Goal: Answer question/provide support: Share knowledge or assist other users

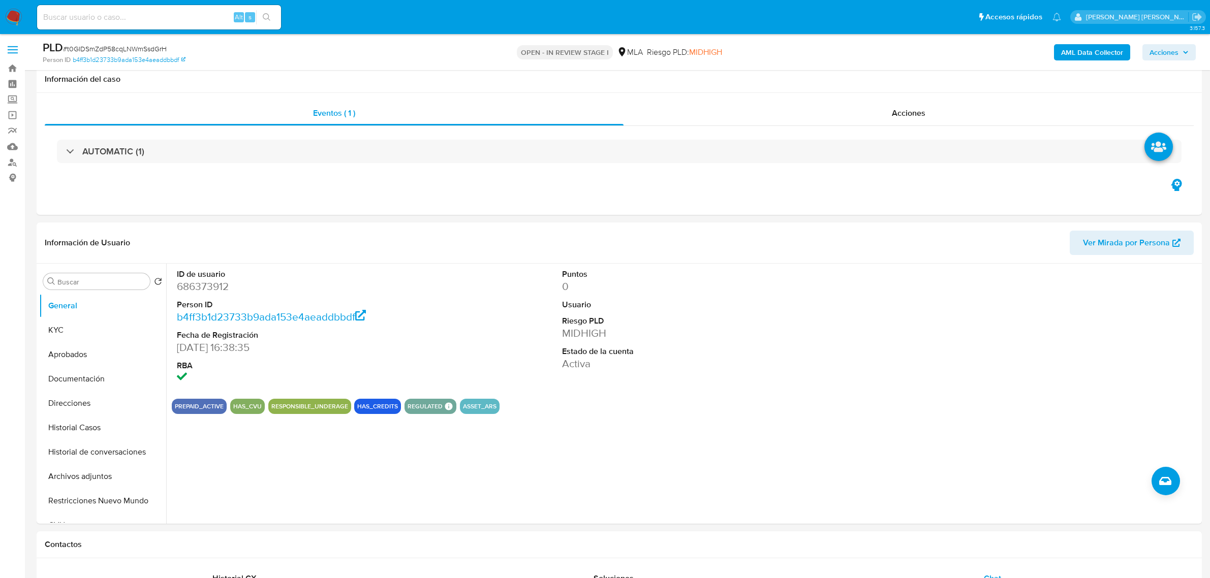
select select "10"
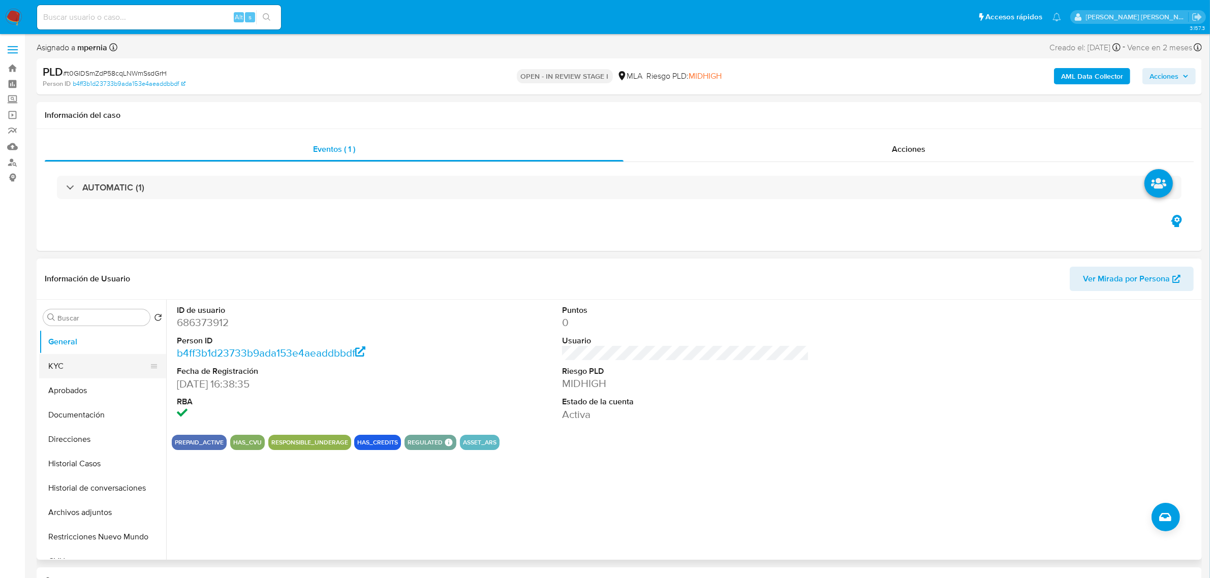
click at [56, 366] on button "KYC" at bounding box center [98, 366] width 119 height 24
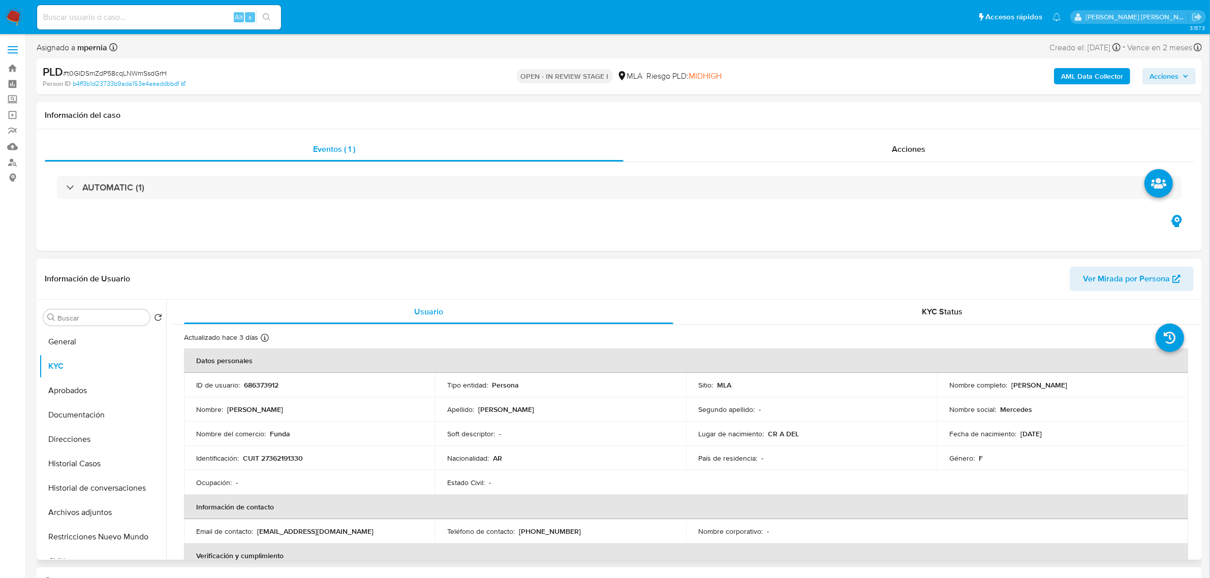
drag, startPoint x: 1009, startPoint y: 386, endPoint x: 1114, endPoint y: 384, distance: 104.7
click at [1114, 384] on div "Nombre completo : Mercedes Soledad Fernandez" at bounding box center [1062, 385] width 227 height 9
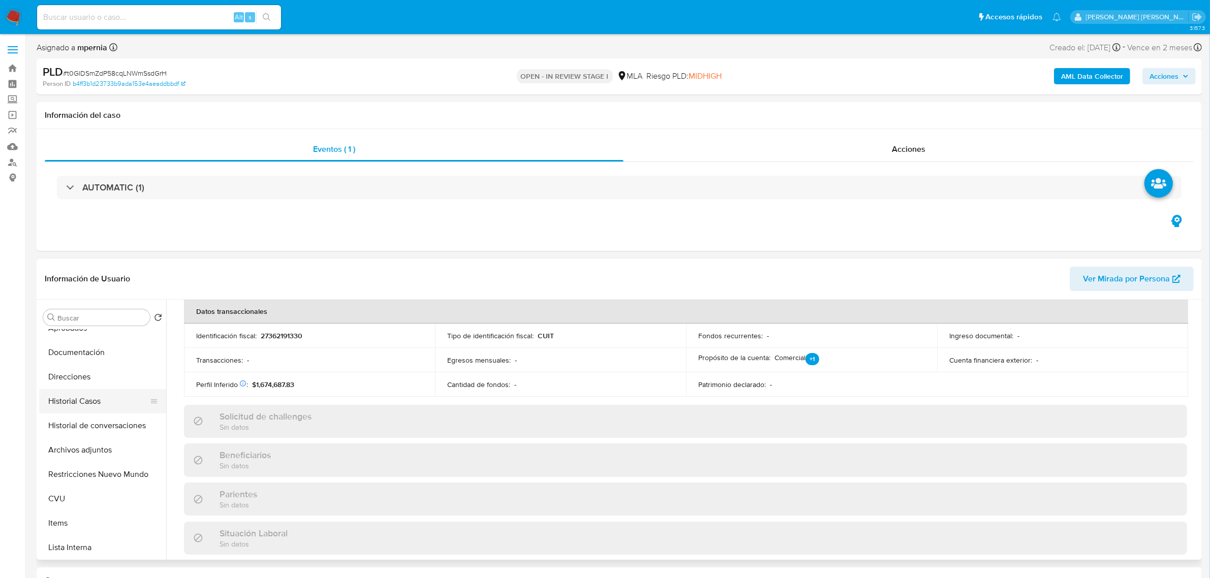
scroll to position [64, 0]
click at [80, 380] on button "Direcciones" at bounding box center [98, 376] width 119 height 24
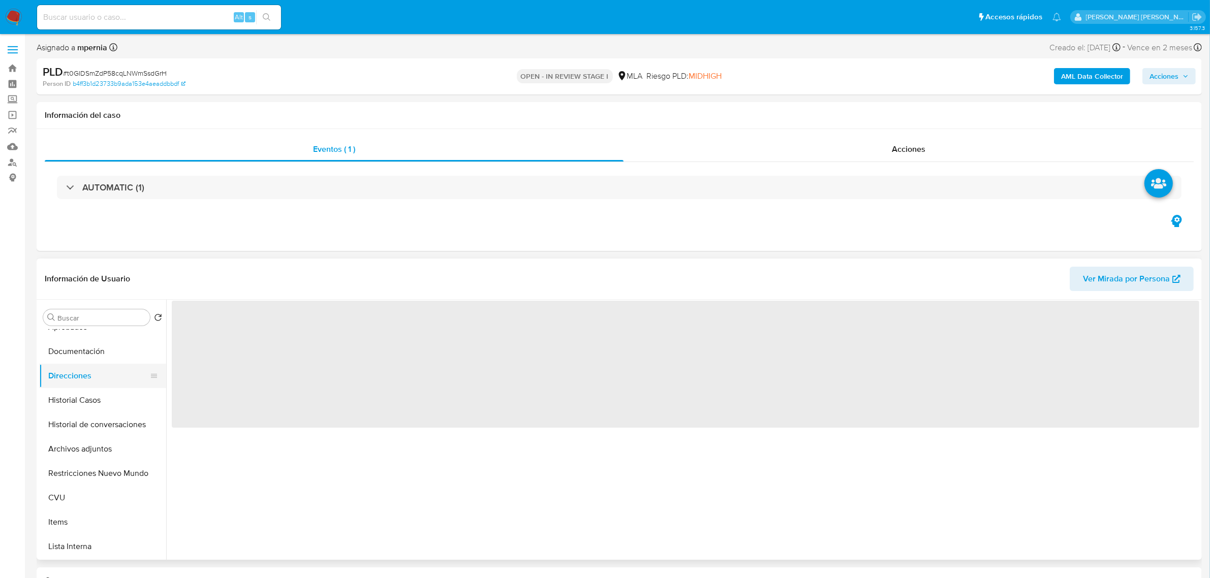
scroll to position [0, 0]
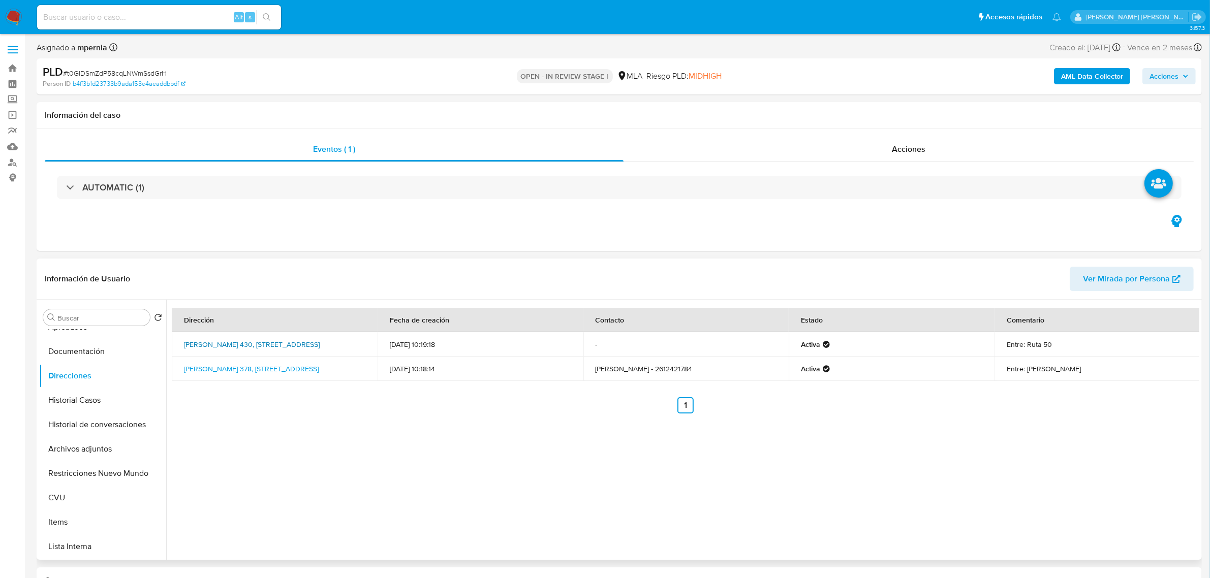
click at [245, 341] on link "Rufino Ortega 430, Rodeo Del Medio, Mendoza, 5529, Argentina 430" at bounding box center [252, 344] width 136 height 10
click at [263, 364] on link "Lencina 378, Rodeo Del Medio, Mendoza, 5529, Argentina 378" at bounding box center [251, 369] width 135 height 10
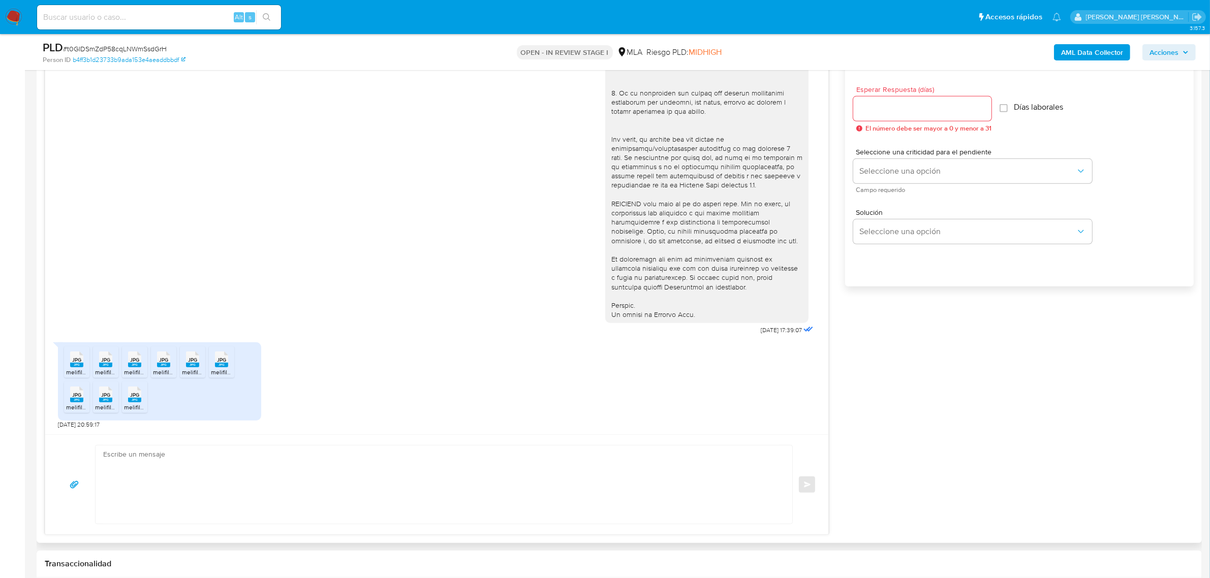
scroll to position [635, 0]
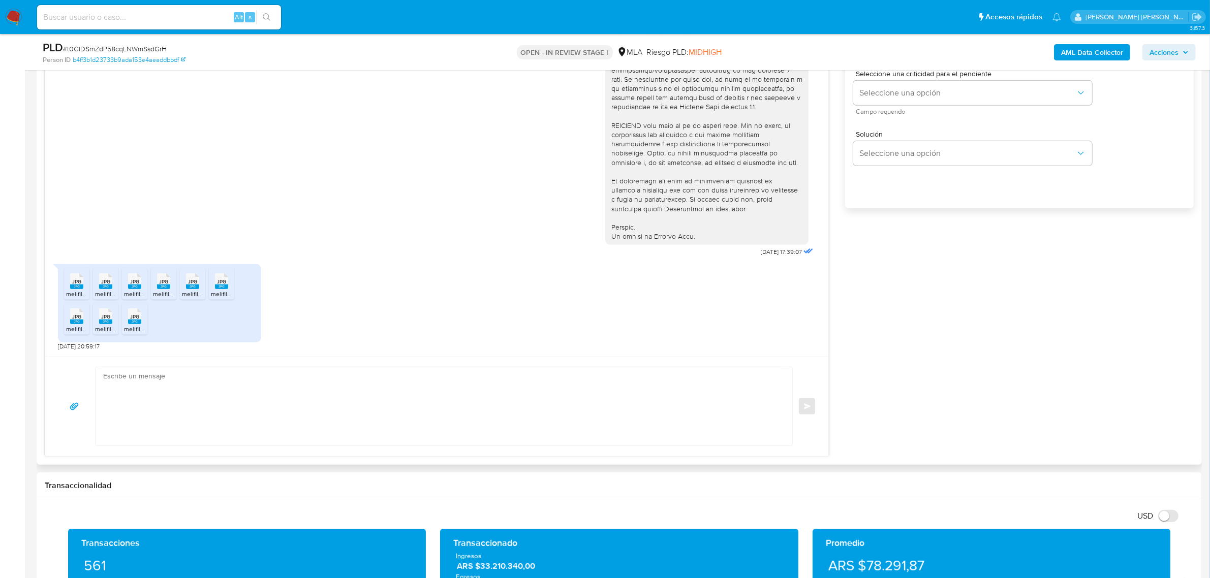
click at [164, 383] on textarea at bounding box center [441, 406] width 676 height 78
paste textarea "- Caloggero Luis Maria Caloggero CUIT 20086074207 (ACTIVIDAD: Venta al por mayo…"
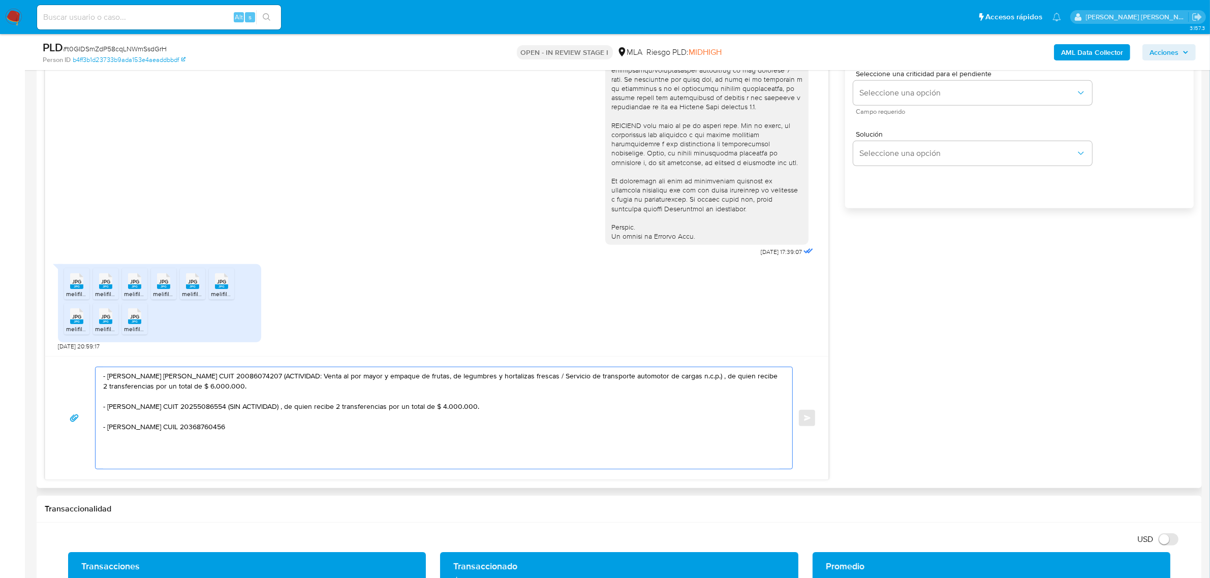
drag, startPoint x: 272, startPoint y: 409, endPoint x: 272, endPoint y: 417, distance: 7.6
click at [272, 417] on textarea "- Caloggero Luis Maria Caloggero CUIT 20086074207 (ACTIVIDAD: Venta al por mayo…" at bounding box center [441, 418] width 676 height 102
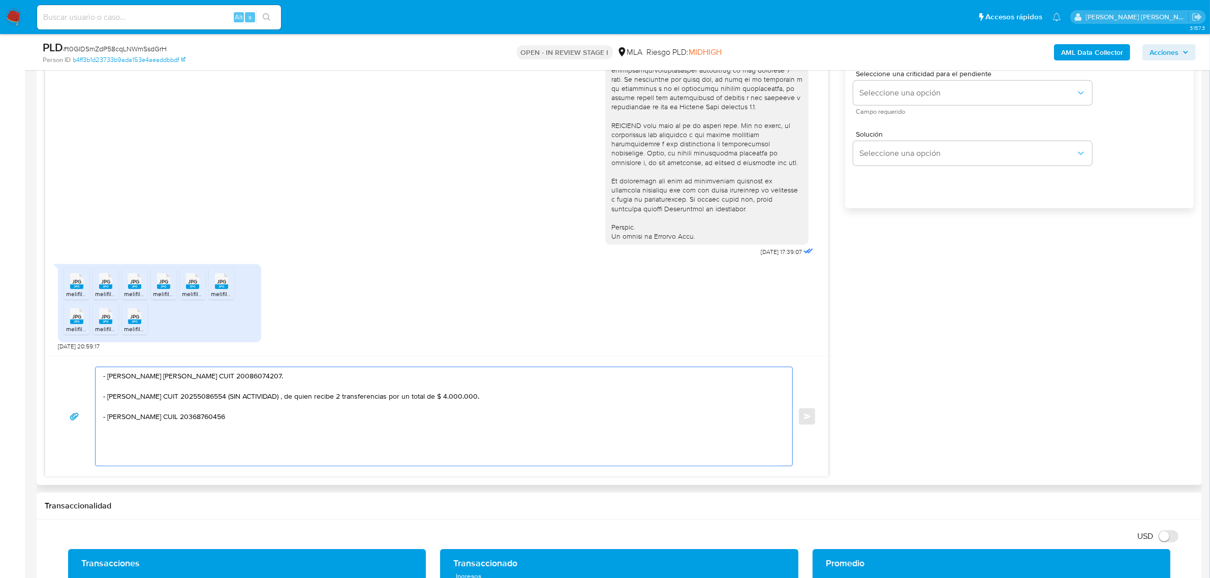
drag, startPoint x: 247, startPoint y: 428, endPoint x: 262, endPoint y: 435, distance: 16.6
click at [262, 435] on textarea "- Caloggero Luis Maria Caloggero CUIT 20086074207. - Humberto Daniel Lopez CUIT…" at bounding box center [441, 416] width 676 height 99
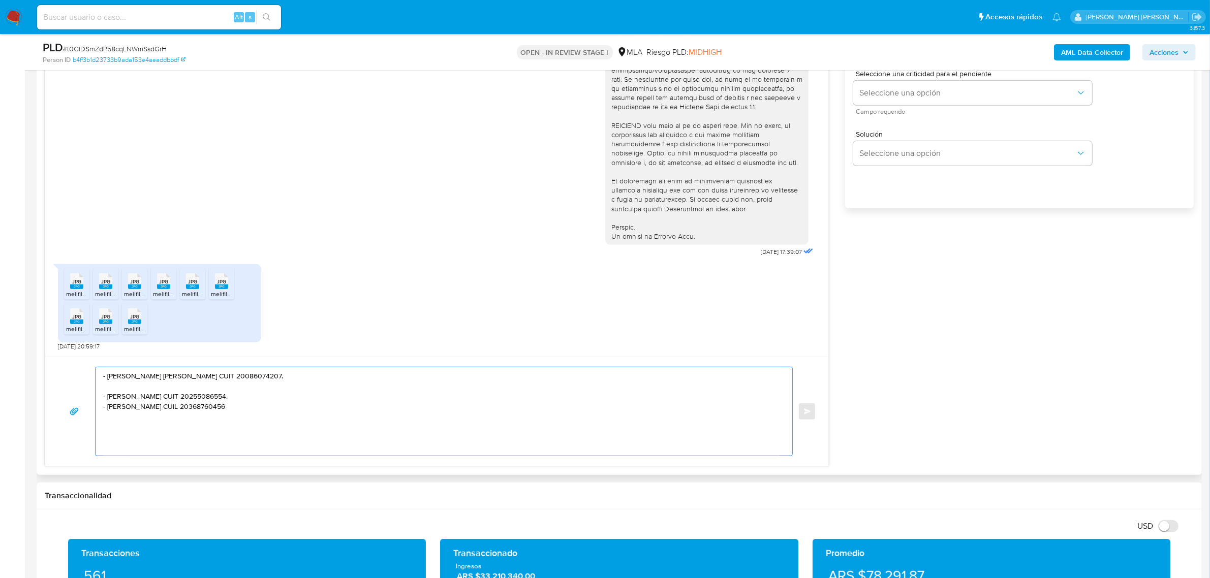
click at [234, 439] on textarea "- Caloggero Luis Maria Caloggero CUIT 20086074207. - Humberto Daniel Lopez CUIT…" at bounding box center [441, 411] width 676 height 88
click at [137, 418] on textarea "- Caloggero Luis Maria Caloggero CUIT 20086074207. - Humberto Daniel Lopez CUIT…" at bounding box center [441, 411] width 676 height 88
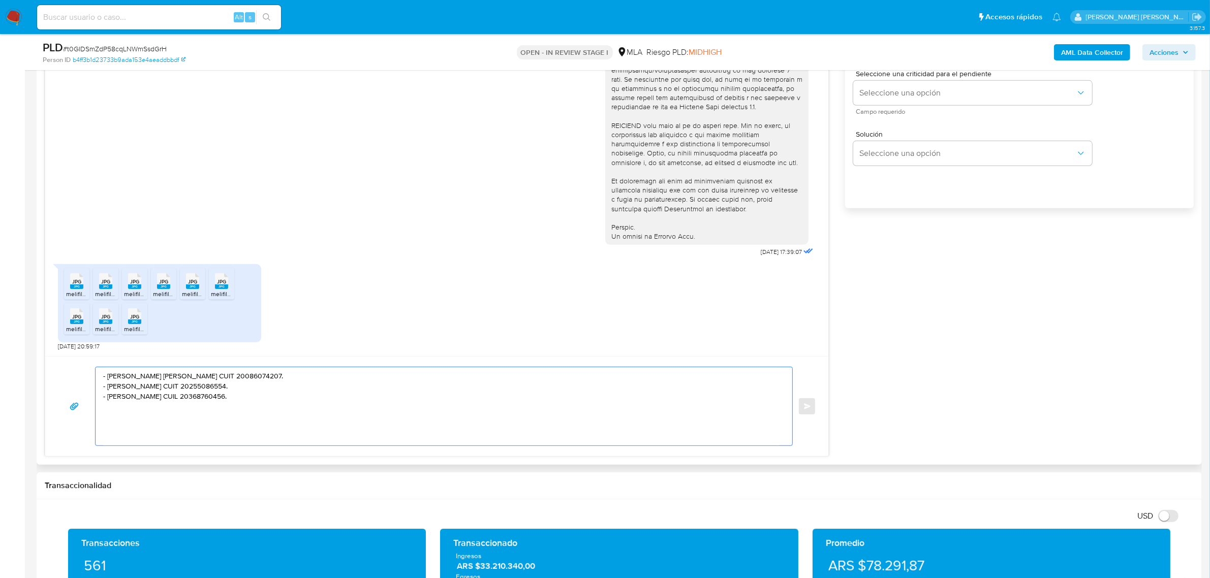
click at [248, 435] on textarea "- Caloggero Luis Maria Caloggero CUIT 20086074207. - Humberto Daniel Lopez CUIT…" at bounding box center [441, 406] width 676 height 78
paste textarea "- Distribuidora Zuppa Srl CUIL 30647423627 (ACTIVIDAD: Venta al por mayor de be…"
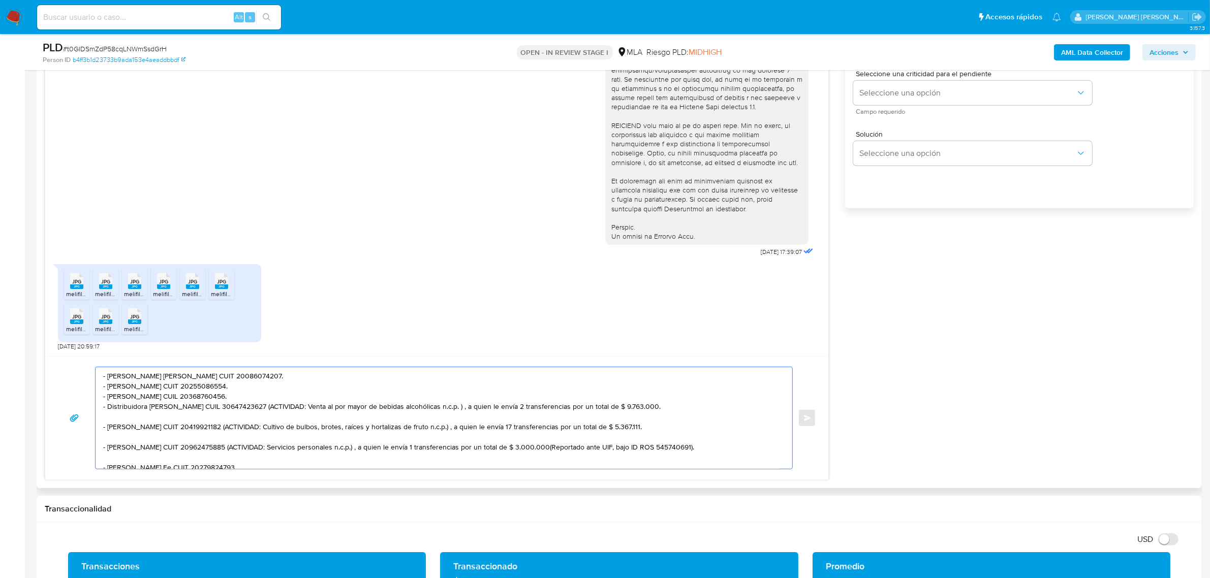
scroll to position [44, 0]
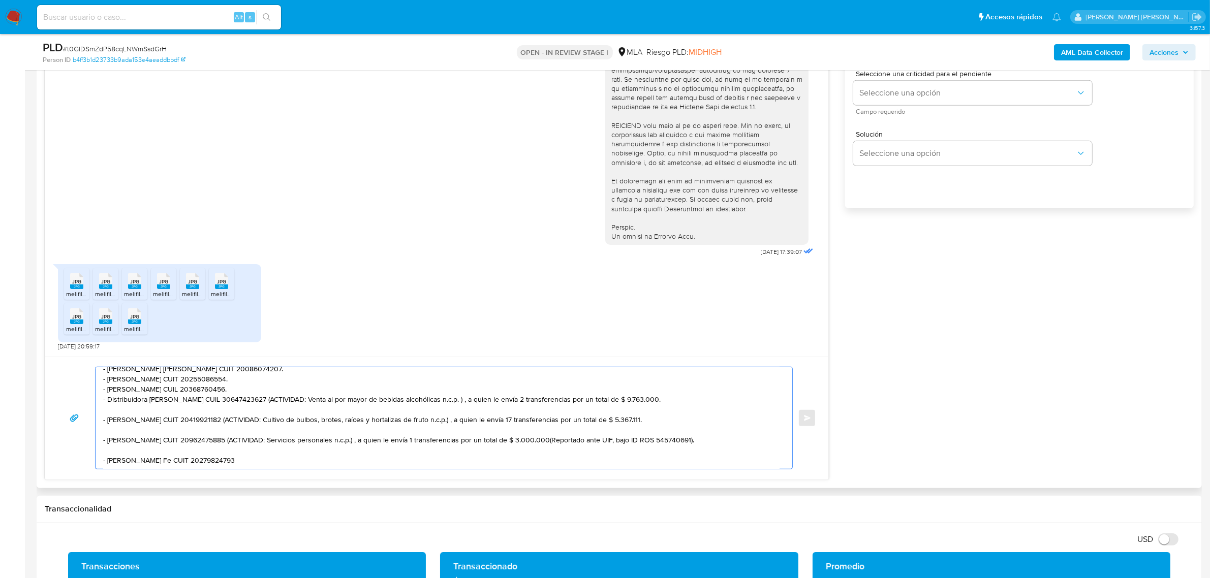
drag, startPoint x: 242, startPoint y: 390, endPoint x: 251, endPoint y: 402, distance: 15.2
click at [251, 402] on textarea "- Caloggero Luis Maria Caloggero CUIT 20086074207. - Humberto Daniel Lopez CUIT…" at bounding box center [441, 418] width 676 height 102
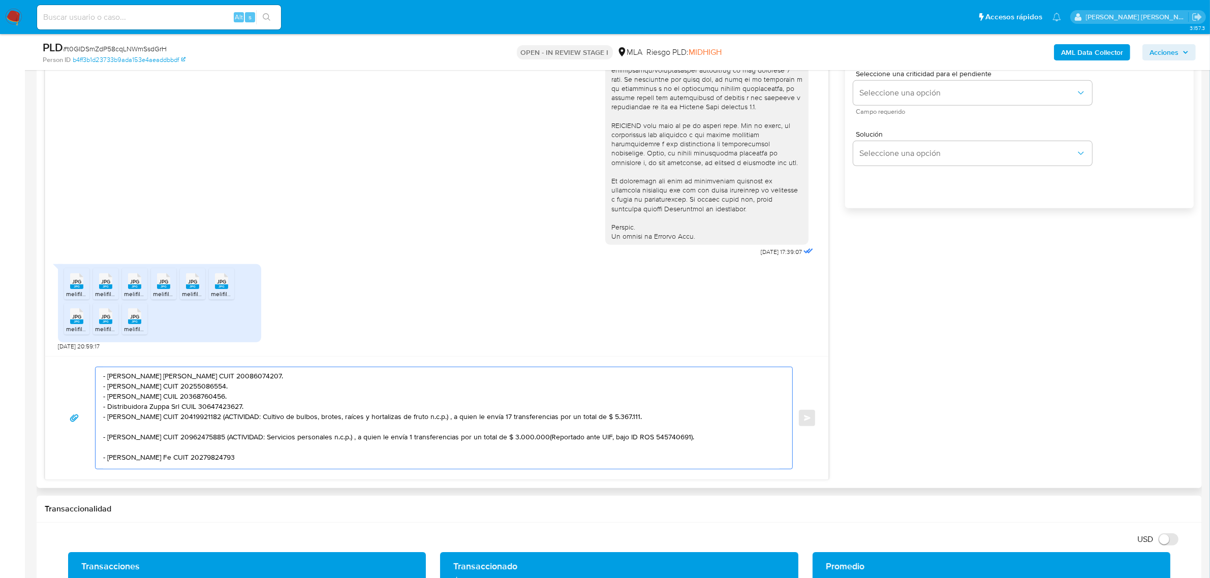
scroll to position [37, 0]
drag, startPoint x: 249, startPoint y: 409, endPoint x: 252, endPoint y: 418, distance: 9.6
click at [252, 418] on textarea "- Caloggero Luis Maria Caloggero CUIT 20086074207. - Humberto Daniel Lopez CUIT…" at bounding box center [441, 418] width 676 height 102
drag, startPoint x: 244, startPoint y: 430, endPoint x: 255, endPoint y: 443, distance: 15.9
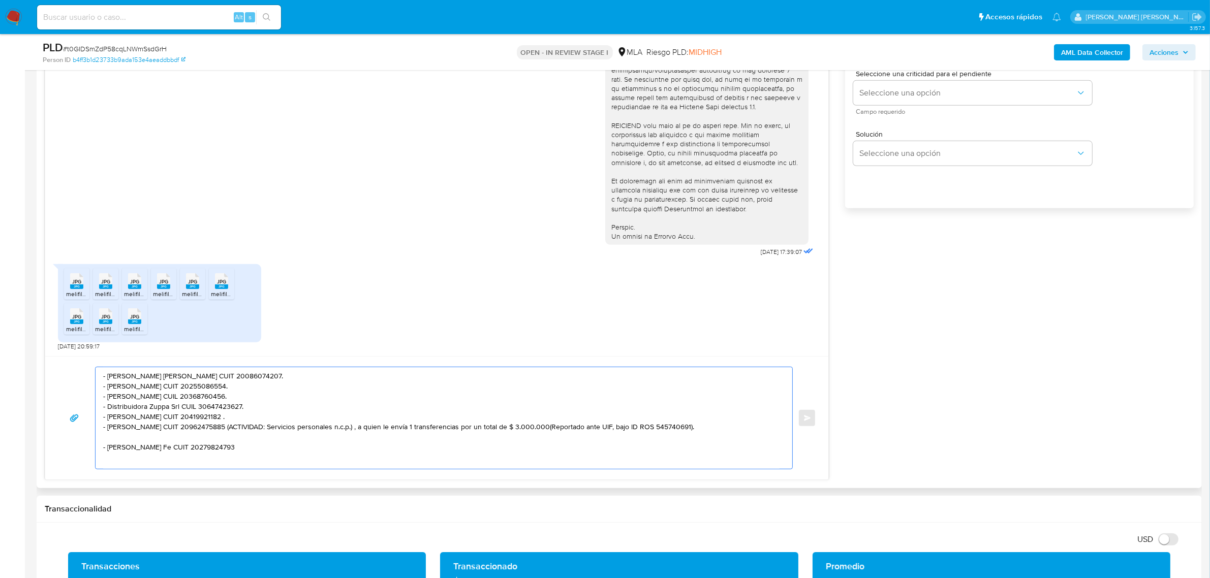
click at [255, 443] on textarea "- Caloggero Luis Maria Caloggero CUIT 20086074207. - Humberto Daniel Lopez CUIT…" at bounding box center [441, 418] width 676 height 102
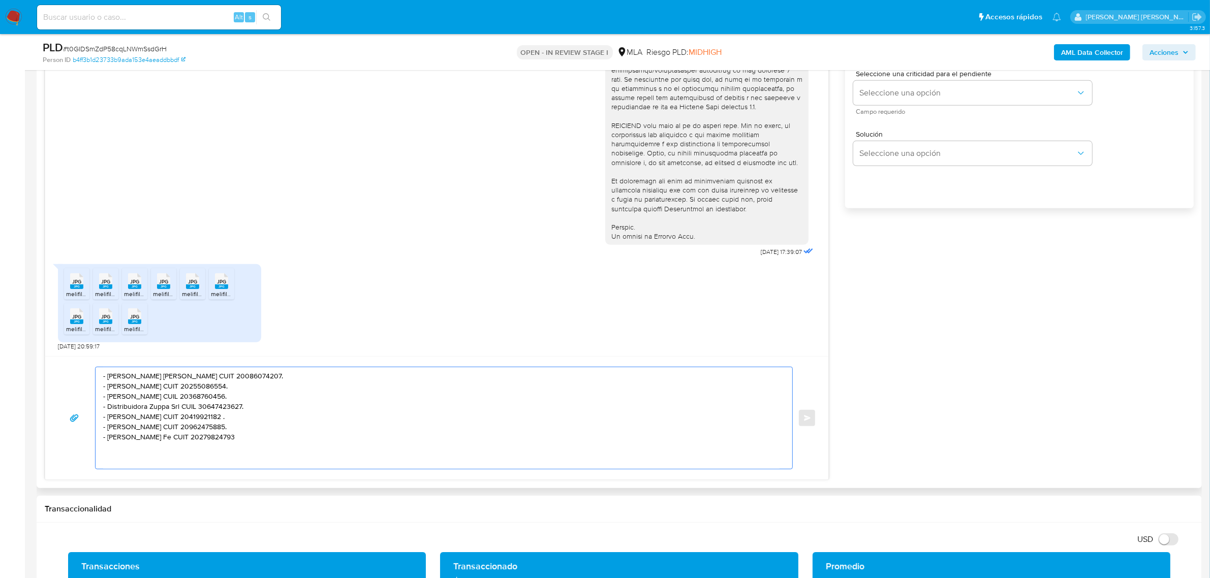
scroll to position [17, 0]
click at [239, 452] on textarea "- Caloggero Luis Maria Caloggero CUIT 20086074207. - Humberto Daniel Lopez CUIT…" at bounding box center [441, 418] width 676 height 102
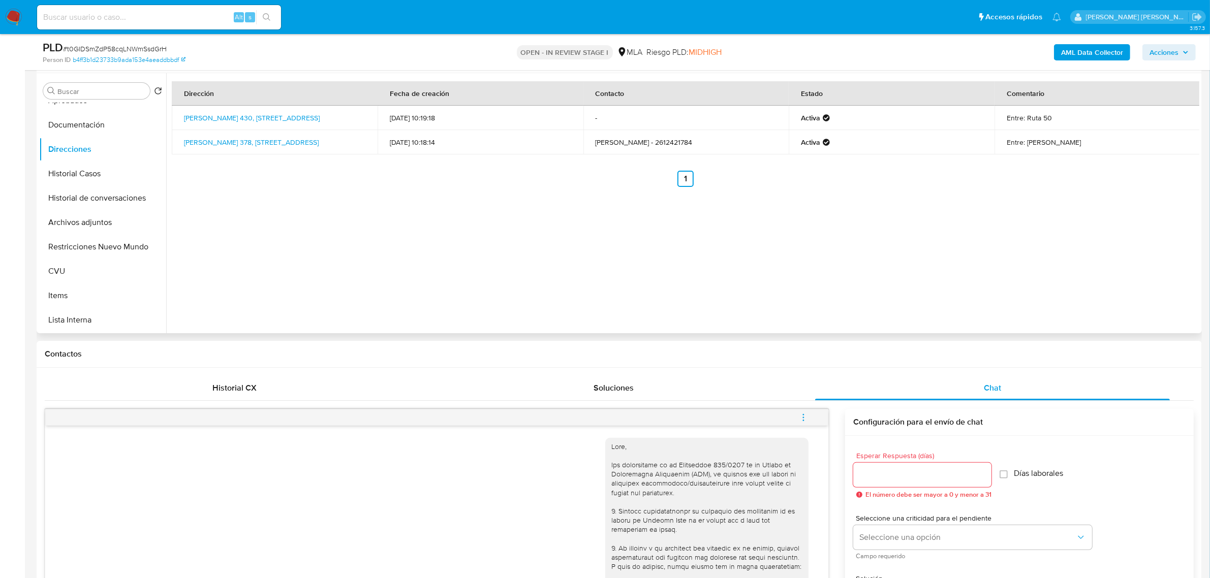
scroll to position [127, 0]
click at [70, 179] on button "Restricciones Nuevo Mundo" at bounding box center [98, 183] width 119 height 24
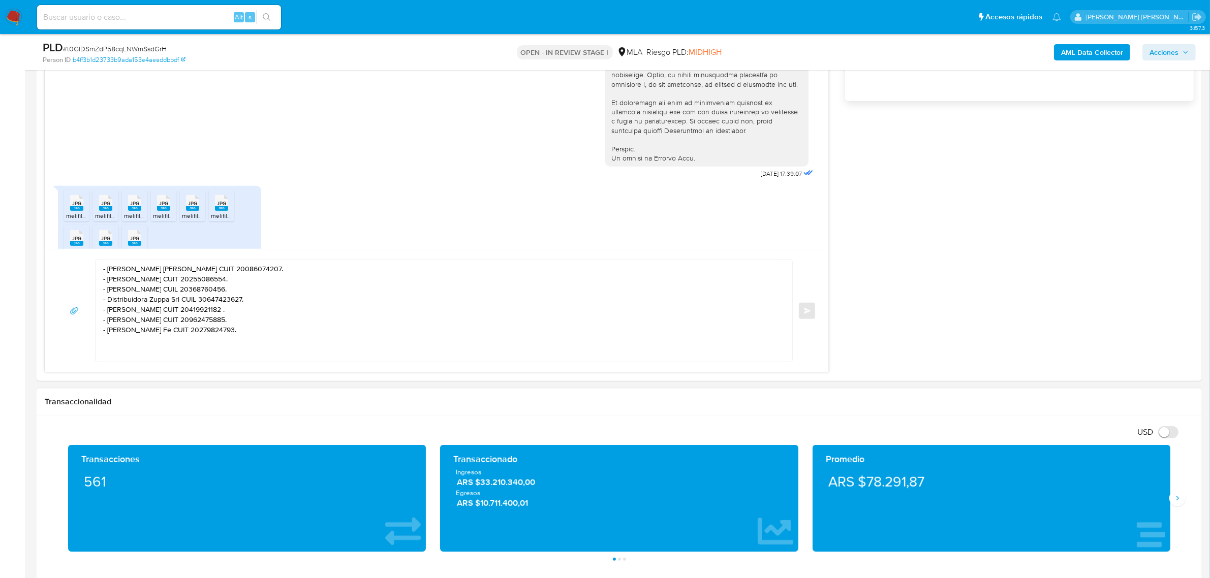
scroll to position [762, 0]
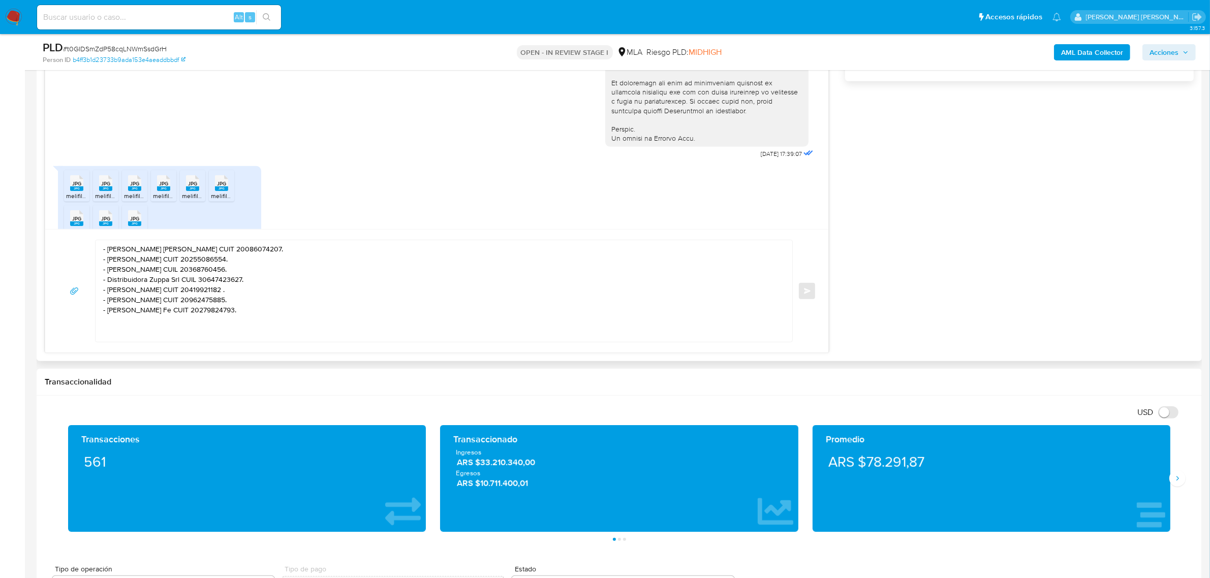
click at [107, 261] on textarea "- Caloggero Luis Maria Caloggero CUIT 20086074207. - Humberto Daniel Lopez CUIT…" at bounding box center [441, 291] width 676 height 102
click at [109, 248] on textarea "- Caloggero Luis Maria Caloggero CUIT 20086074207. - Humberto Daniel Lopez CUIT…" at bounding box center [441, 291] width 676 height 102
paste textarea "Hola XXX, Muchas gracias por tu respuesta. Analizamos tu caso y verificamos que…"
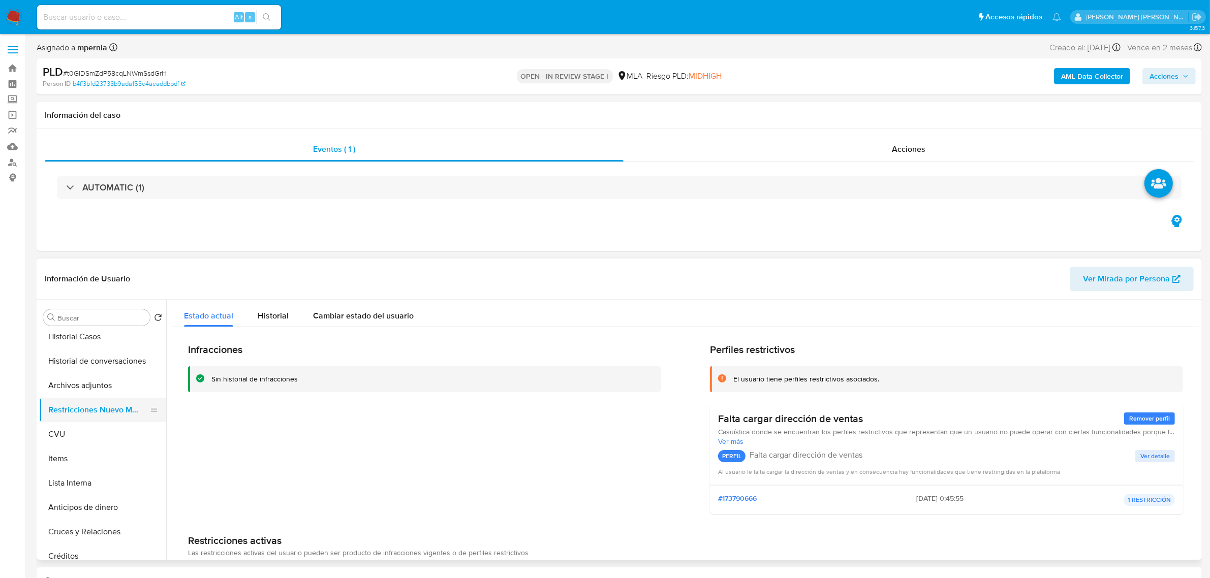
scroll to position [0, 0]
click at [57, 372] on button "KYC" at bounding box center [98, 366] width 119 height 24
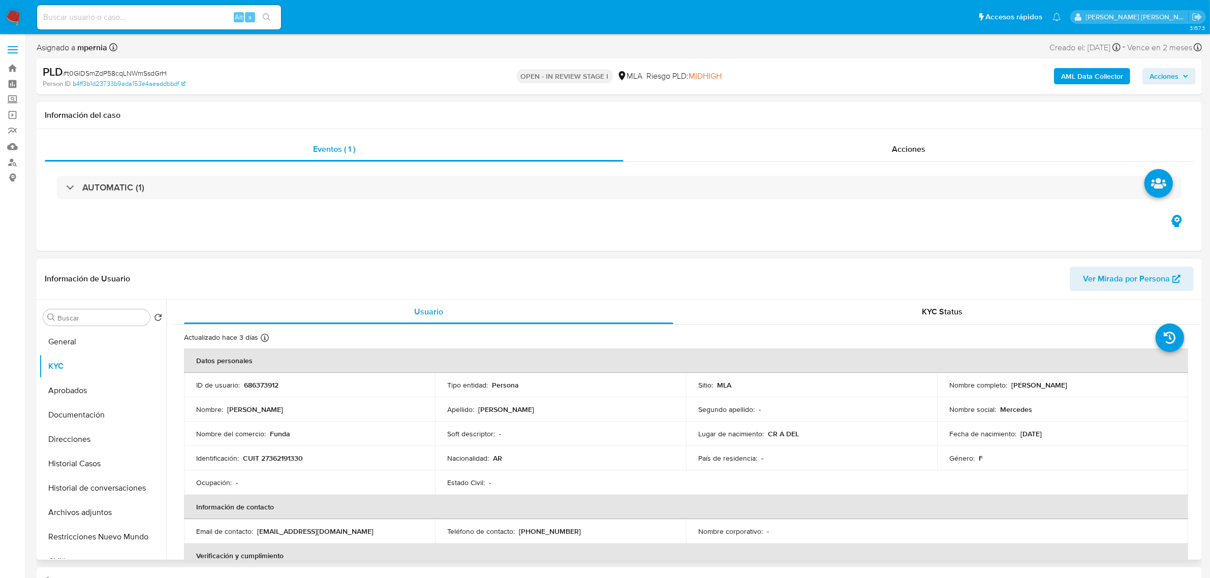
drag, startPoint x: 1009, startPoint y: 385, endPoint x: 1069, endPoint y: 383, distance: 60.5
click at [1069, 383] on div "Nombre completo : Mercedes Soledad Fernandez" at bounding box center [1062, 385] width 227 height 9
copy div "Mercedes Soledad"
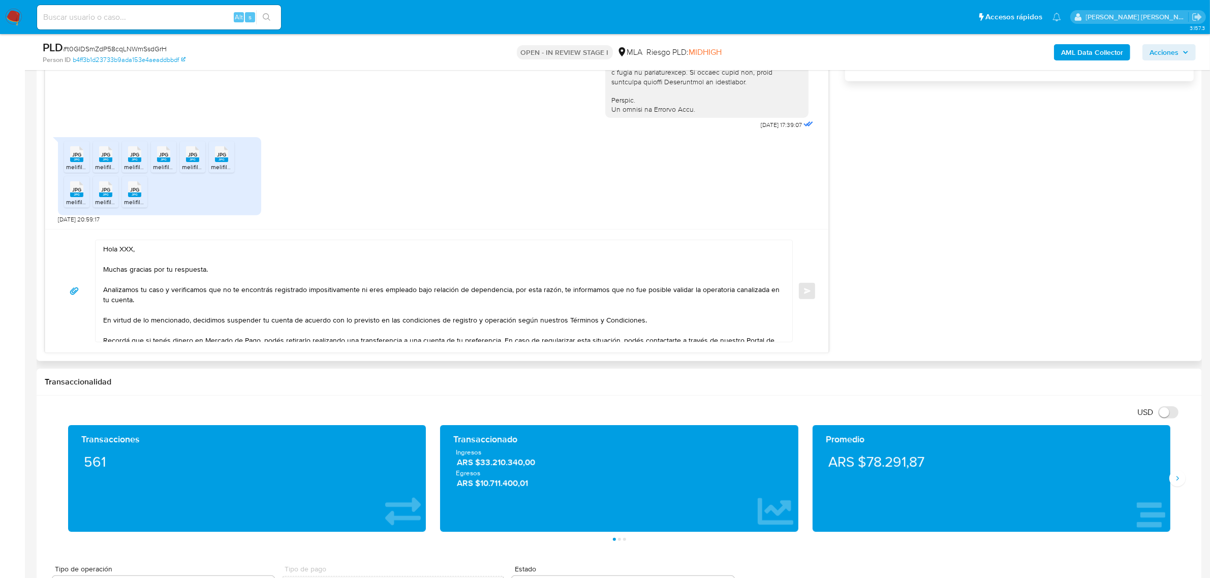
click at [125, 251] on textarea "Hola XXX, Muchas gracias por tu respuesta. Analizamos tu caso y verificamos que…" at bounding box center [441, 291] width 676 height 102
drag, startPoint x: 153, startPoint y: 250, endPoint x: 147, endPoint y: 252, distance: 6.6
click at [154, 250] on textarea "Hola XXX, Muchas gracias por tu respuesta. Analizamos tu caso y verificamos que…" at bounding box center [441, 291] width 676 height 102
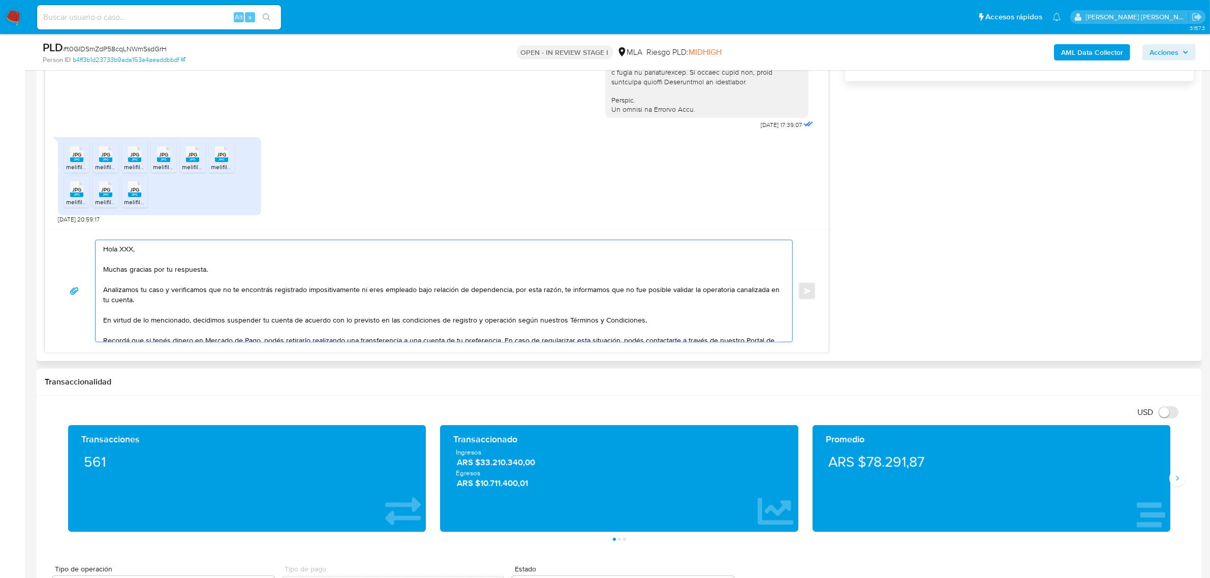
click at [142, 247] on textarea "Hola XXX, Muchas gracias por tu respuesta. Analizamos tu caso y verificamos que…" at bounding box center [441, 291] width 676 height 102
drag, startPoint x: 143, startPoint y: 249, endPoint x: 119, endPoint y: 249, distance: 23.4
click at [119, 249] on textarea "Hola XXX, Muchas gracias por tu respuesta. Analizamos tu caso y verificamos que…" at bounding box center [441, 291] width 676 height 102
paste textarea "[PERSON_NAME]"
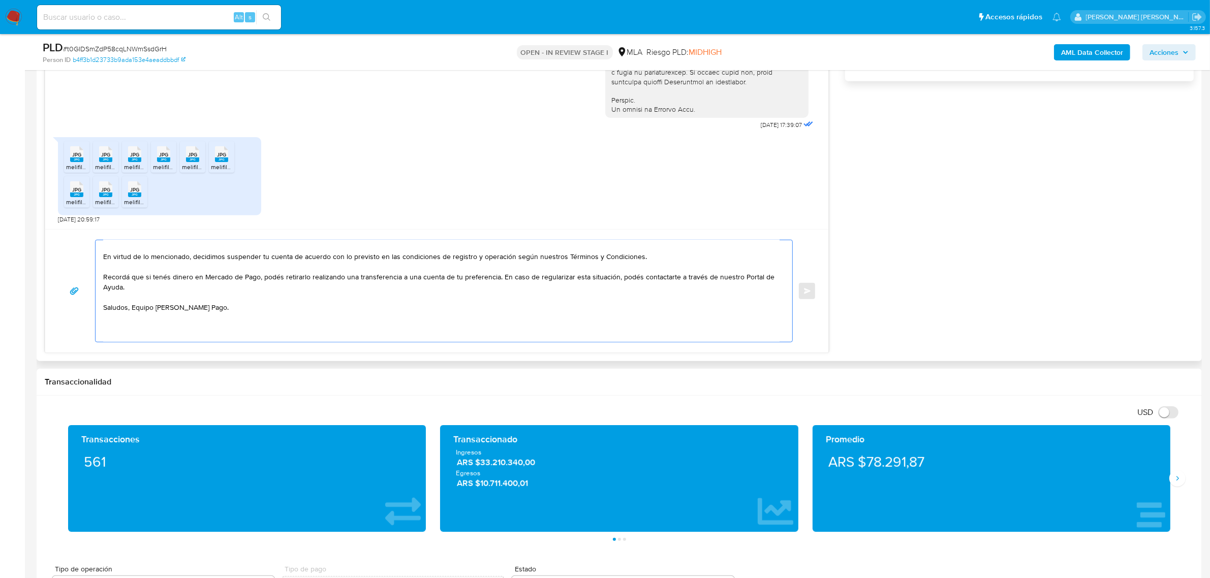
click at [133, 309] on textarea at bounding box center [441, 291] width 676 height 102
click at [498, 279] on textarea at bounding box center [441, 291] width 676 height 102
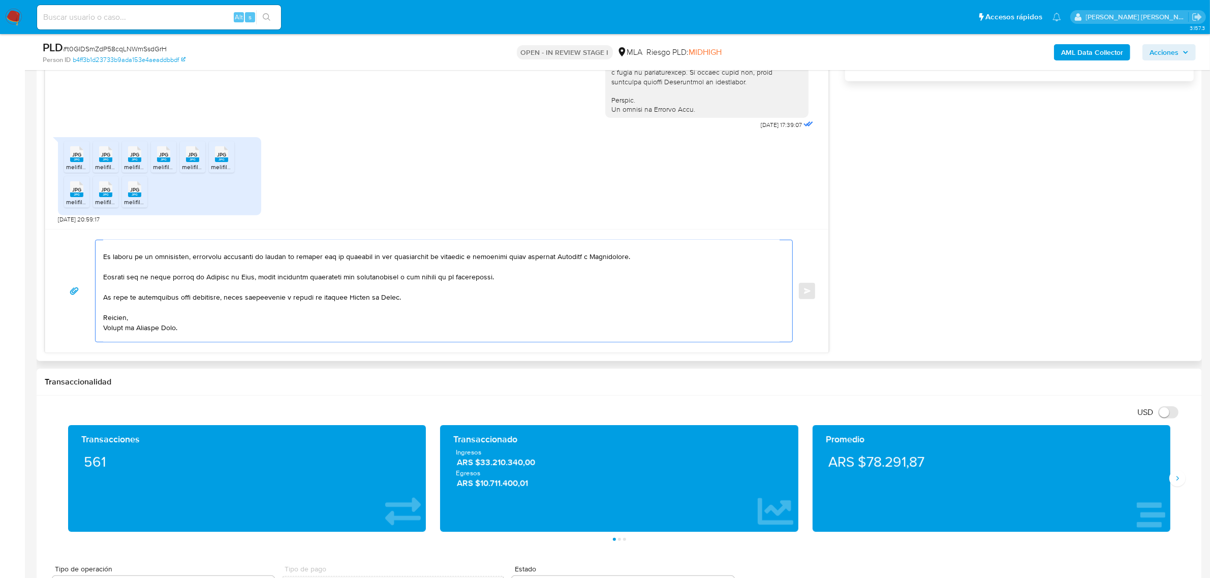
click at [400, 300] on textarea at bounding box center [441, 291] width 676 height 102
paste textarea "vínculo con las siguientes contrapartes con las que operaste, el motivo de las …"
click at [108, 319] on textarea at bounding box center [441, 291] width 676 height 102
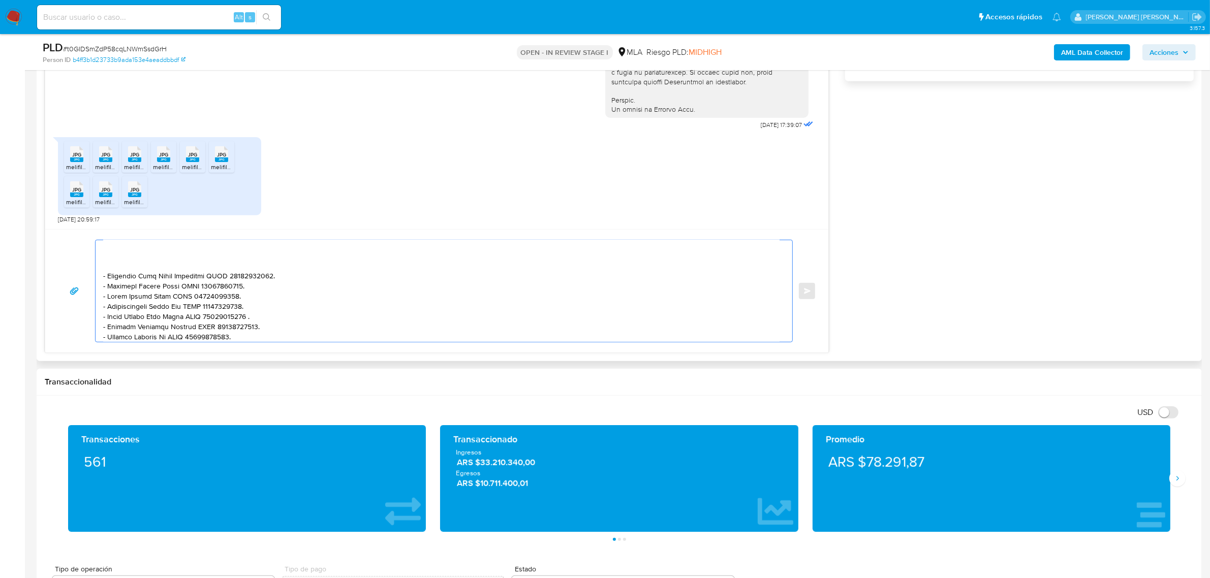
scroll to position [189, 0]
drag, startPoint x: 104, startPoint y: 263, endPoint x: 245, endPoint y: 330, distance: 156.1
click at [245, 330] on textarea at bounding box center [441, 291] width 676 height 102
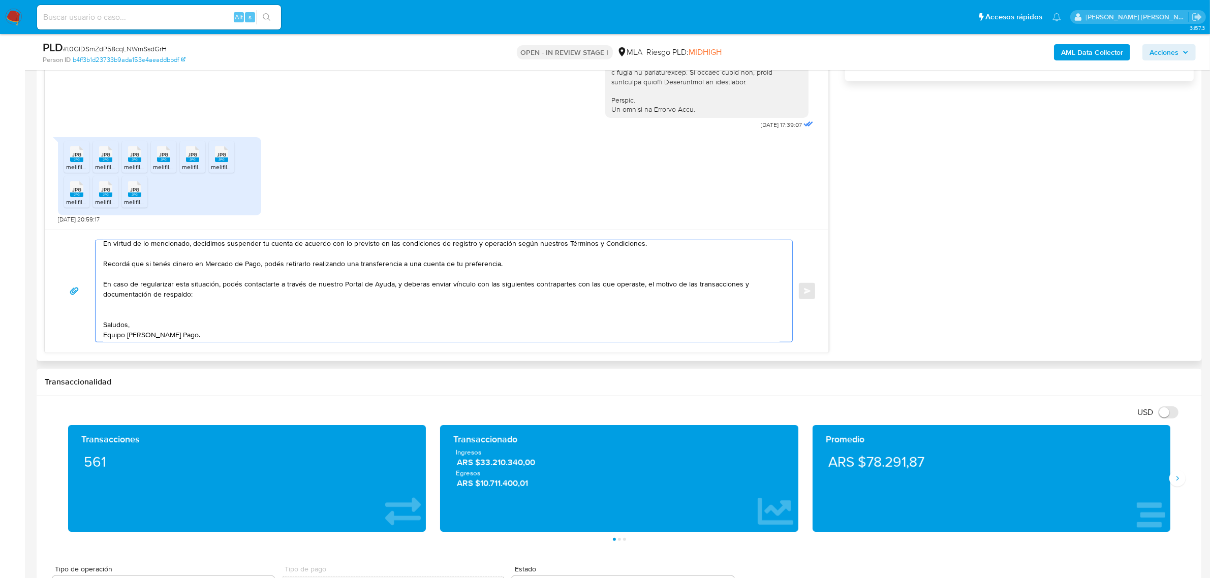
scroll to position [55, 0]
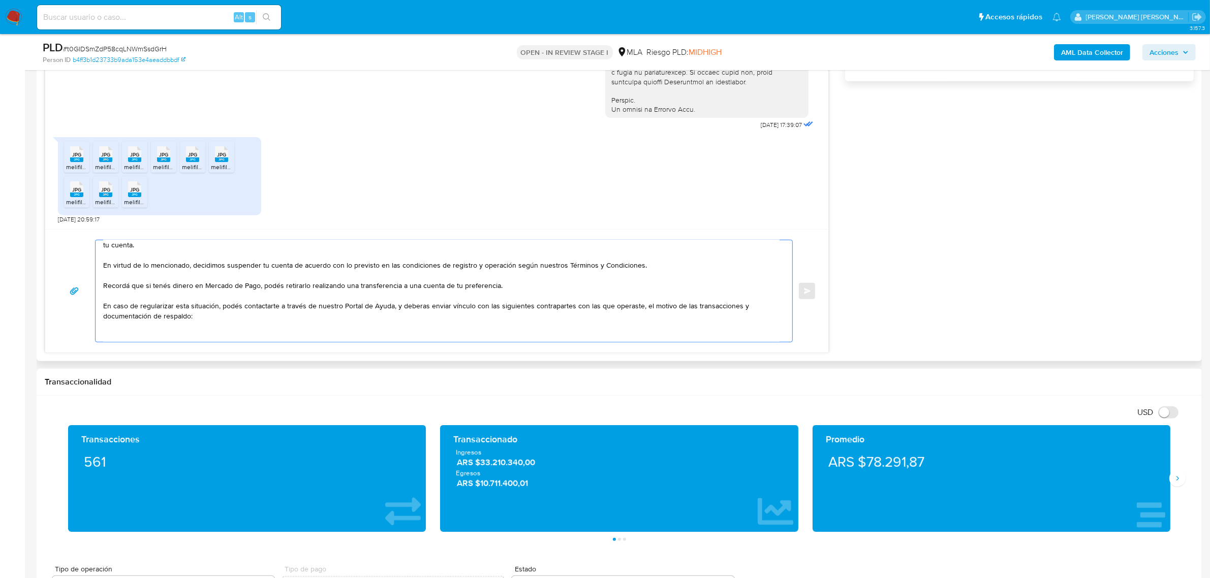
click at [136, 328] on textarea "Hola Mercedes Soledad Muchas gracias por tu respuesta. Analizamos tu caso y ver…" at bounding box center [441, 291] width 676 height 102
paste textarea "- Caloggero Luis Maria Caloggero CUIT 20086074207. - Humberto Daniel Lopez CUIT…"
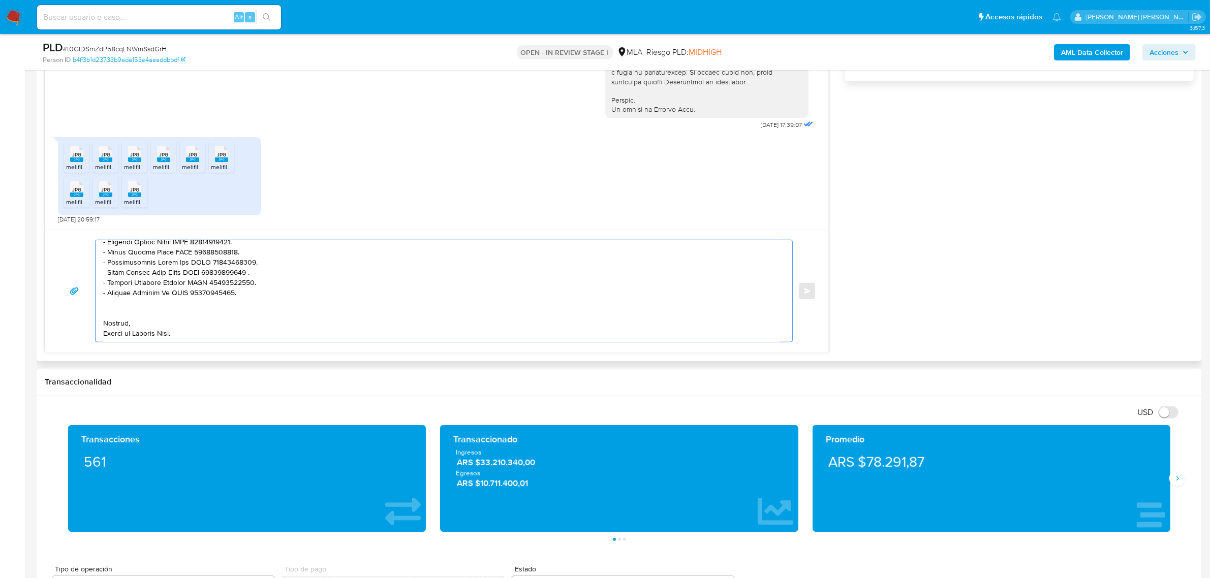
scroll to position [179, 0]
click at [136, 337] on textarea at bounding box center [441, 291] width 676 height 102
click at [137, 334] on textarea at bounding box center [441, 291] width 676 height 102
click at [123, 315] on textarea at bounding box center [441, 291] width 676 height 102
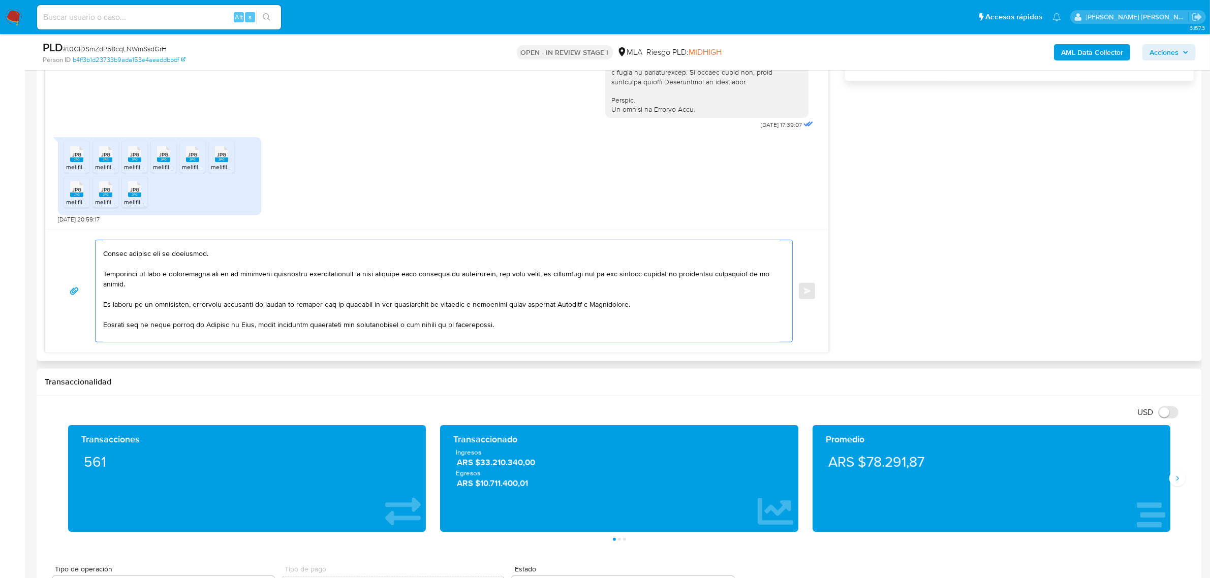
scroll to position [0, 0]
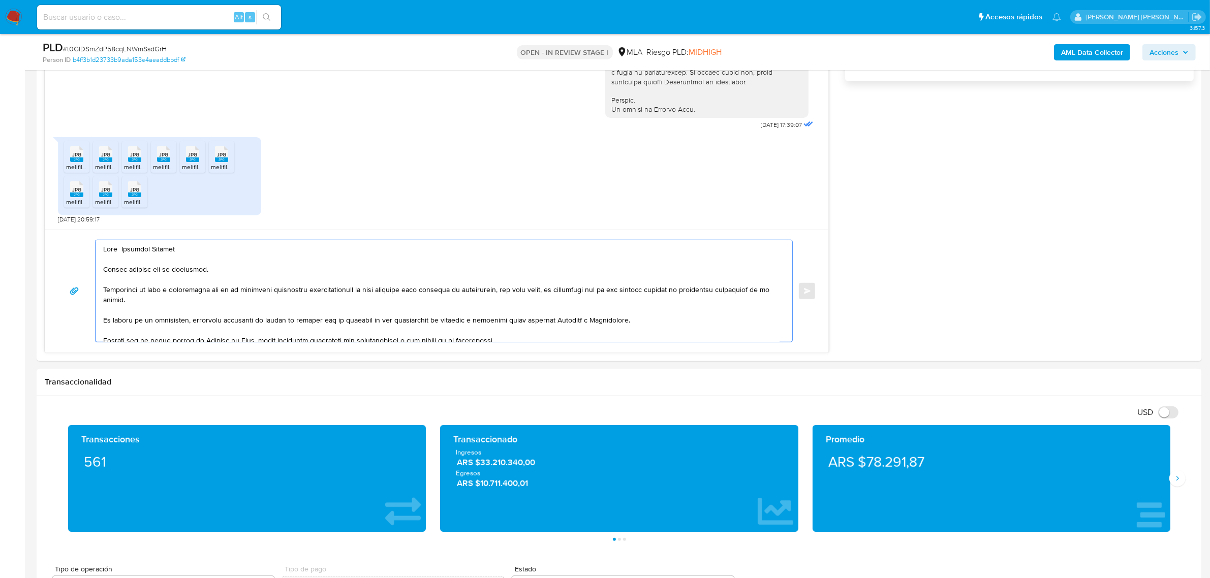
type textarea "Hola Mercedes Soledad Muchas gracias por tu respuesta. Analizamos tu caso y ver…"
click at [266, 293] on textarea at bounding box center [441, 291] width 676 height 102
drag, startPoint x: 266, startPoint y: 293, endPoint x: 227, endPoint y: 299, distance: 39.6
click at [227, 299] on textarea at bounding box center [441, 291] width 676 height 102
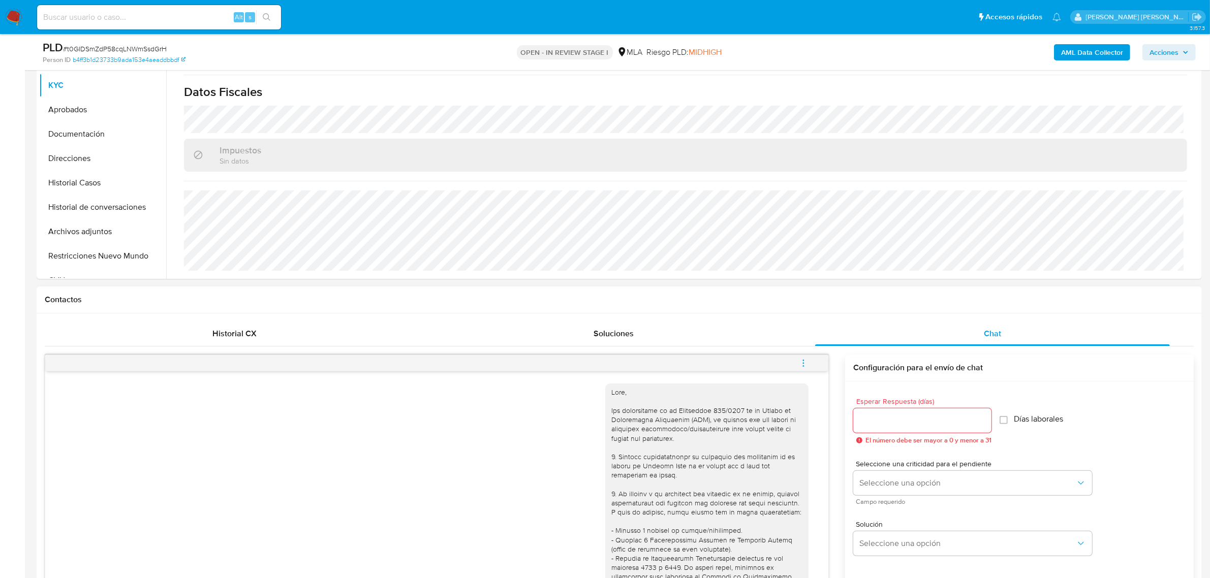
scroll to position [64, 0]
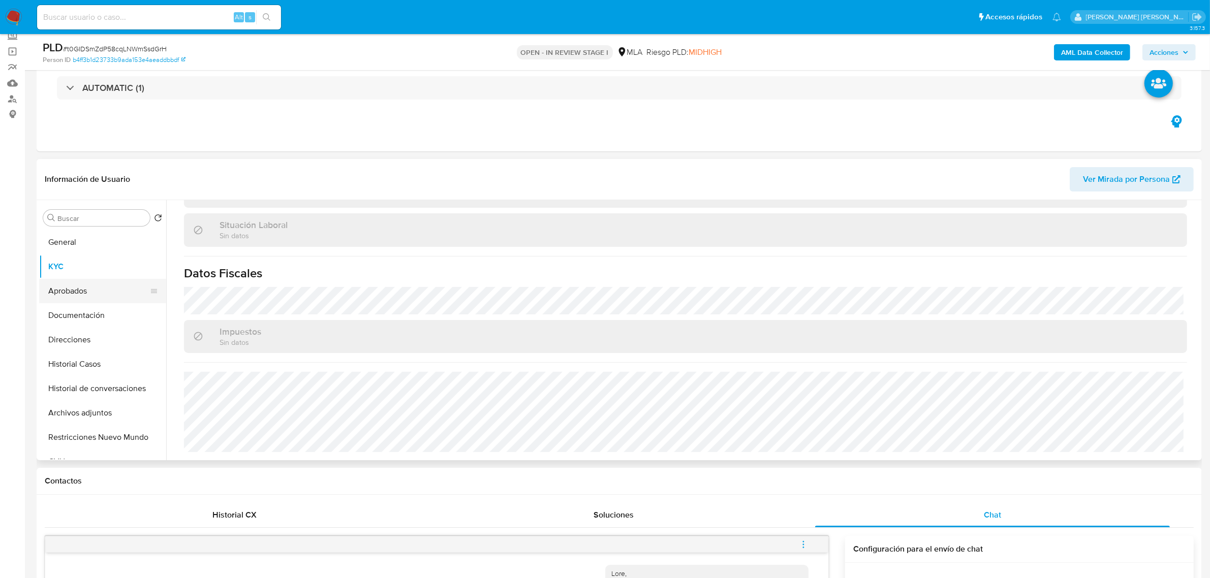
click at [79, 288] on button "Aprobados" at bounding box center [98, 291] width 119 height 24
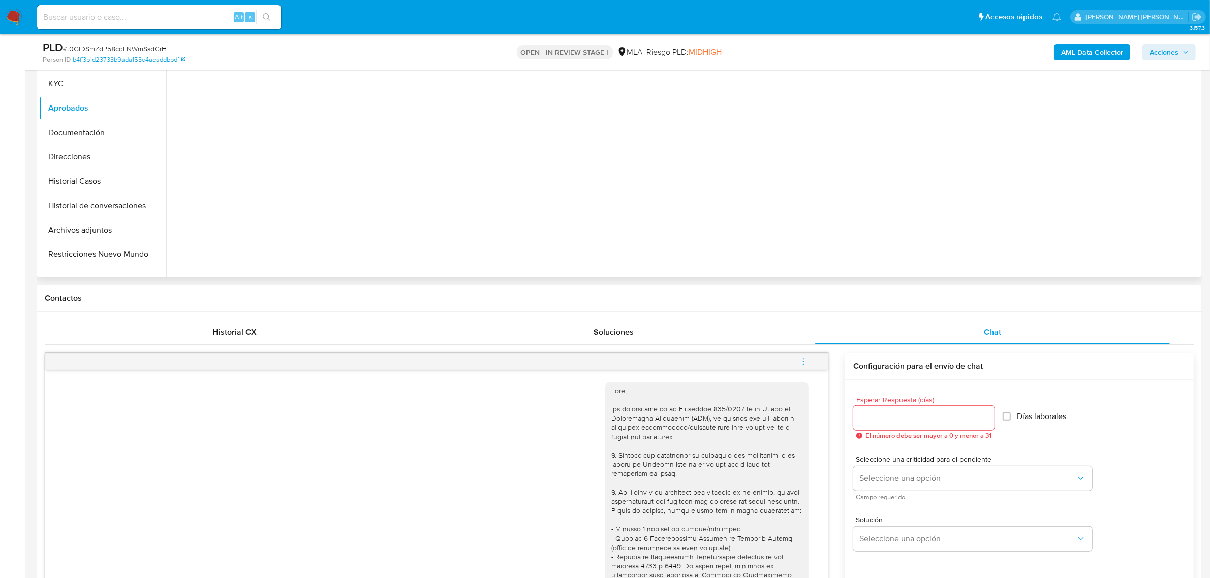
scroll to position [127, 0]
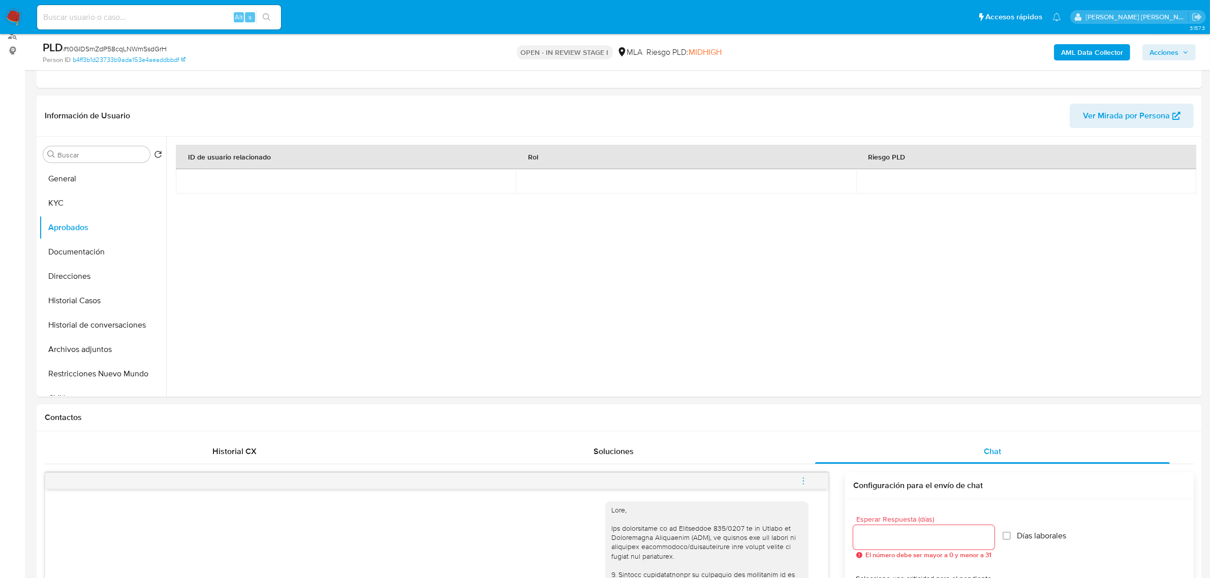
click at [1086, 51] on b "AML Data Collector" at bounding box center [1092, 52] width 62 height 16
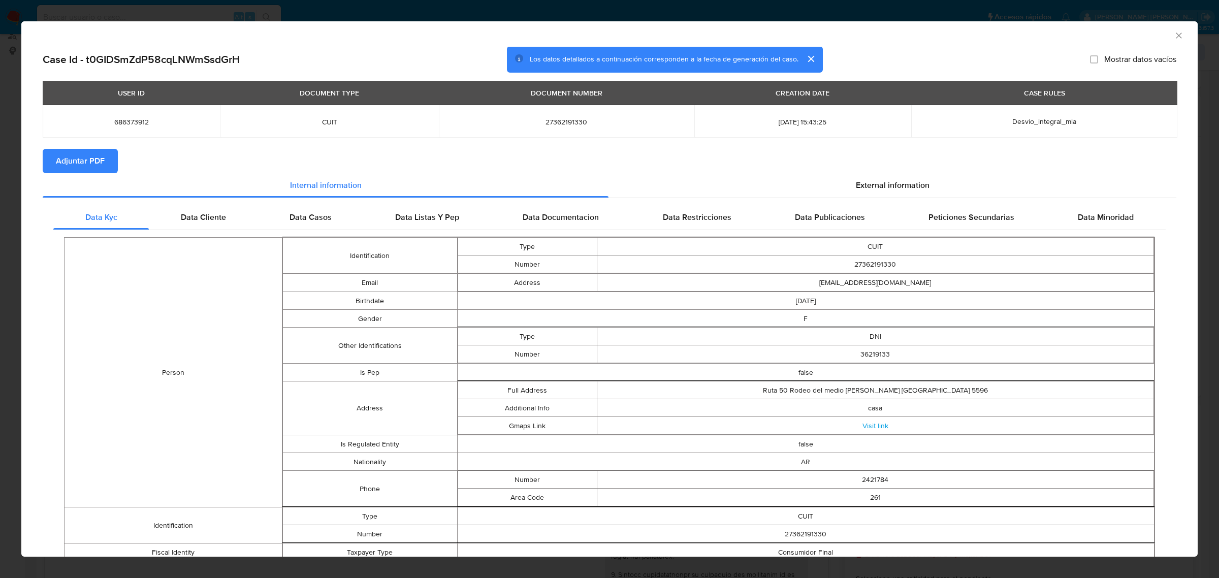
click at [90, 168] on span "Adjuntar PDF" at bounding box center [80, 161] width 49 height 22
click at [1176, 37] on icon "Cerrar ventana" at bounding box center [1179, 36] width 6 height 6
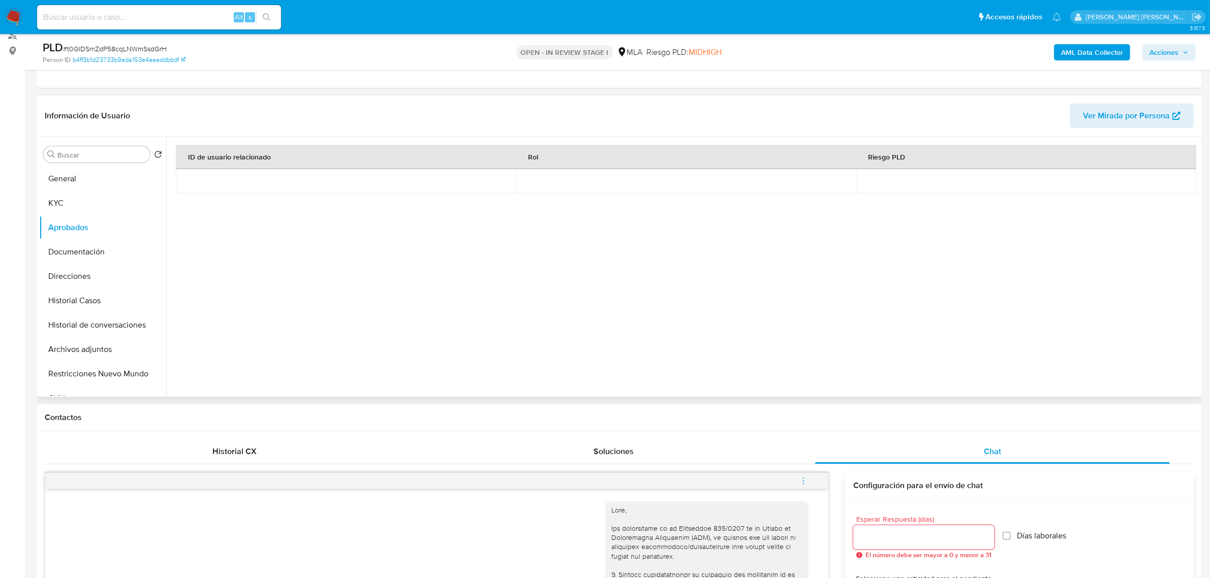
scroll to position [318, 0]
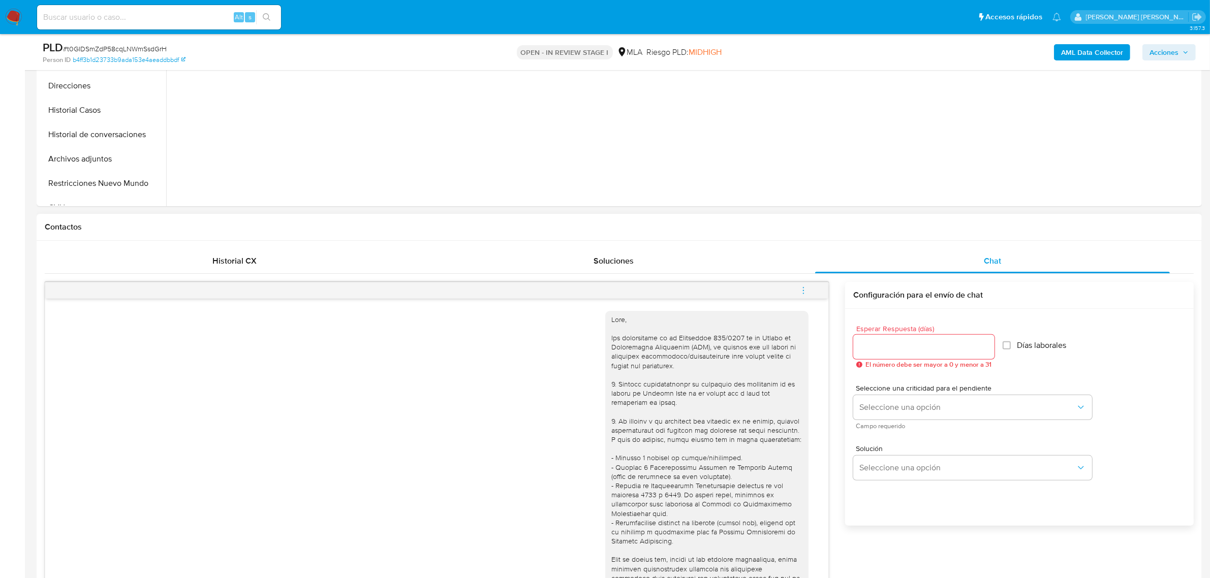
click at [797, 294] on button "menu-action" at bounding box center [803, 290] width 34 height 24
click at [755, 289] on li "Abrir gestor de archivos" at bounding box center [734, 290] width 104 height 18
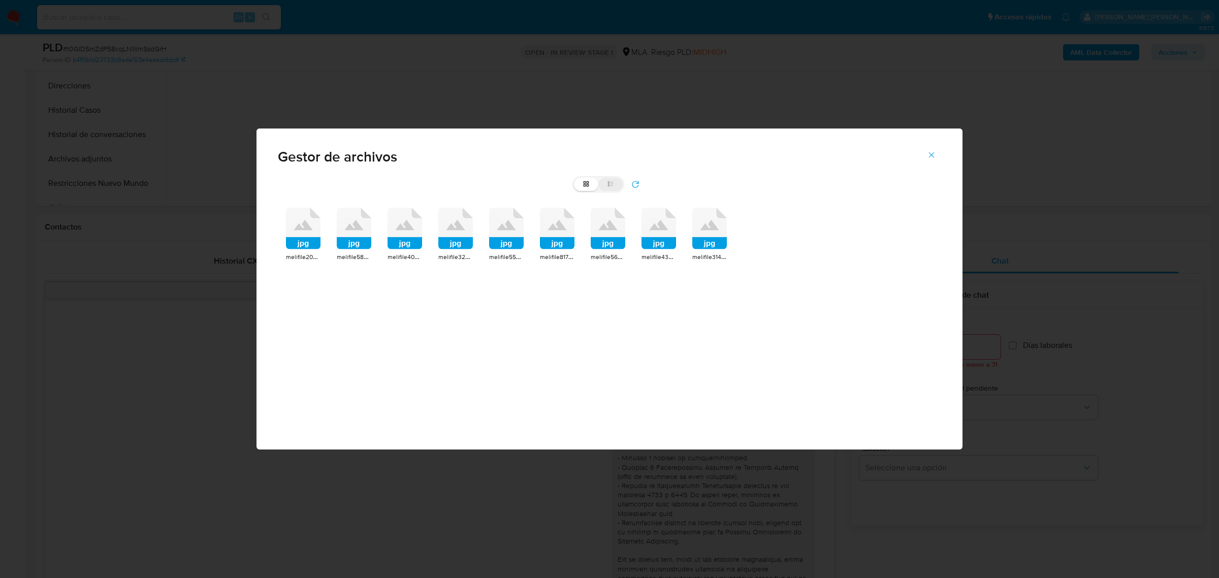
click at [615, 185] on label "list" at bounding box center [610, 184] width 24 height 13
click at [575, 178] on input "list" at bounding box center [574, 178] width 1 height 1
radio input "true"
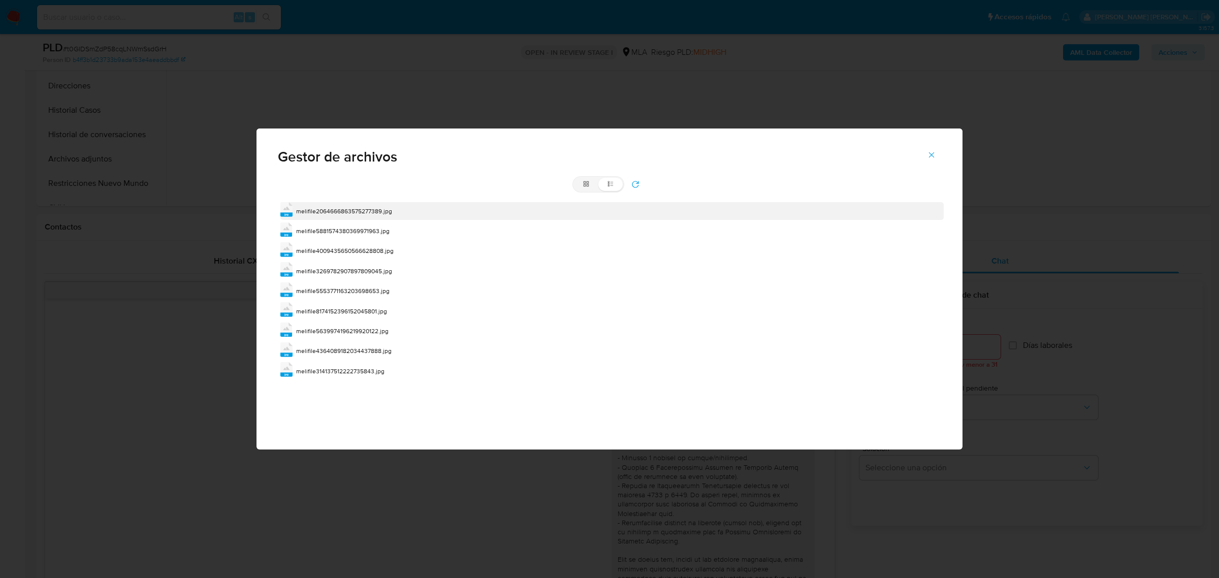
click at [336, 217] on div "jpg melifile2064666863575277389.jpg" at bounding box center [611, 210] width 663 height 17
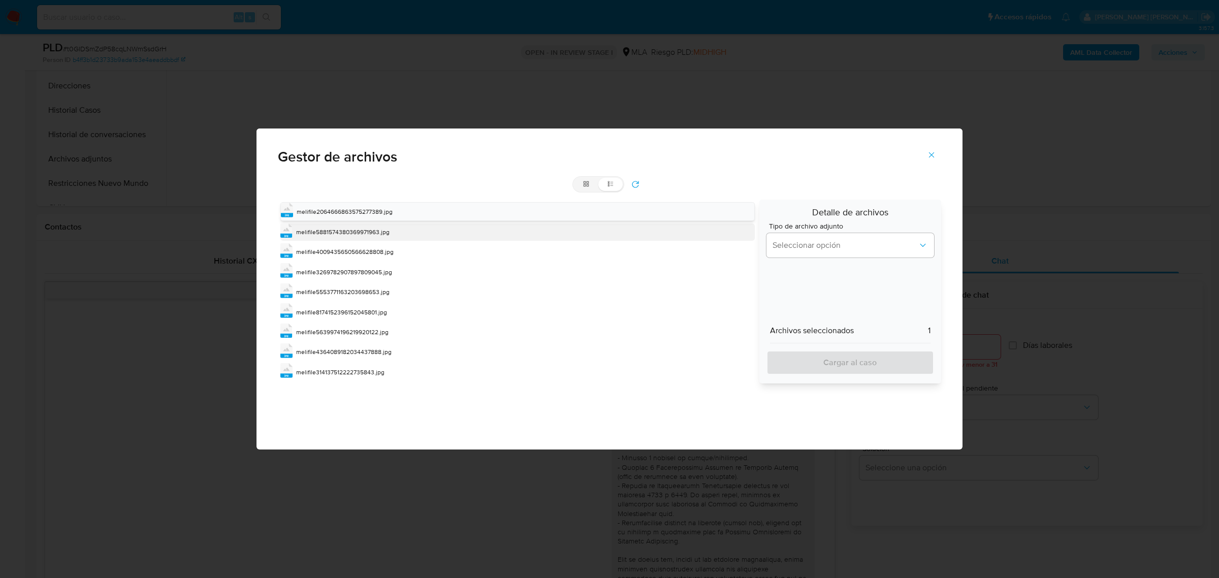
click at [325, 237] on div "melifile5881574380369971963.jpg" at bounding box center [342, 232] width 93 height 10
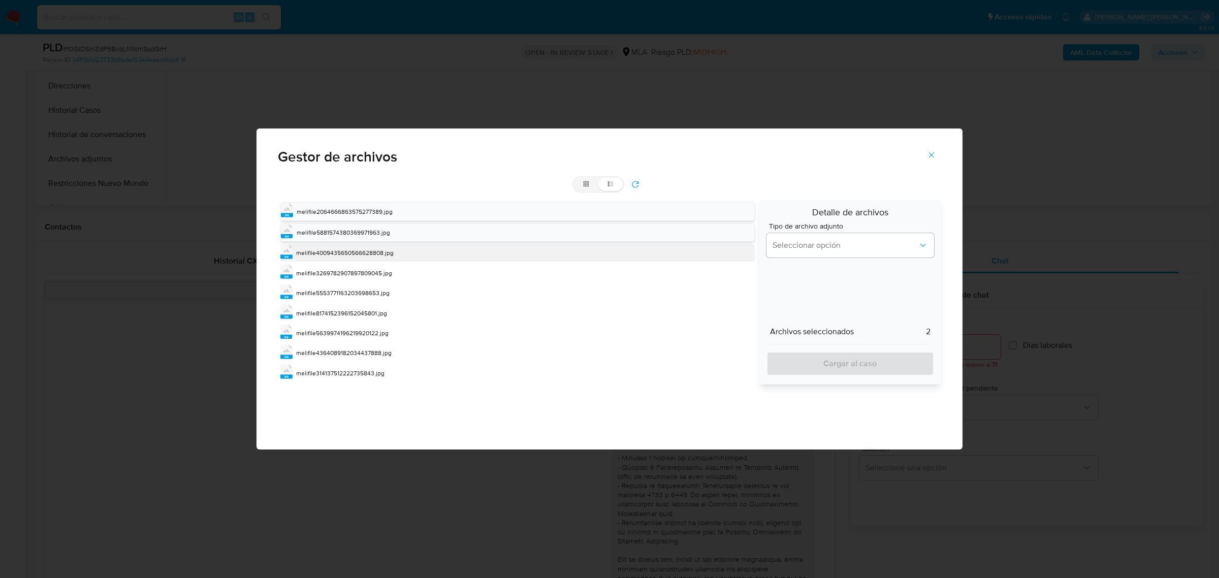
click at [326, 251] on span "melifile4009435650566628808.jpg" at bounding box center [345, 252] width 98 height 9
click at [328, 274] on span "melifile3269782907897809045.jpg" at bounding box center [344, 274] width 96 height 9
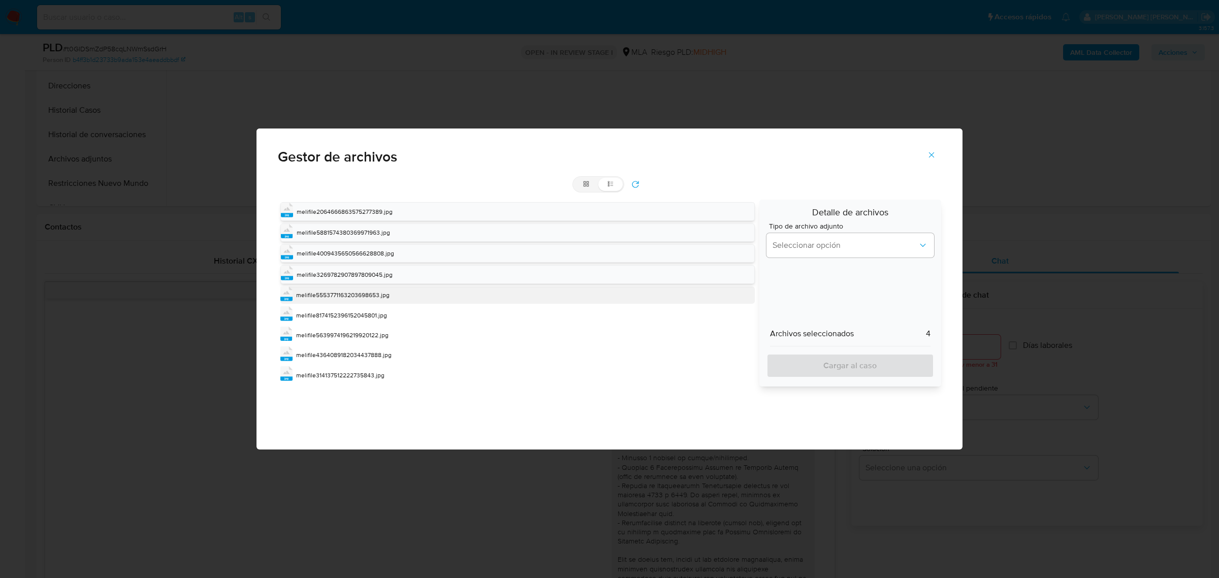
click at [333, 296] on span "melifile5553771163203698653.jpg" at bounding box center [342, 295] width 93 height 9
click at [332, 314] on span "melifile8174152396152045801.jpg" at bounding box center [341, 316] width 91 height 9
click at [334, 341] on span "melifile5639974196219920122.jpg" at bounding box center [342, 337] width 92 height 9
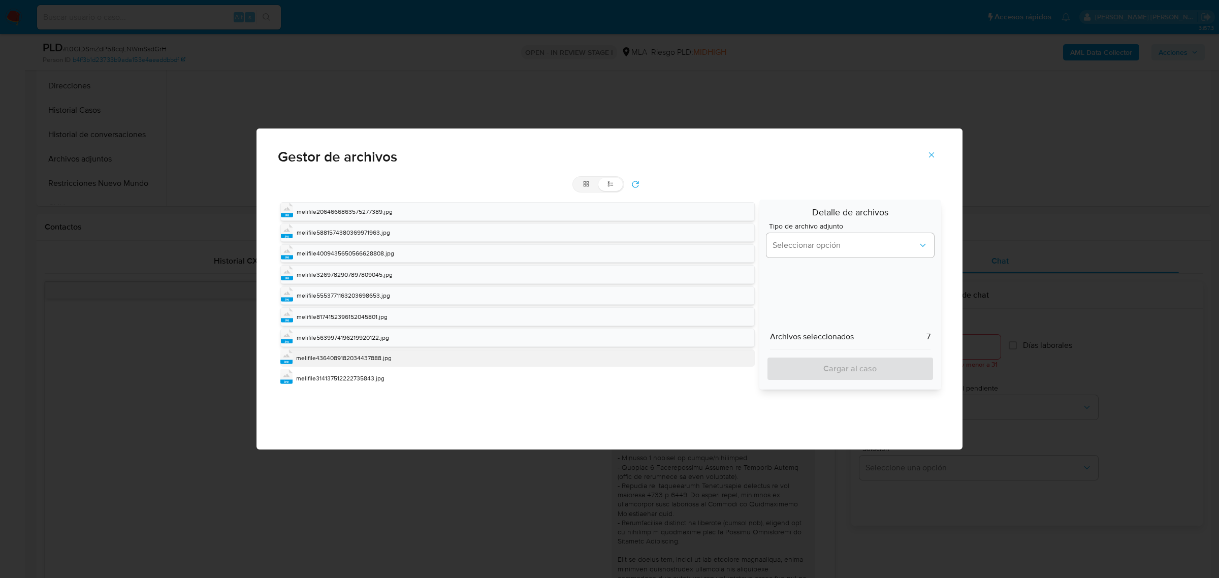
click at [334, 360] on span "melifile4364089182034437888.jpg" at bounding box center [344, 358] width 96 height 9
click at [346, 384] on span "melifile314137512222735843.jpg" at bounding box center [340, 379] width 88 height 9
click at [887, 249] on span "Seleccionar opción" at bounding box center [845, 245] width 145 height 10
click at [816, 291] on div "INGRESOS" at bounding box center [847, 297] width 149 height 24
click at [841, 371] on span "Cargar al caso" at bounding box center [850, 371] width 141 height 22
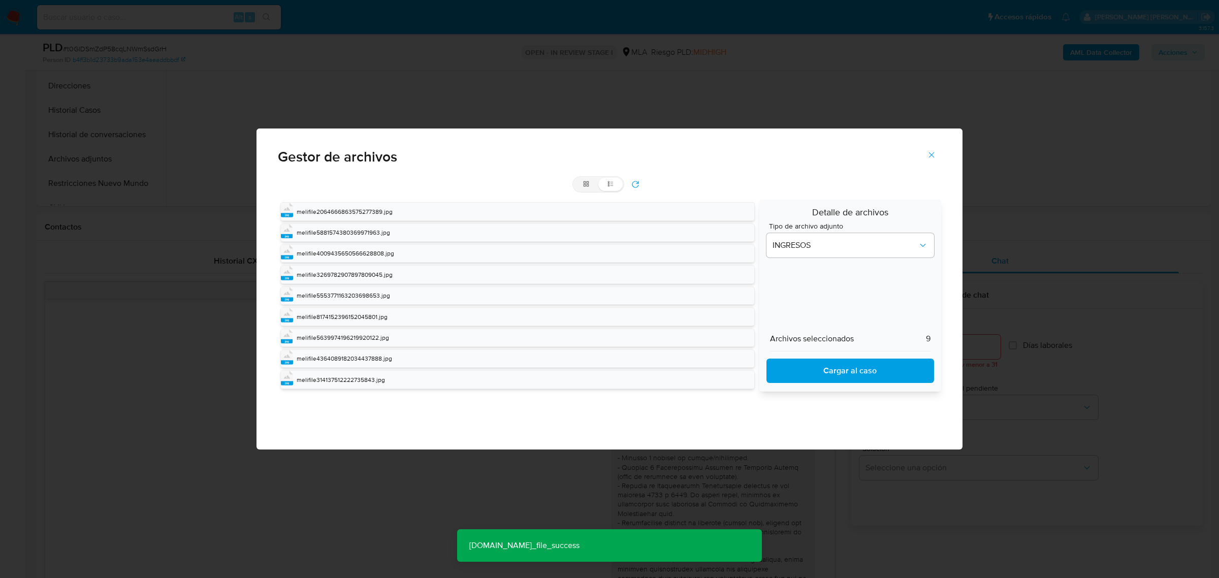
click at [932, 155] on icon "Cerrar" at bounding box center [932, 155] width 6 height 6
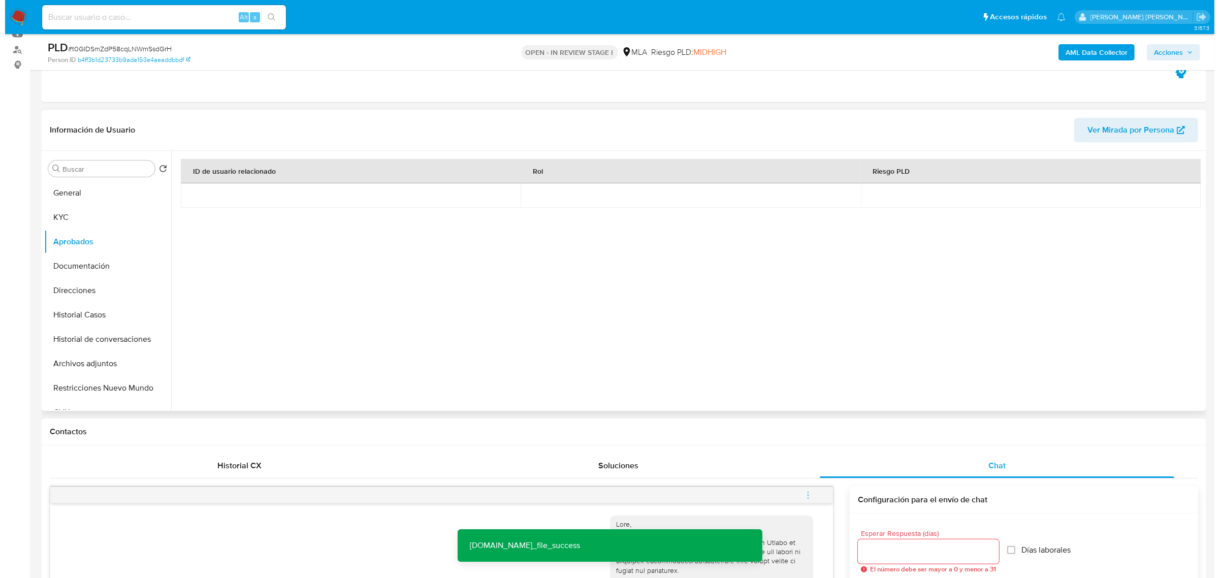
scroll to position [64, 0]
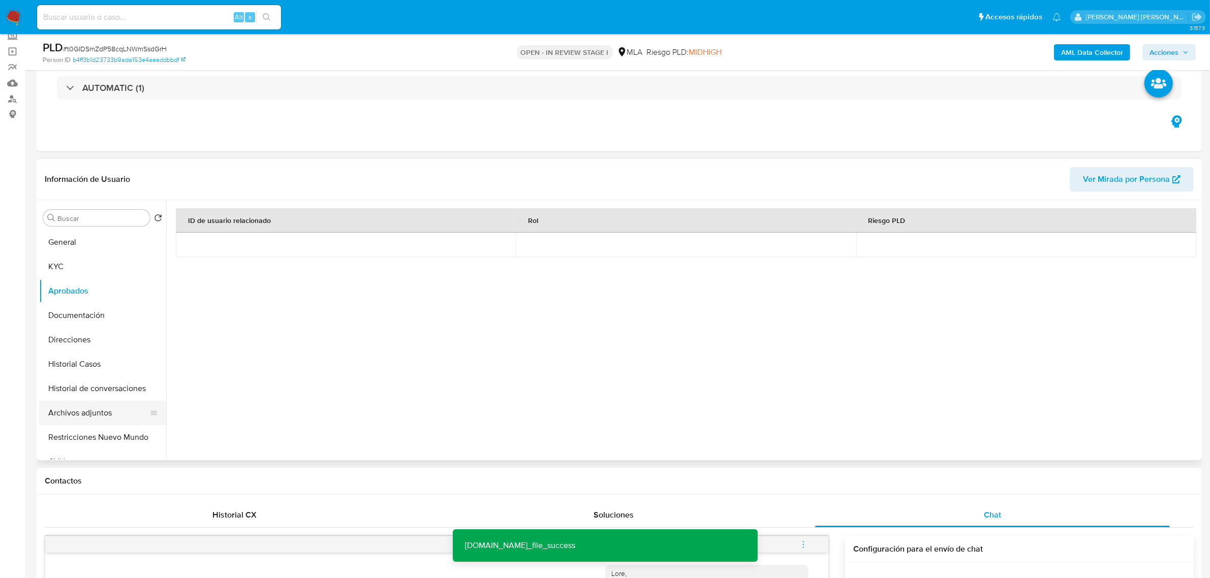
drag, startPoint x: 84, startPoint y: 413, endPoint x: 64, endPoint y: 417, distance: 21.2
click at [82, 413] on button "Archivos adjuntos" at bounding box center [98, 413] width 119 height 24
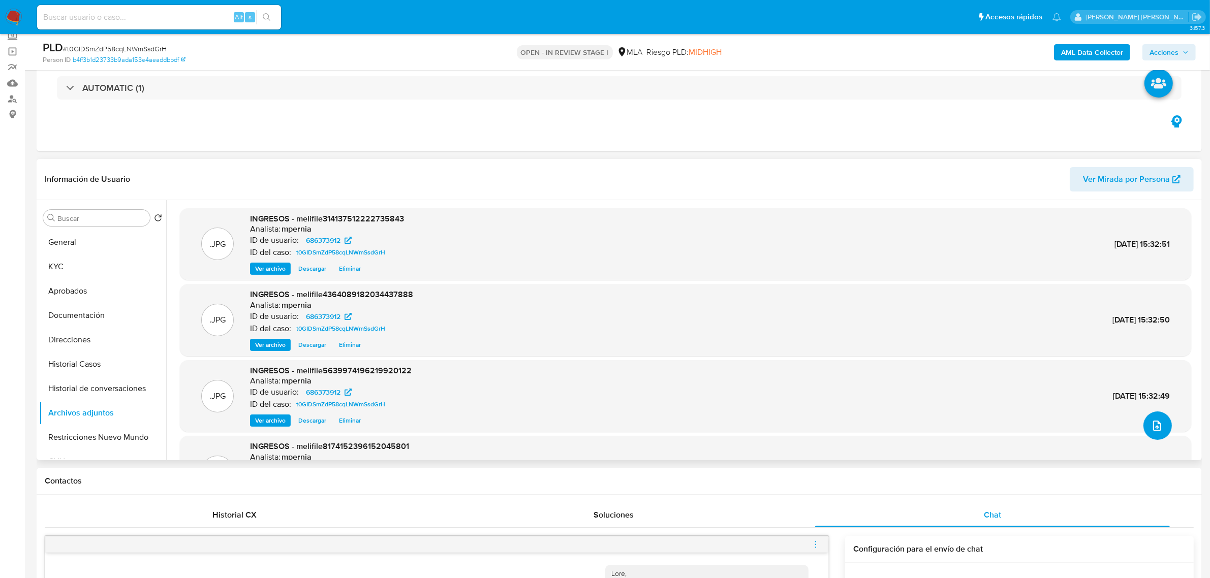
click at [1151, 429] on icon "upload-file" at bounding box center [1157, 426] width 12 height 12
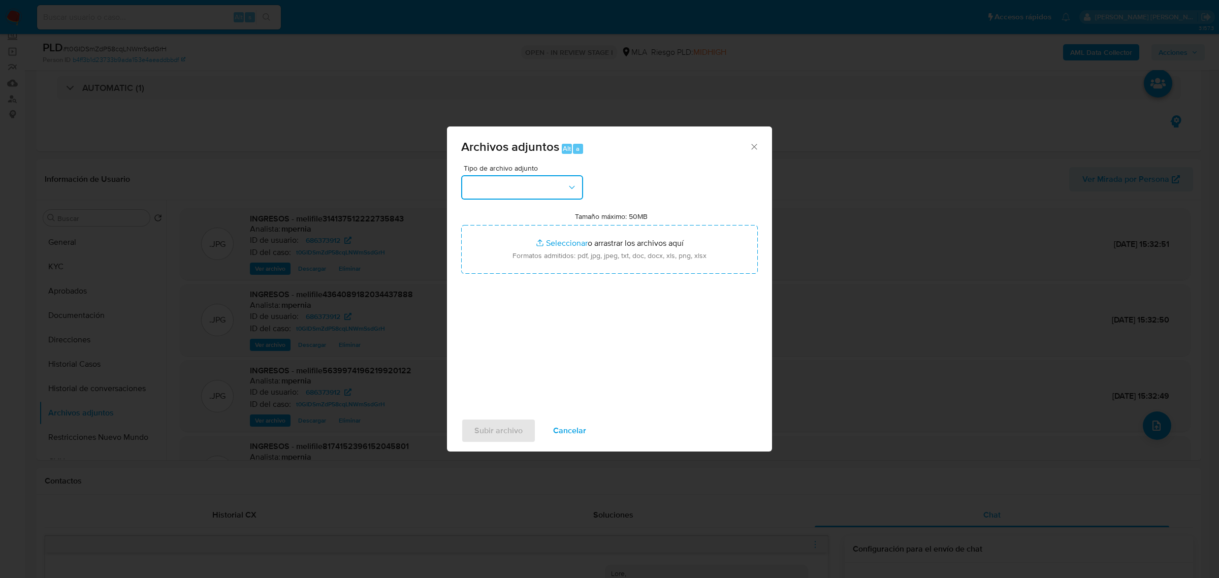
click at [499, 199] on button "button" at bounding box center [522, 187] width 122 height 24
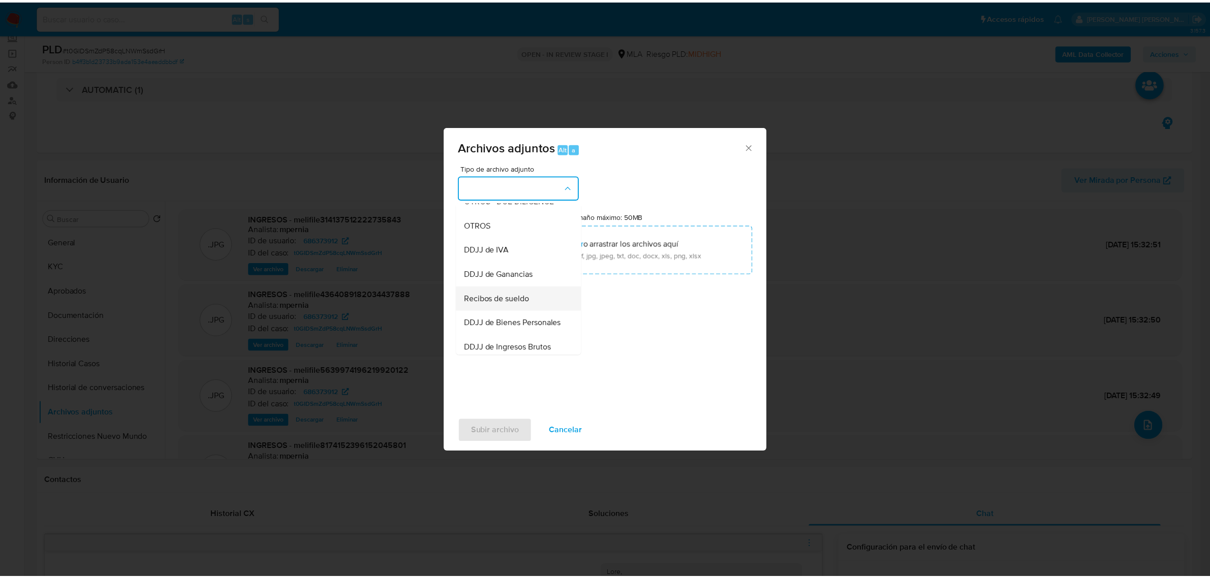
scroll to position [191, 0]
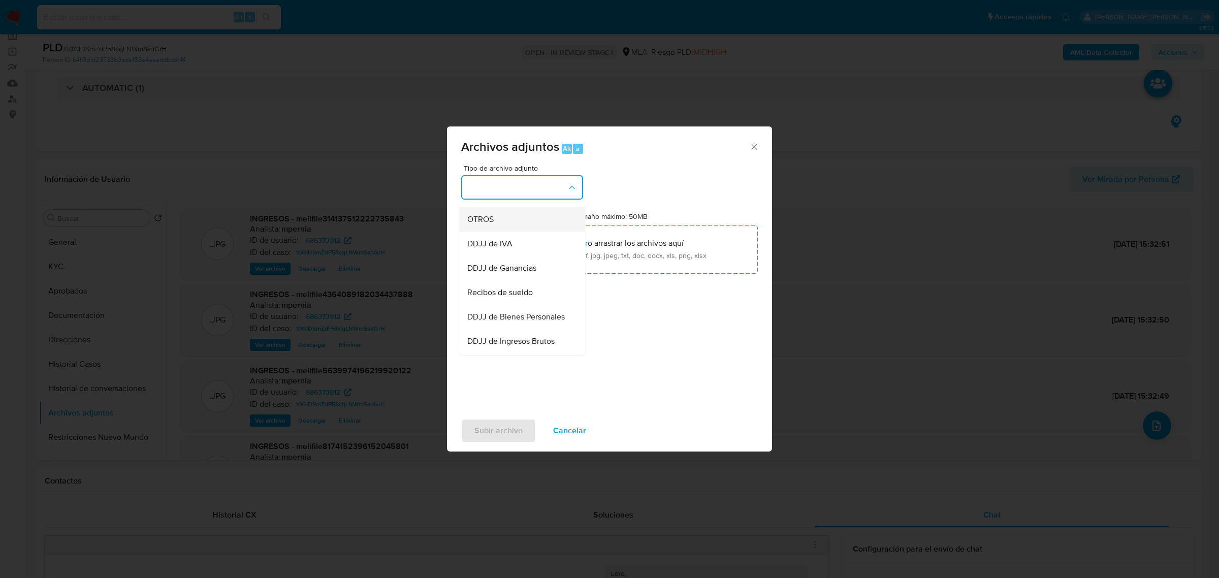
click at [474, 224] on span "OTROS" at bounding box center [480, 219] width 26 height 10
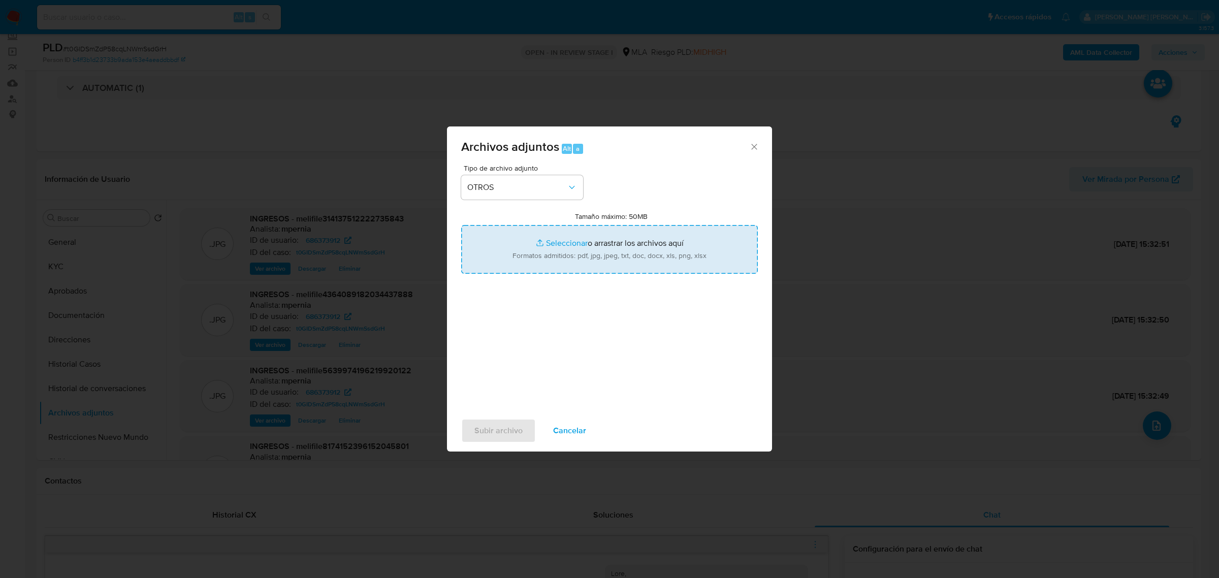
type input "C:\fakepath\Movimientos-Aladdin-686373912.xlsx"
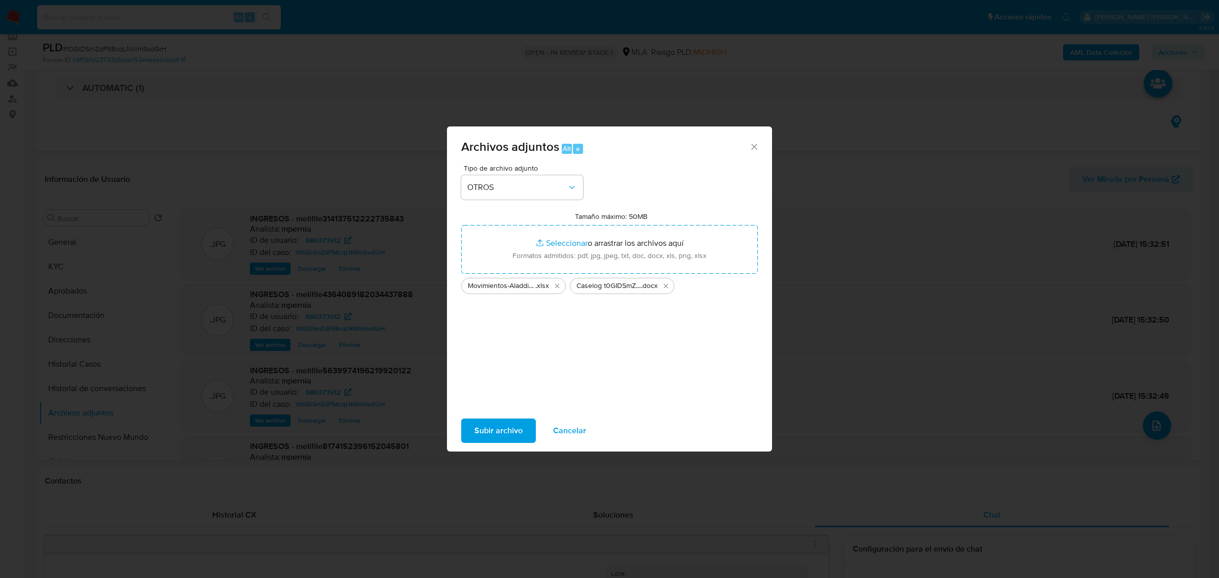
click at [487, 431] on span "Subir archivo" at bounding box center [499, 431] width 48 height 22
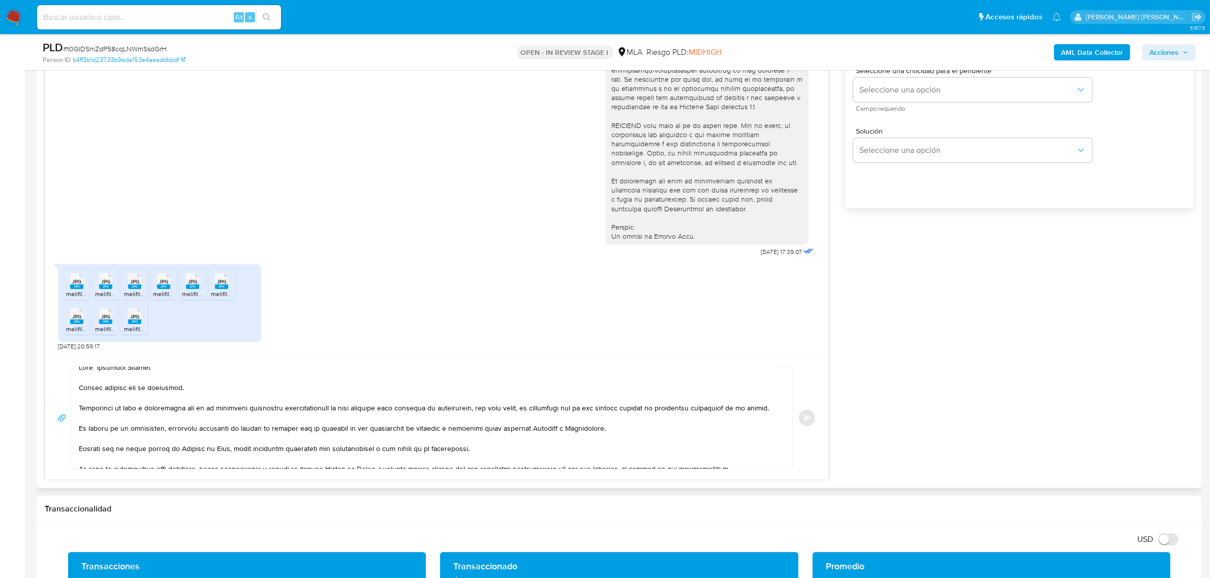
scroll to position [0, 0]
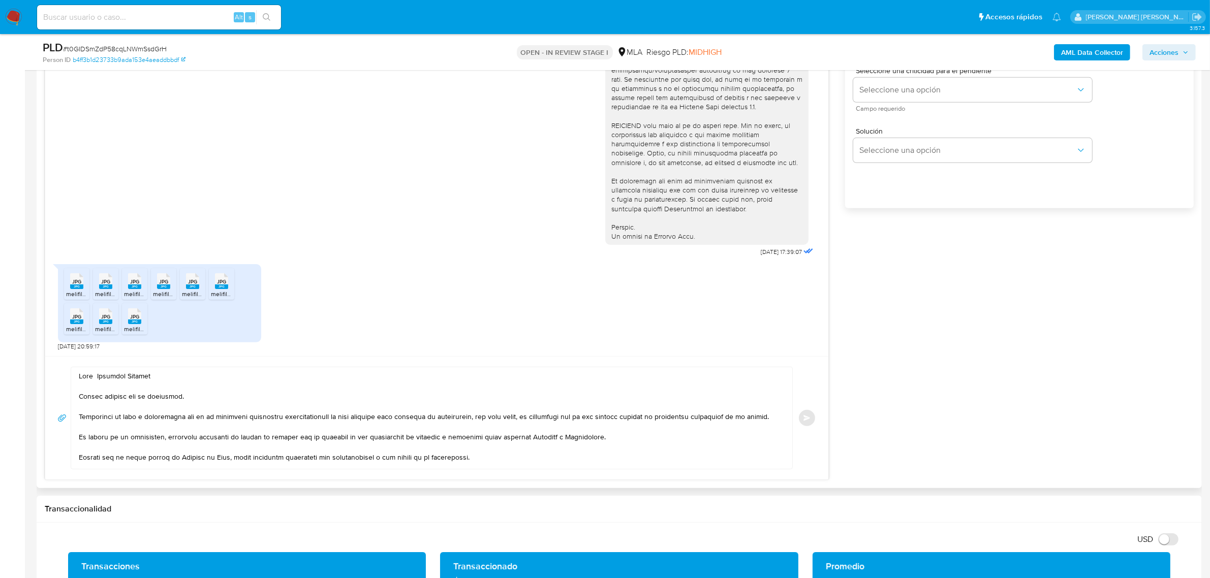
click at [141, 418] on textarea at bounding box center [429, 418] width 701 height 102
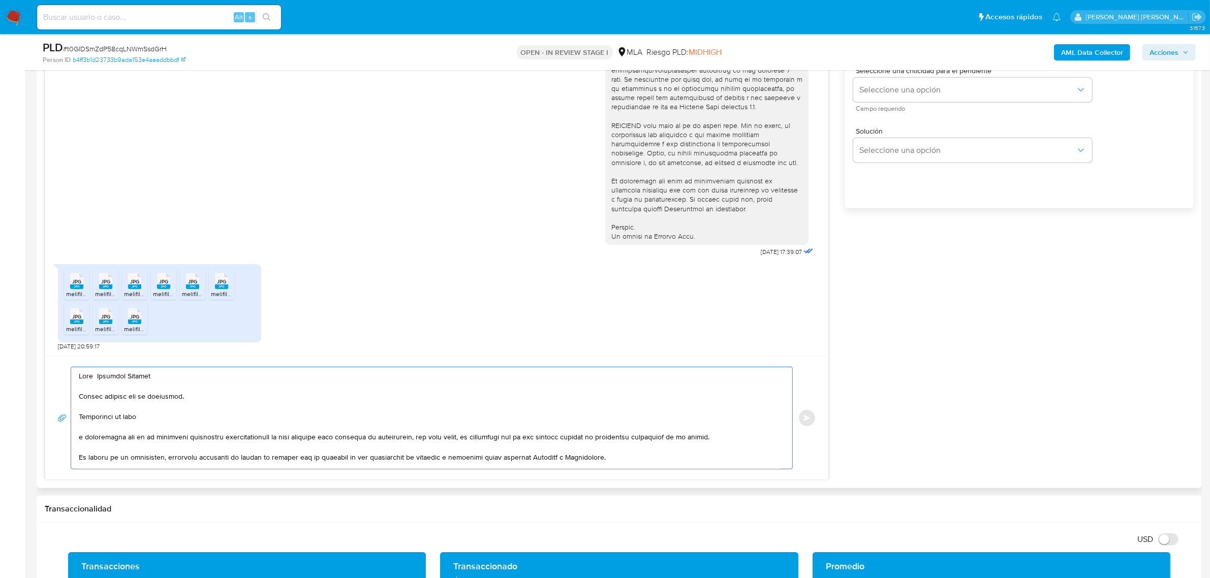
paste textarea "[la documentación aportada no es suficiente para justificar la operatoria canal…"
click at [143, 418] on textarea at bounding box center [429, 418] width 701 height 102
click at [145, 418] on textarea at bounding box center [429, 418] width 701 height 102
click at [559, 419] on textarea at bounding box center [429, 418] width 701 height 102
click at [427, 420] on textarea at bounding box center [429, 418] width 701 height 102
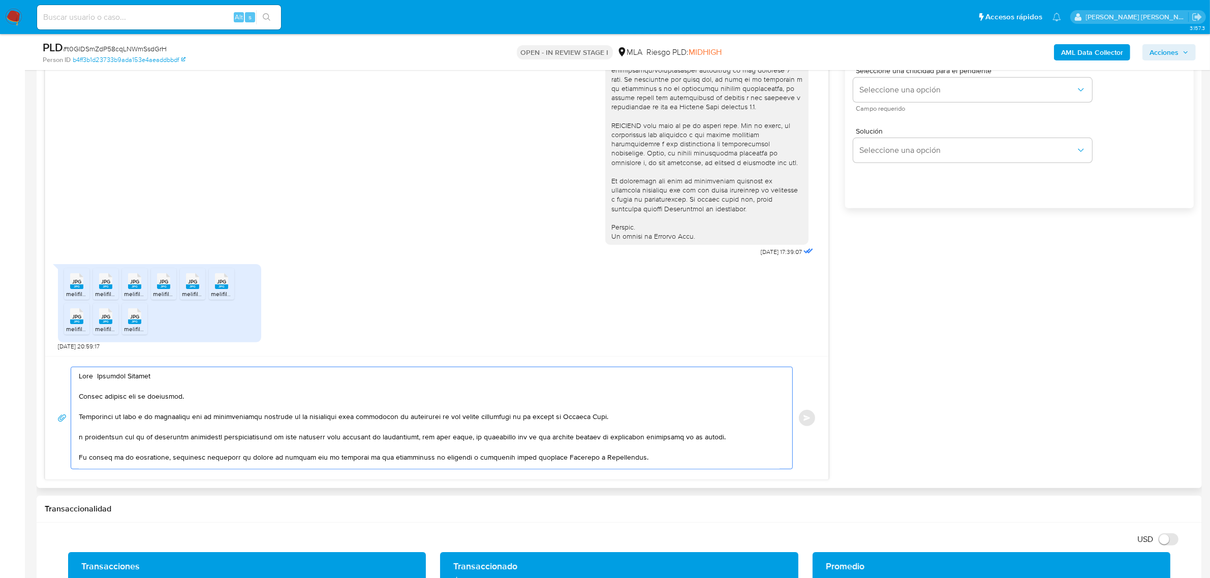
click at [504, 420] on textarea at bounding box center [429, 418] width 701 height 102
drag, startPoint x: 85, startPoint y: 439, endPoint x: 76, endPoint y: 440, distance: 8.7
click at [76, 440] on div at bounding box center [429, 418] width 716 height 102
click at [197, 440] on textarea at bounding box center [429, 418] width 701 height 102
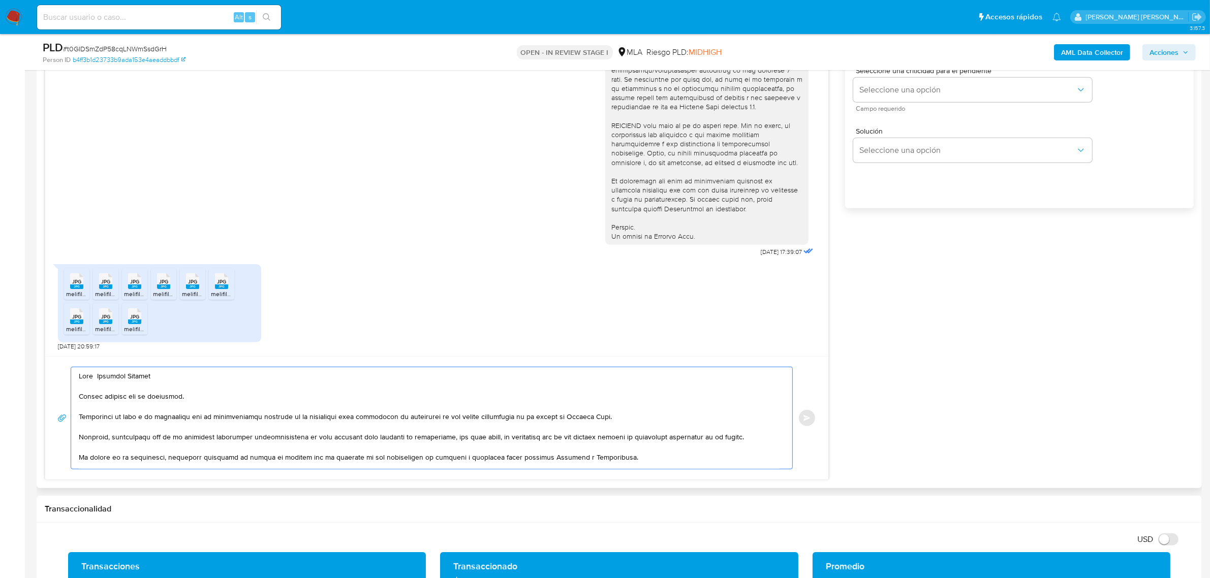
click at [197, 440] on textarea at bounding box center [429, 418] width 701 height 102
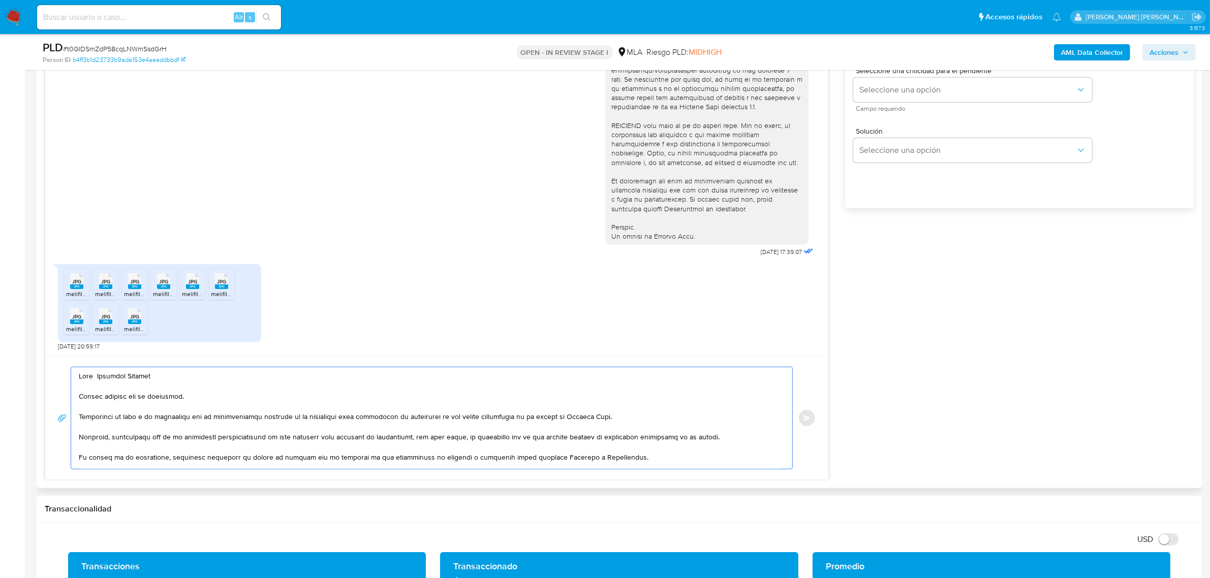
click at [197, 440] on textarea at bounding box center [429, 418] width 701 height 102
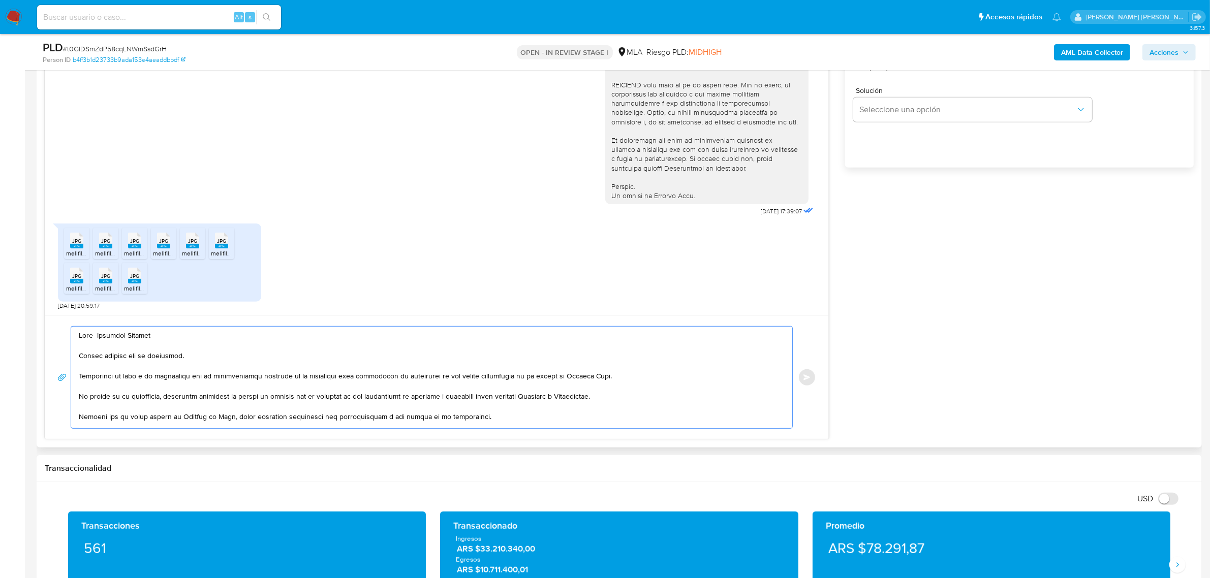
scroll to position [381, 0]
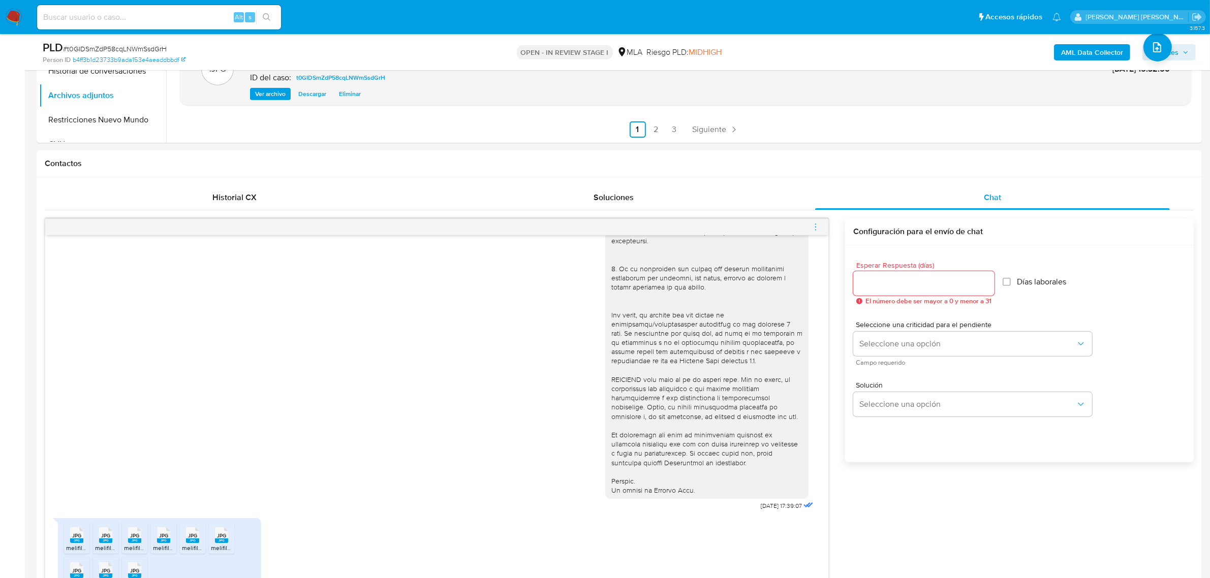
type textarea "Hola Mercedes Soledad Muchas gracias por tu respuesta. Analizamos tu caso y te …"
click at [882, 280] on input "Esperar Respuesta (días)" at bounding box center [923, 283] width 141 height 13
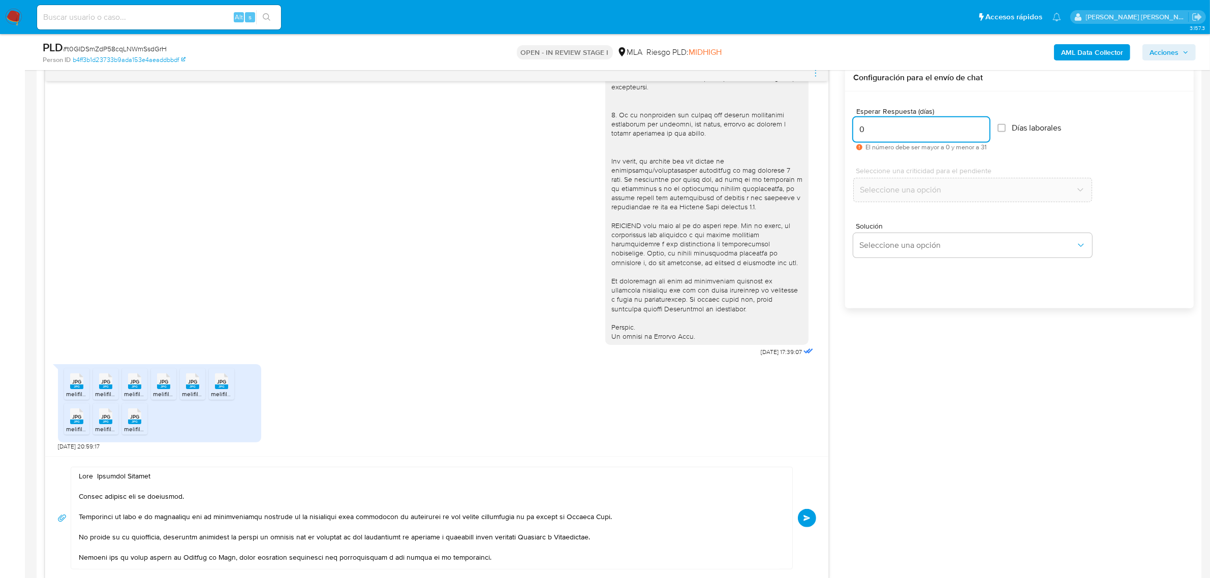
scroll to position [699, 0]
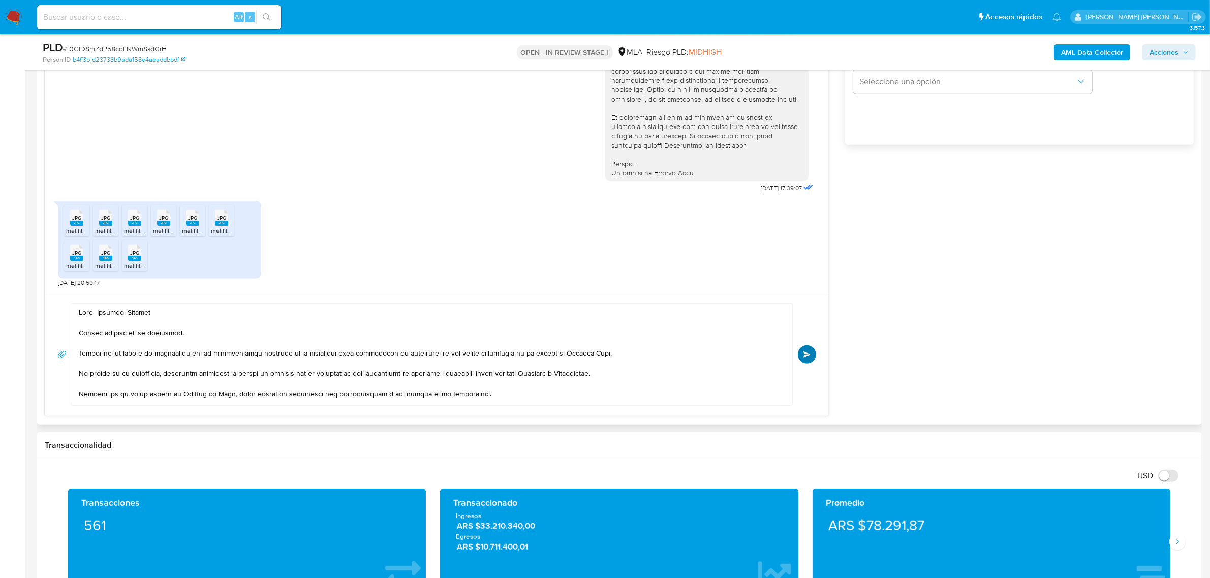
type input "0"
click at [809, 360] on button "Enviar" at bounding box center [807, 354] width 18 height 18
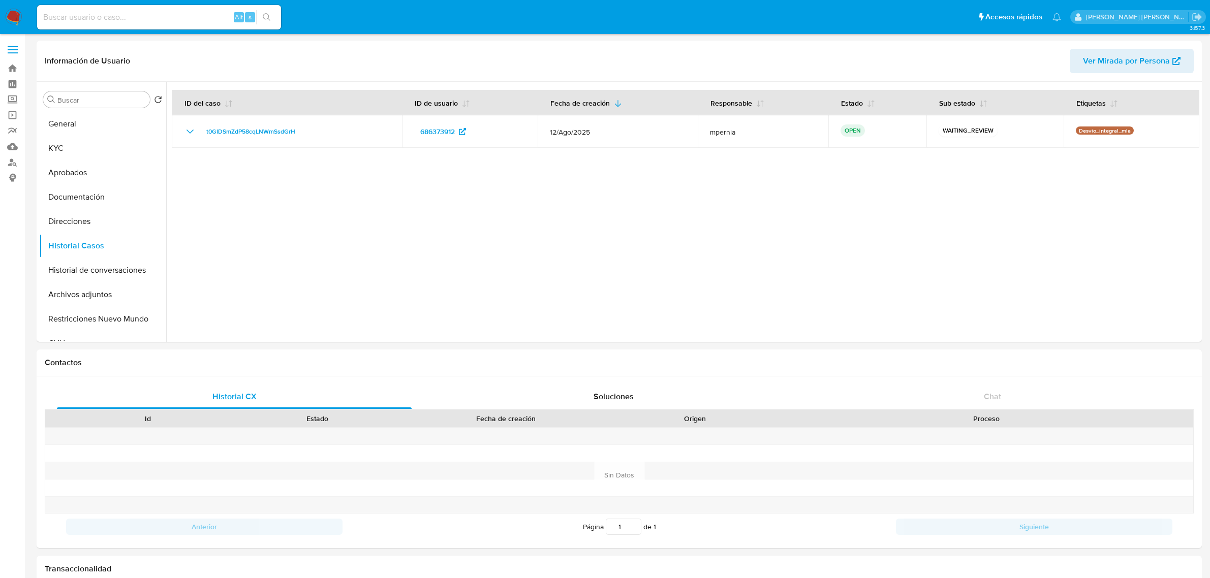
select select "10"
click at [16, 70] on link "Bandeja" at bounding box center [60, 68] width 121 height 16
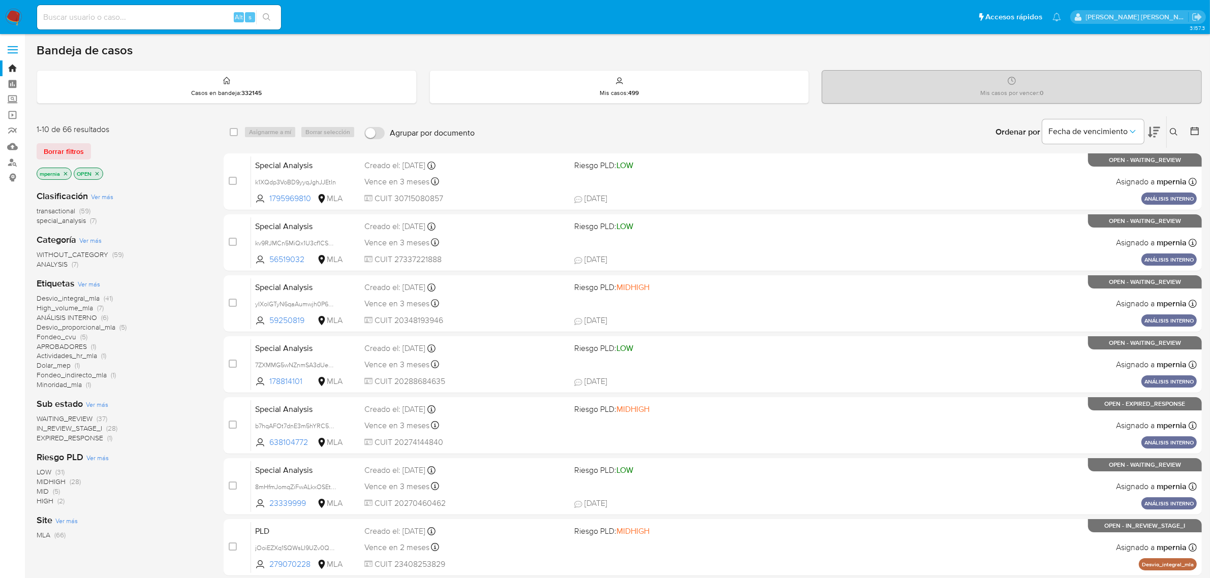
click at [74, 222] on span "special_analysis" at bounding box center [61, 220] width 49 height 10
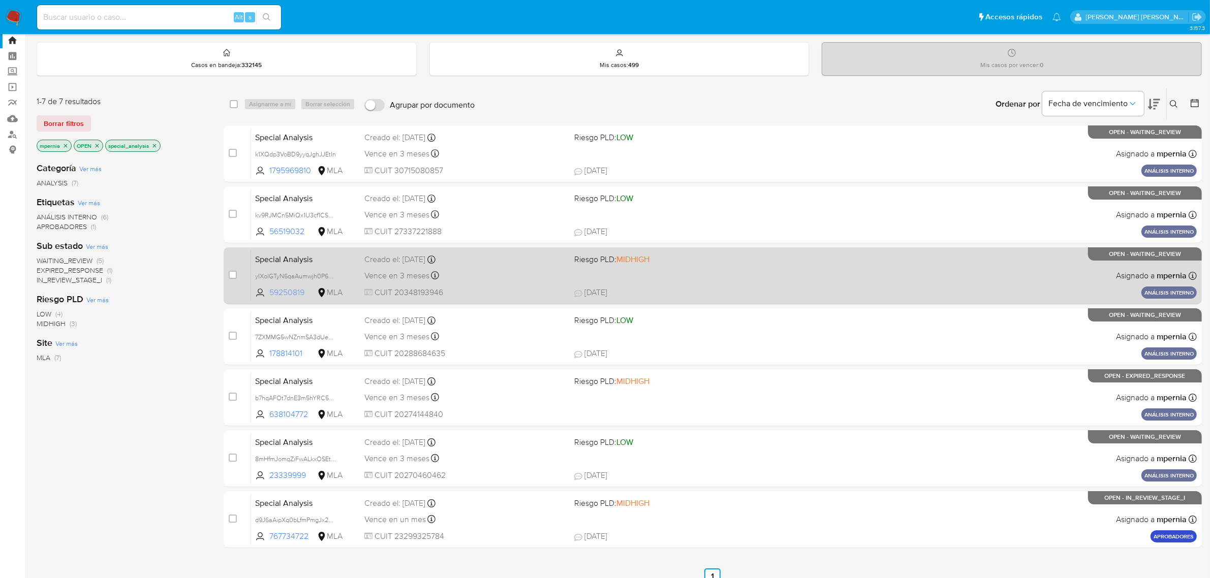
scroll to position [40, 0]
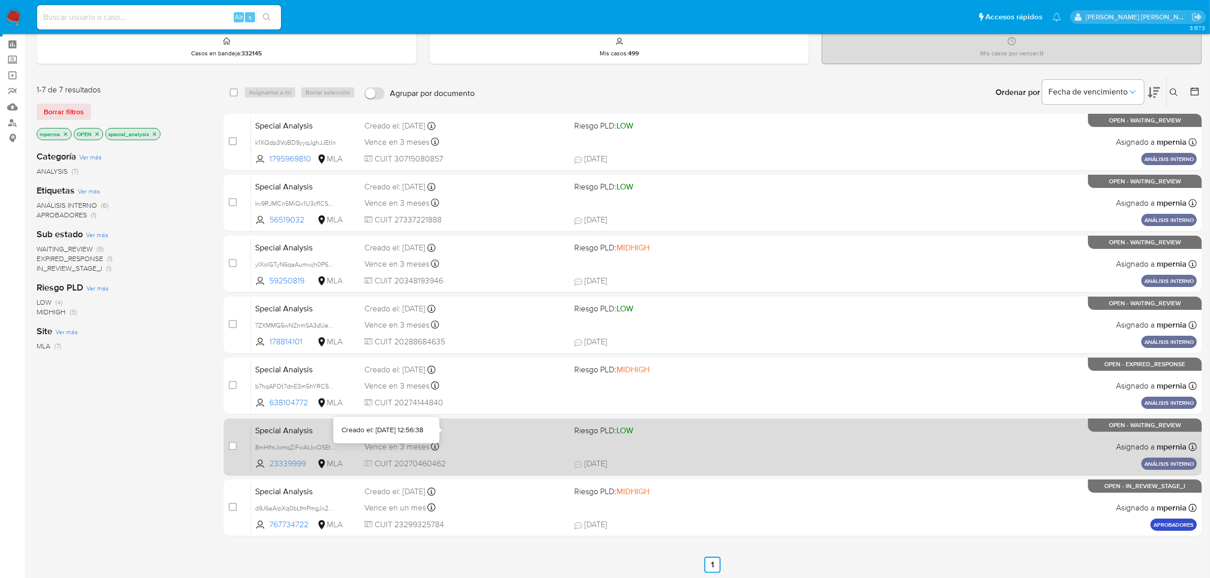
click at [408, 436] on div "Special Analysis 8mHfmJomqZiFwALkxOSEtUwt 23339999 MLA Riesgo PLD: LOW Creado e…" at bounding box center [723, 446] width 945 height 51
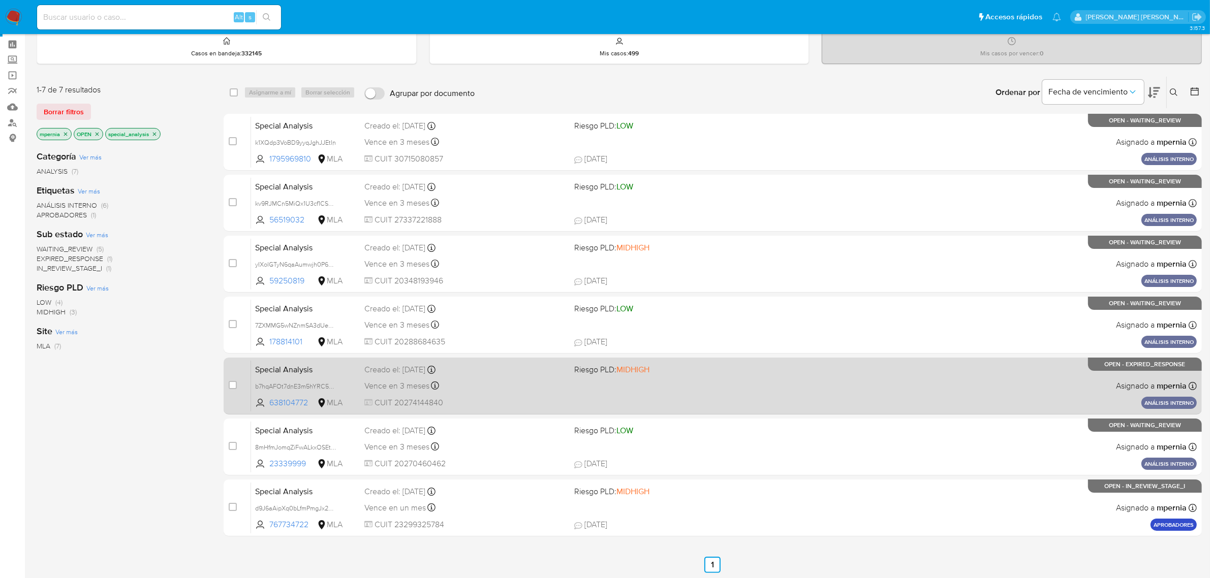
click at [394, 390] on div "Vence en 3 meses Vence el 03/12/2025 12:57:15" at bounding box center [465, 386] width 202 height 14
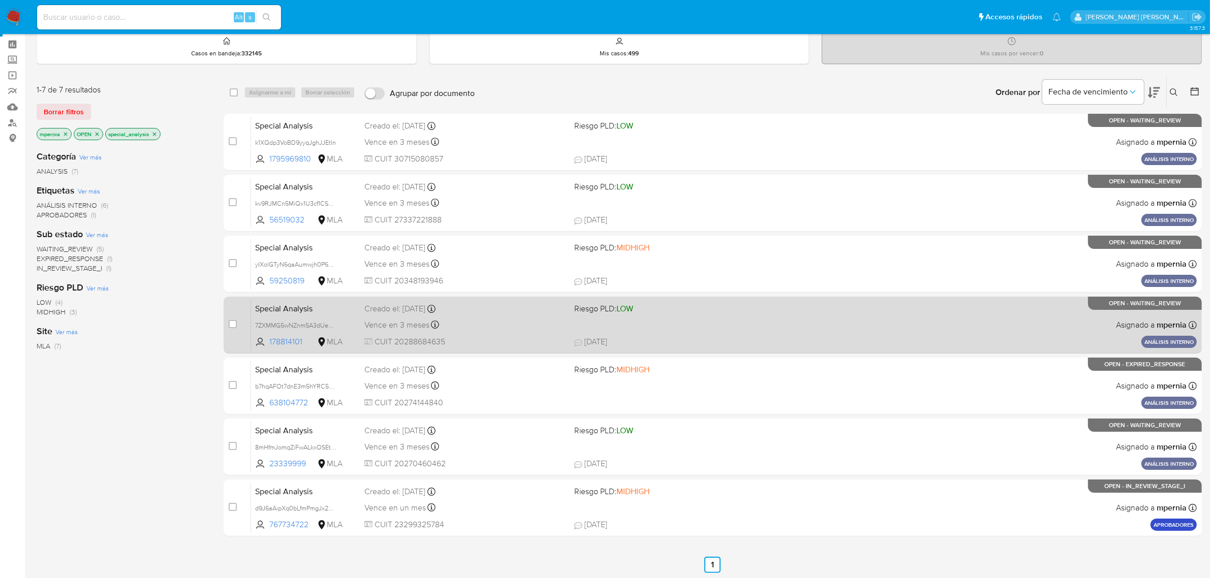
click at [396, 320] on span "Vence en 3 meses" at bounding box center [396, 325] width 65 height 11
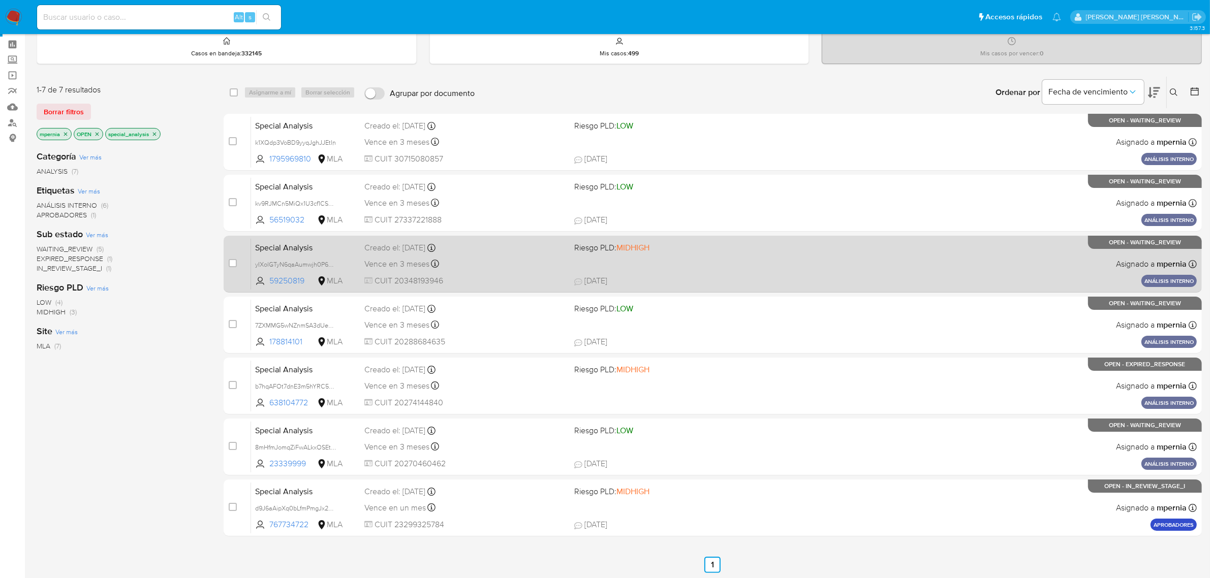
click at [394, 269] on div "Vence en 3 meses Vence el 03/12/2025 12:58:56" at bounding box center [465, 264] width 202 height 14
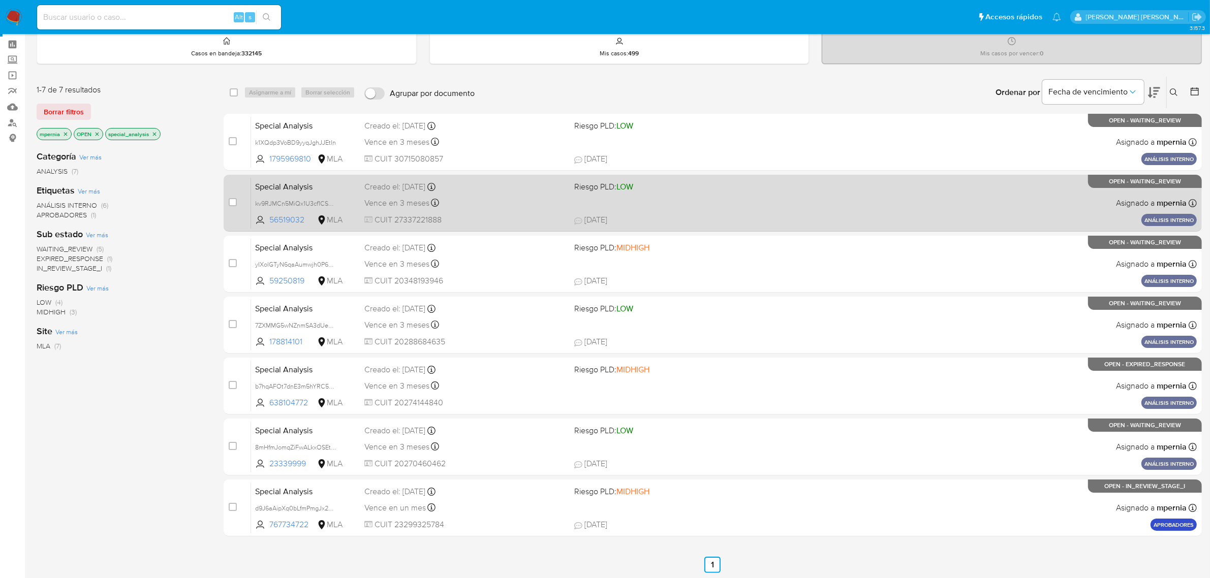
click at [409, 198] on span "Vence en 3 meses" at bounding box center [396, 203] width 65 height 11
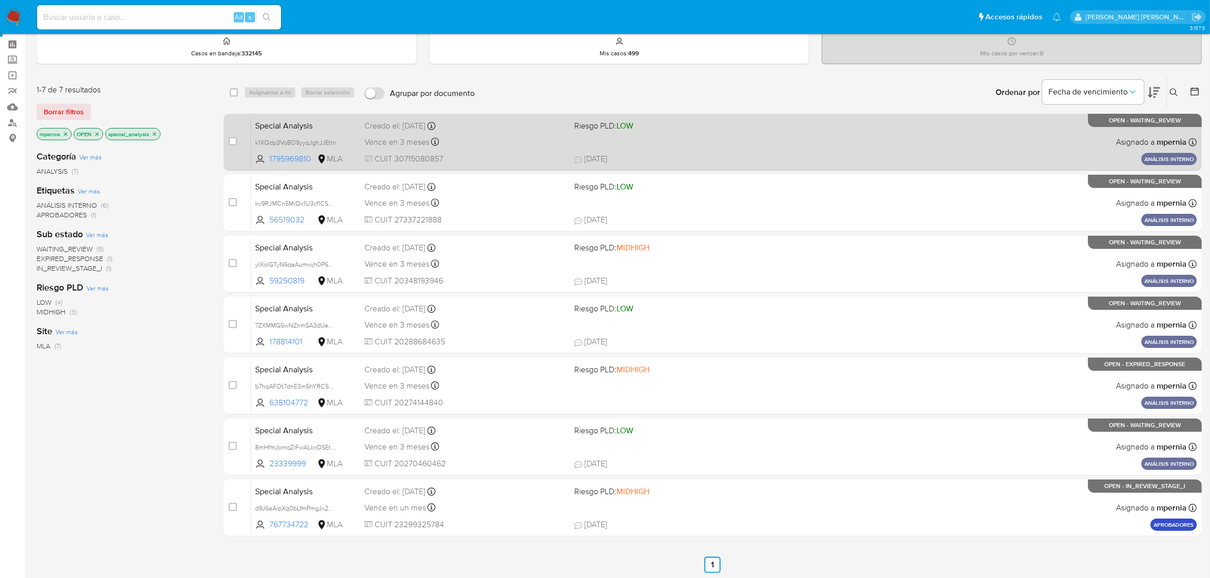
click at [392, 145] on span "Vence en 3 meses" at bounding box center [396, 142] width 65 height 11
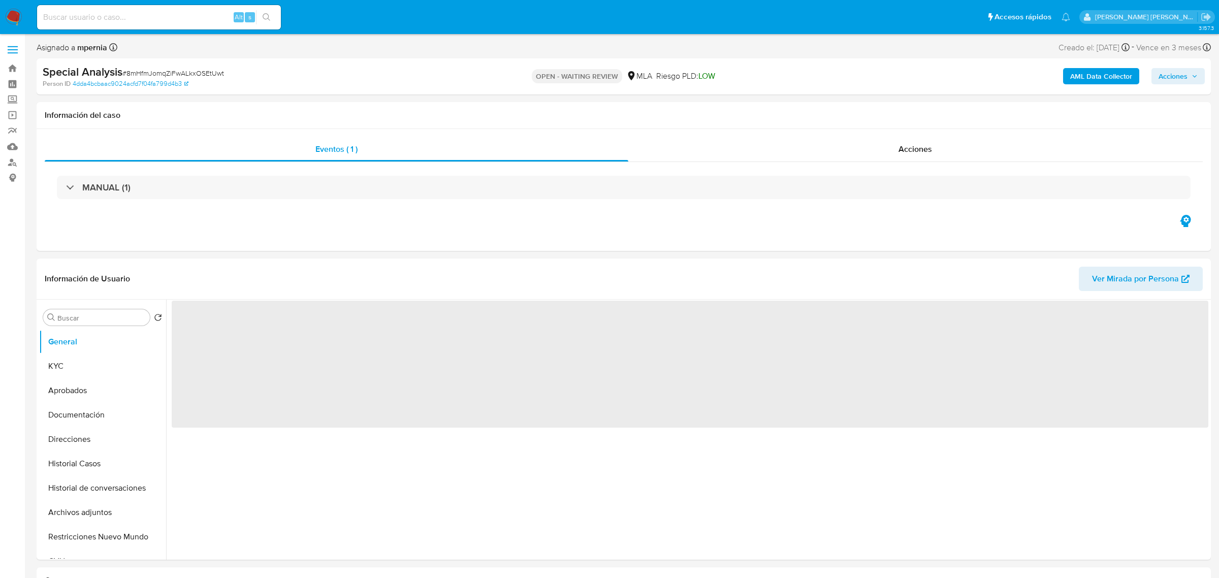
select select "10"
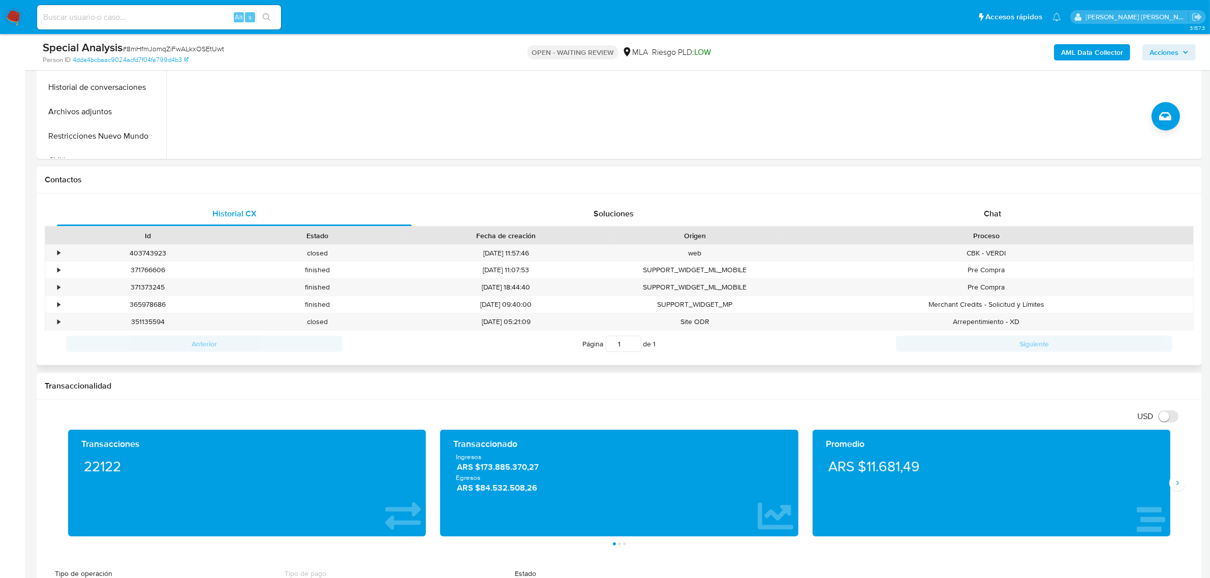
scroll to position [381, 0]
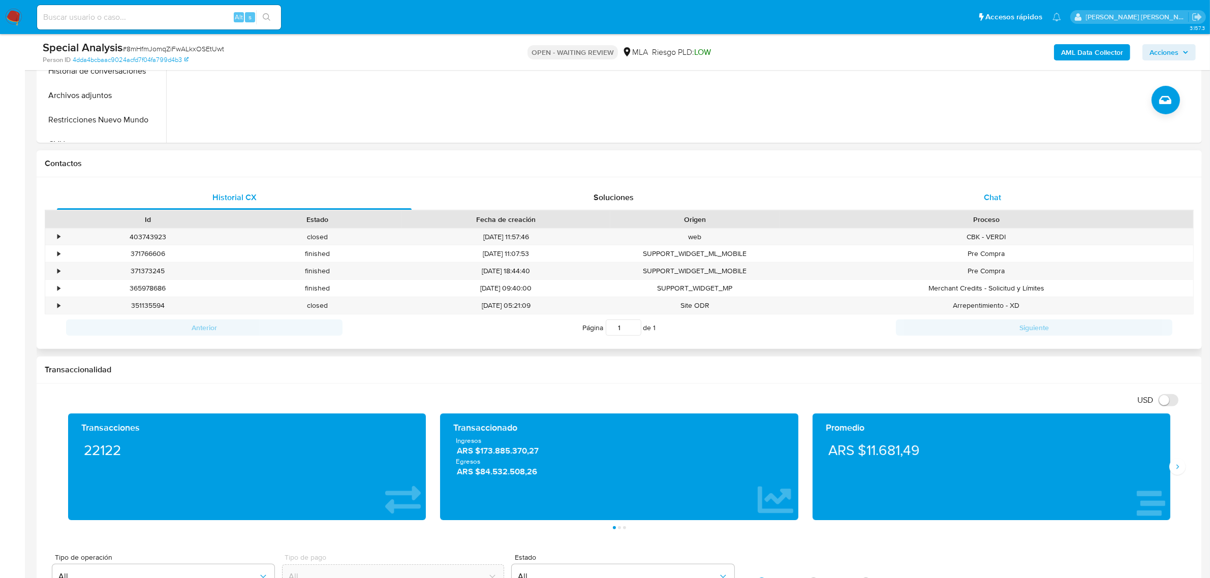
click at [987, 203] on div "Chat" at bounding box center [992, 197] width 355 height 24
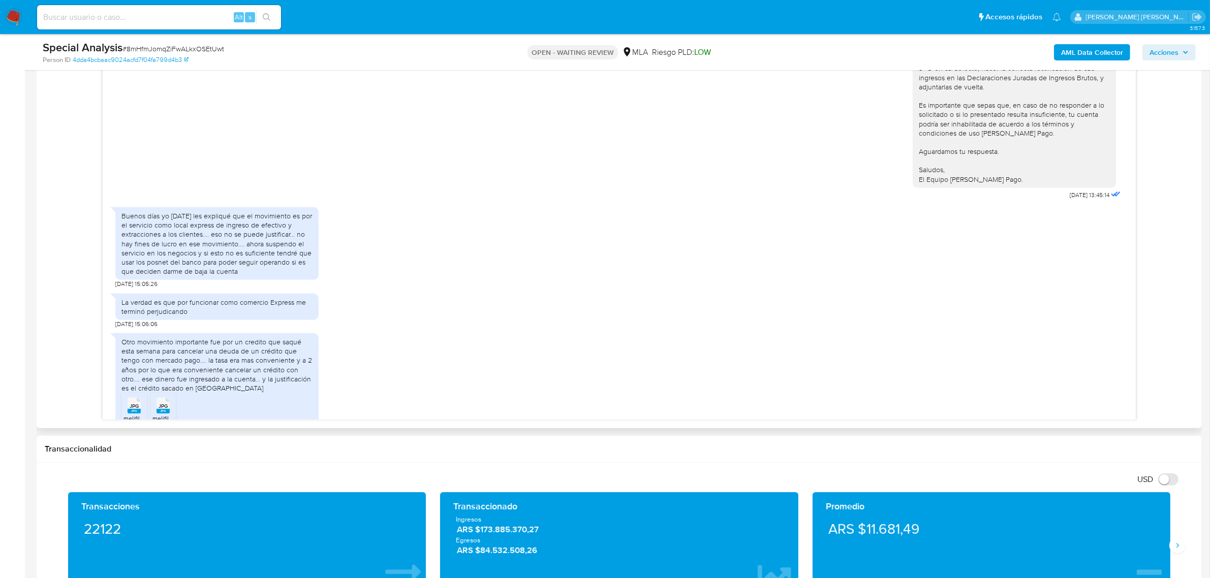
scroll to position [893, 0]
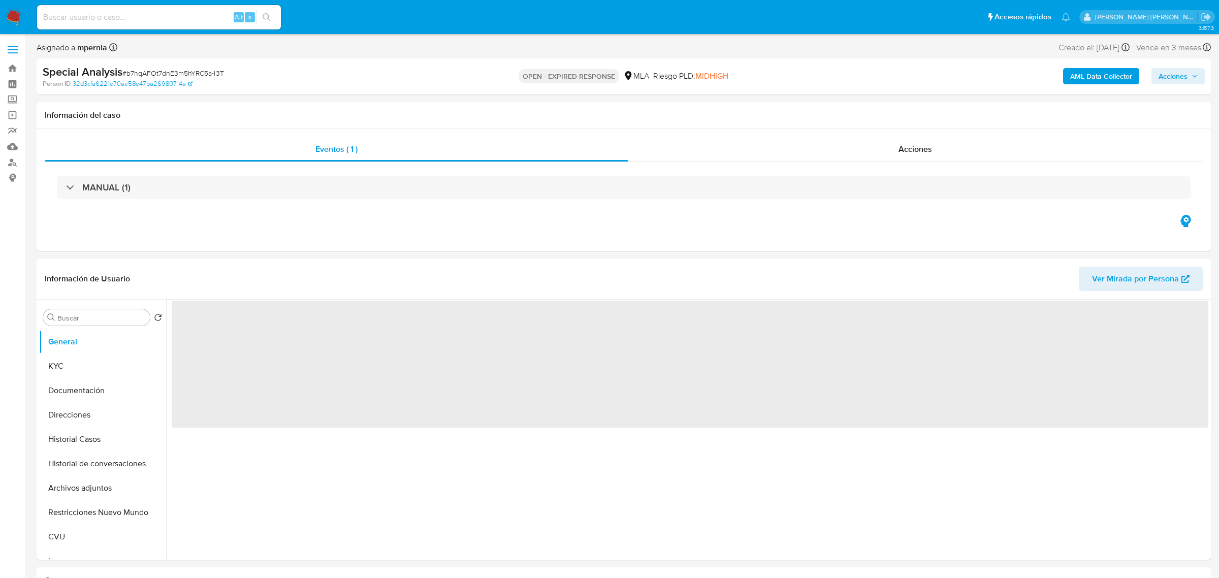
select select "10"
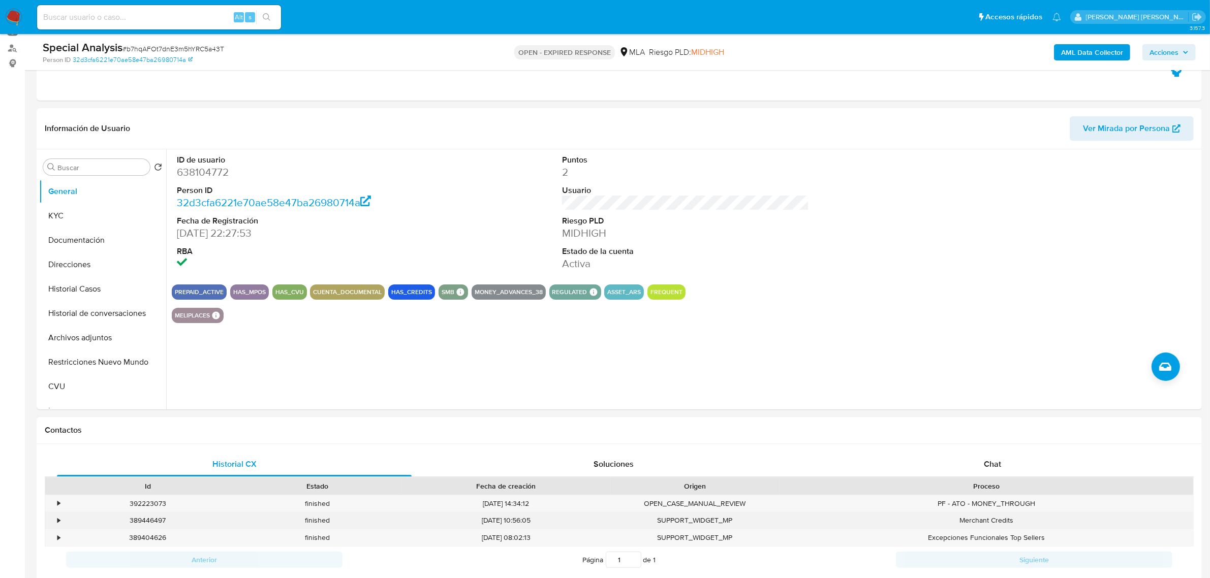
scroll to position [254, 0]
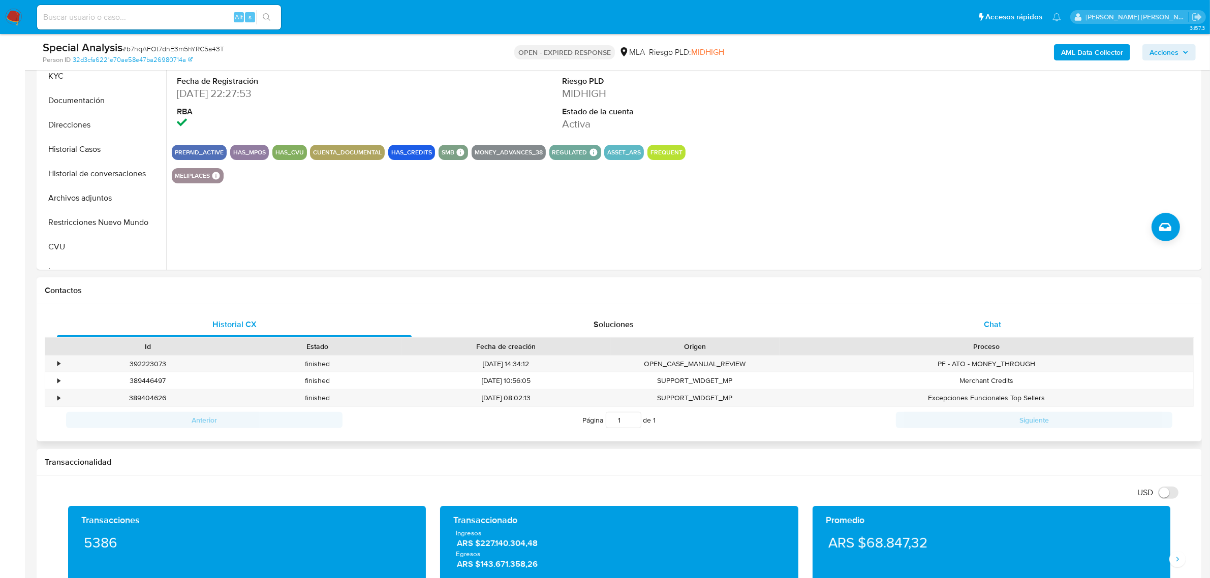
click at [981, 325] on div "Chat" at bounding box center [992, 324] width 355 height 24
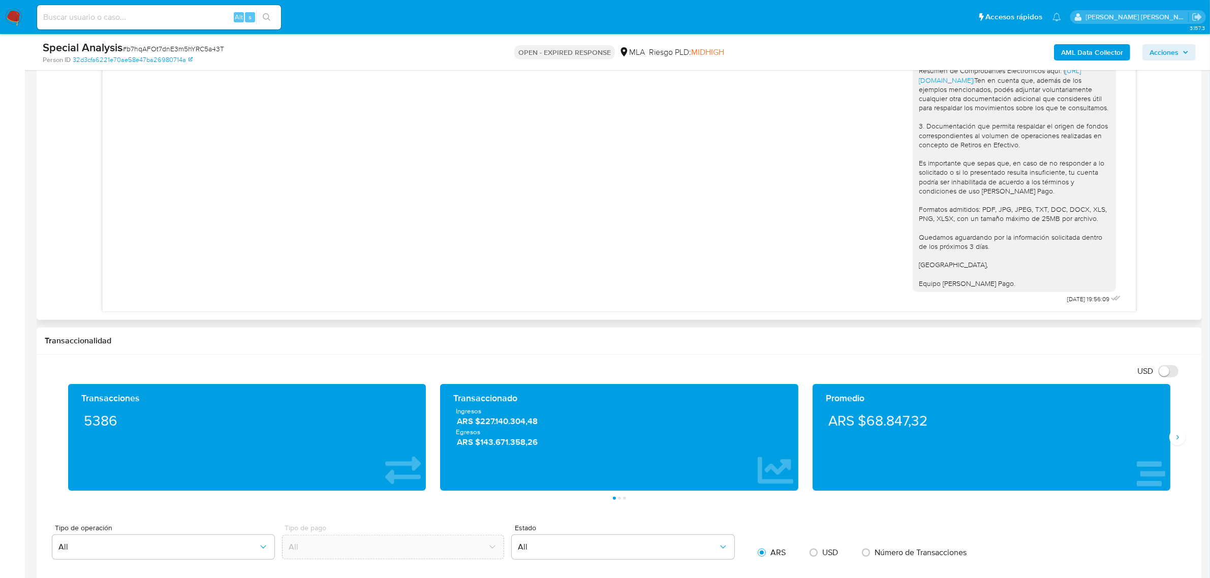
scroll to position [508, 0]
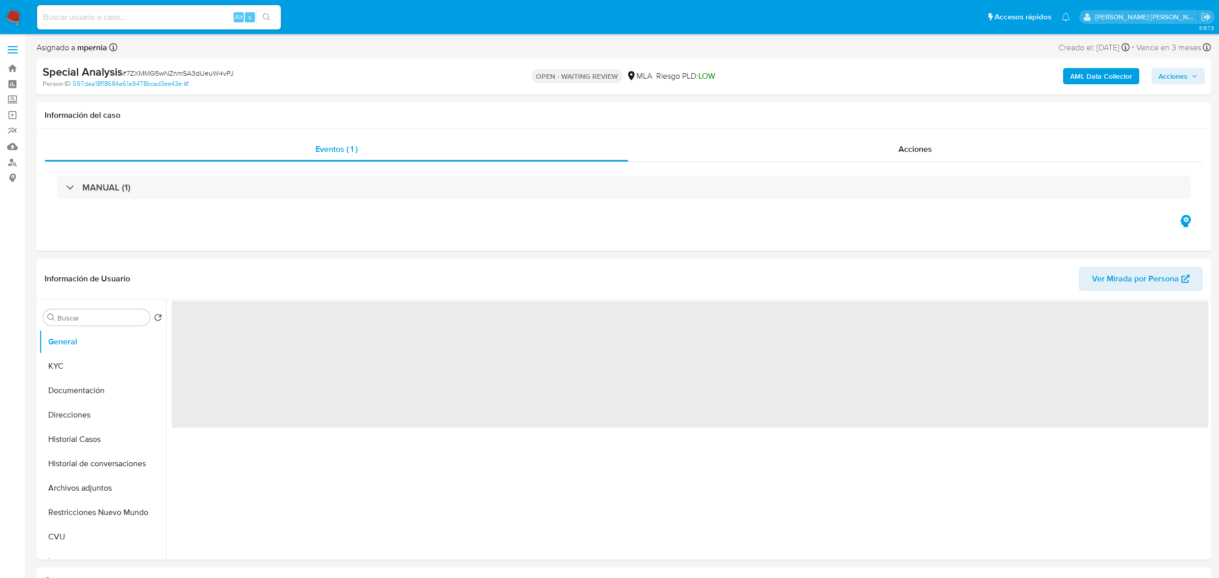
select select "10"
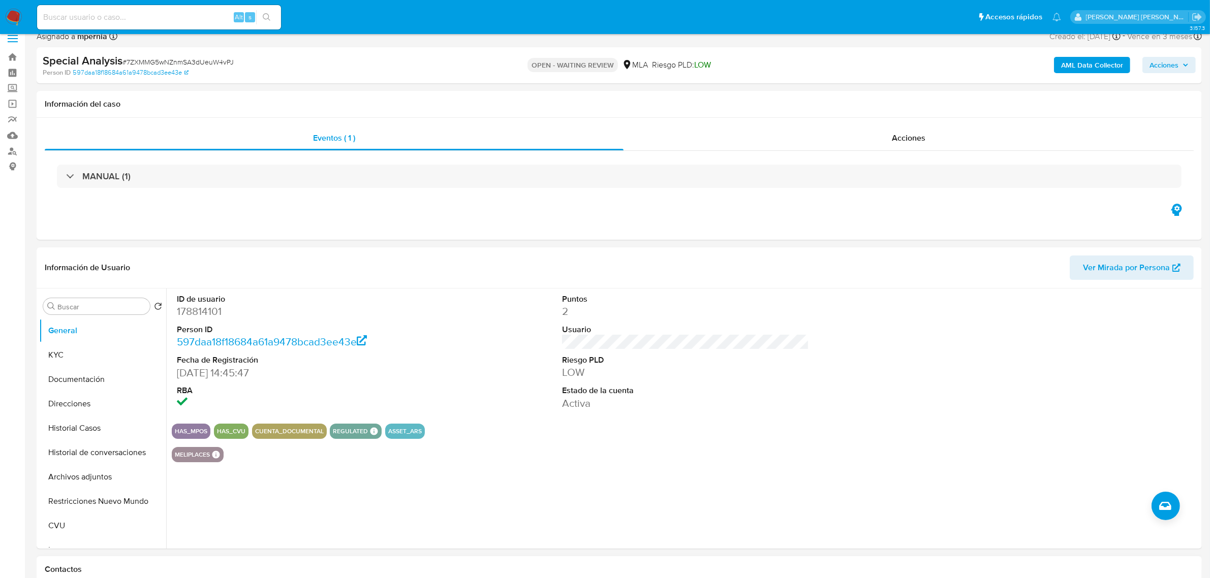
scroll to position [318, 0]
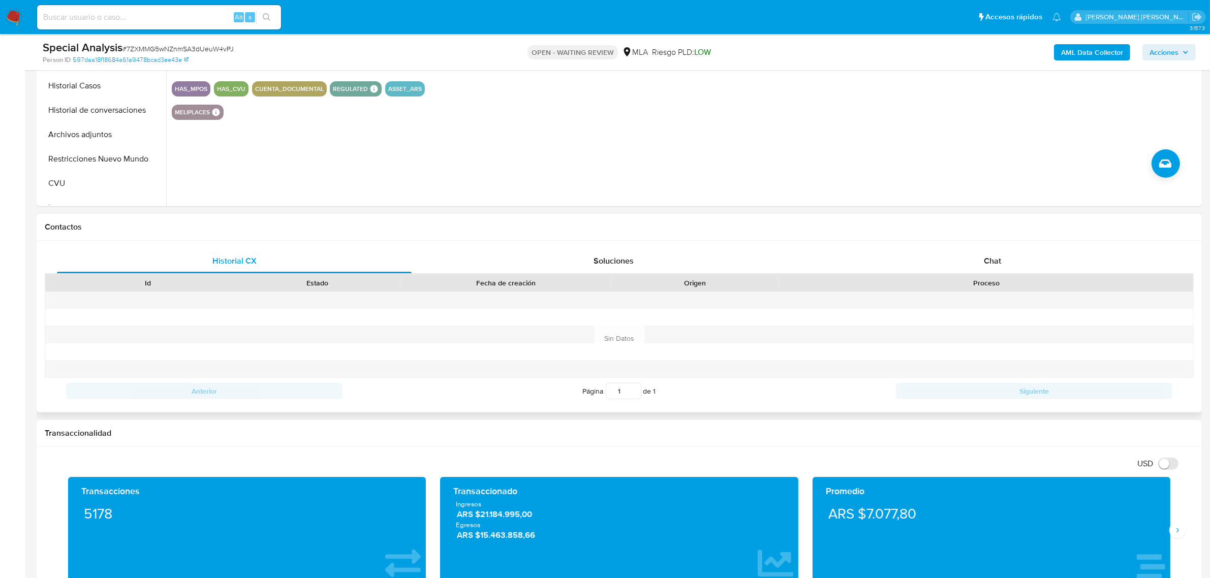
click at [988, 275] on div "Proceso" at bounding box center [986, 282] width 414 height 17
click at [982, 264] on div "Chat" at bounding box center [992, 261] width 355 height 24
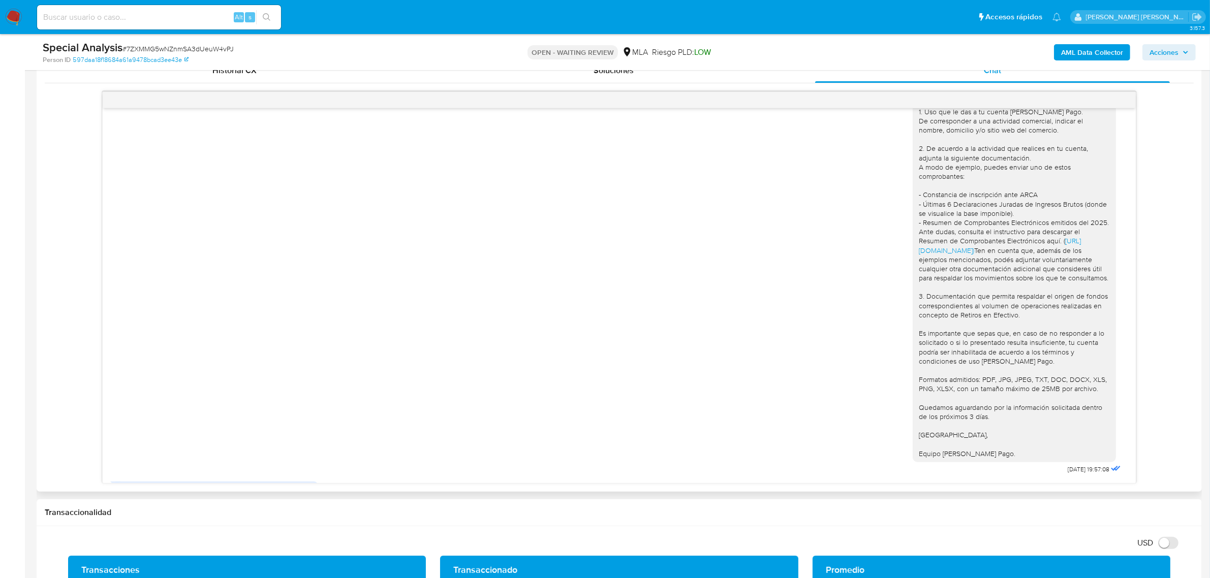
scroll to position [148, 0]
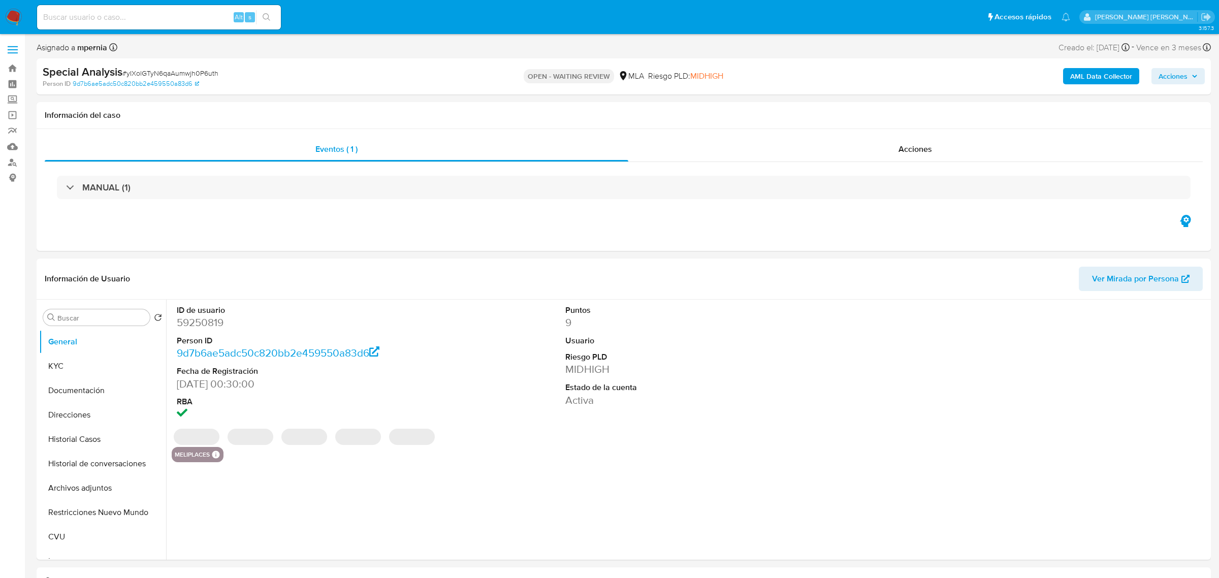
select select "10"
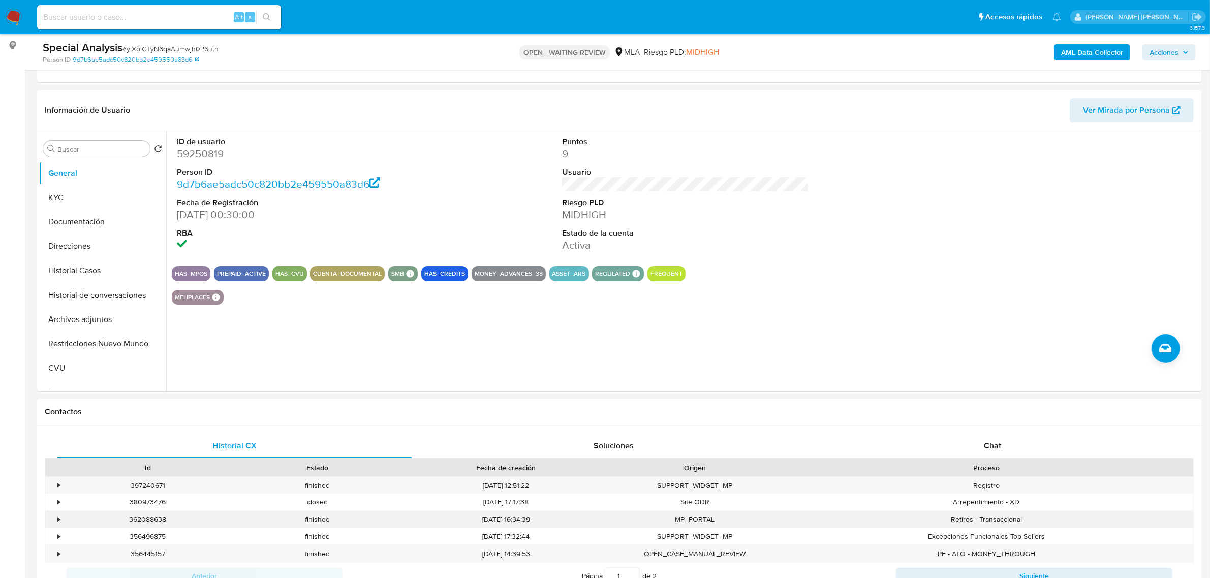
scroll to position [254, 0]
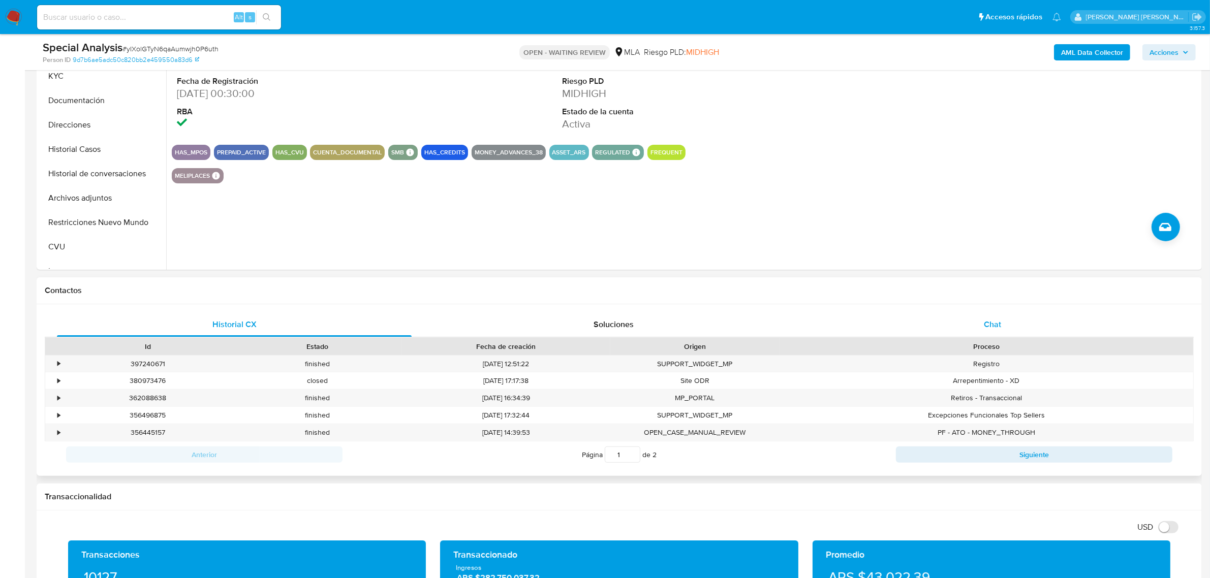
click at [983, 330] on div "Chat" at bounding box center [992, 324] width 355 height 24
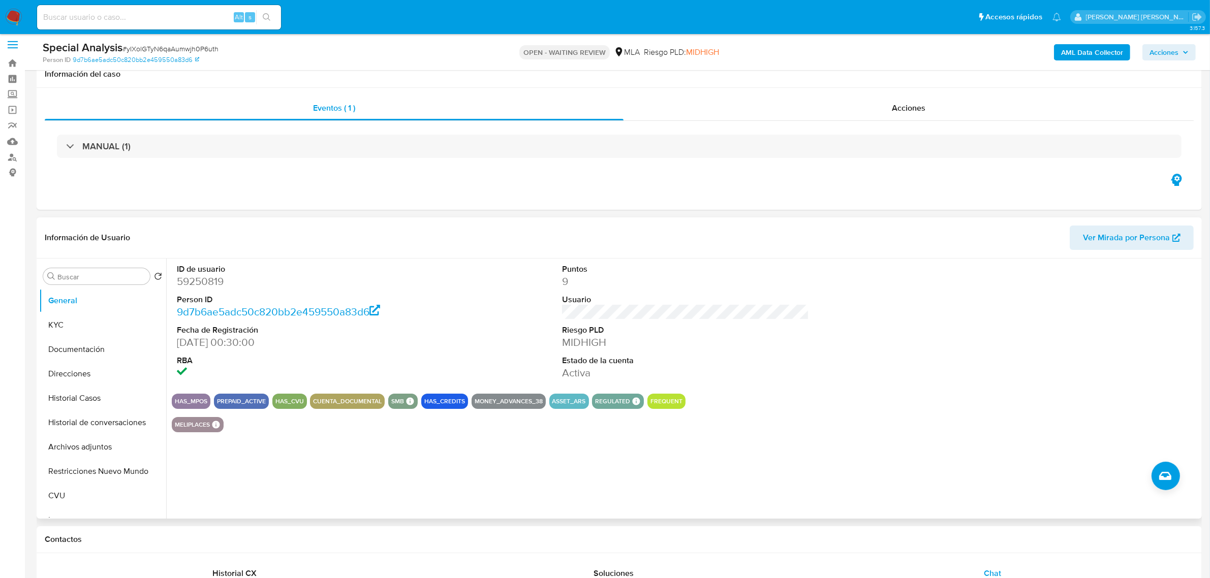
scroll to position [0, 0]
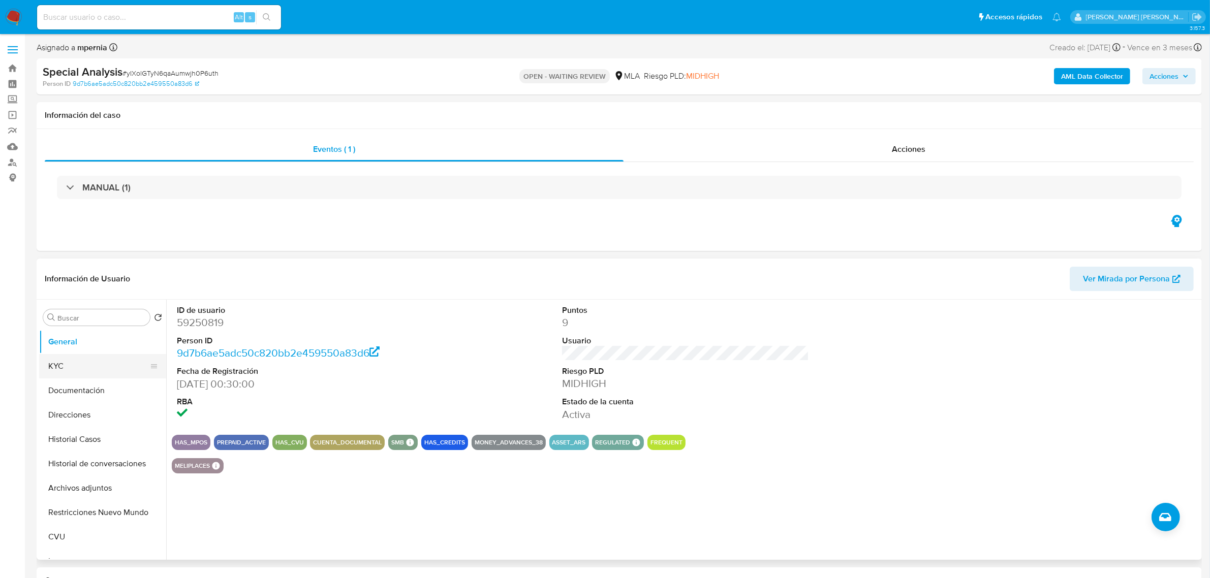
click at [56, 361] on button "KYC" at bounding box center [98, 366] width 119 height 24
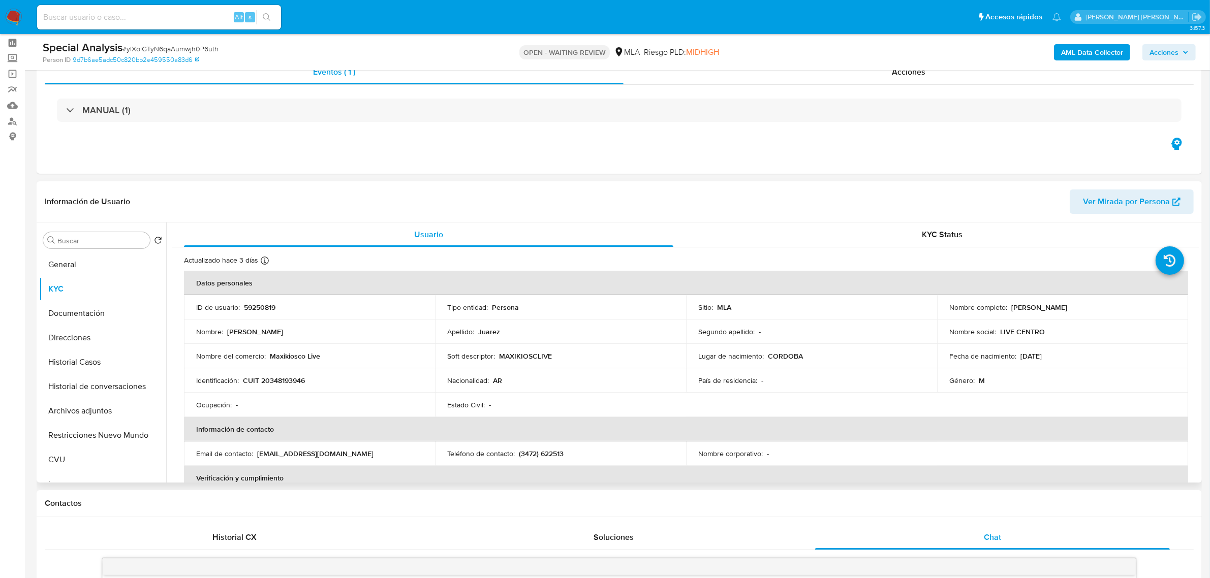
scroll to position [64, 0]
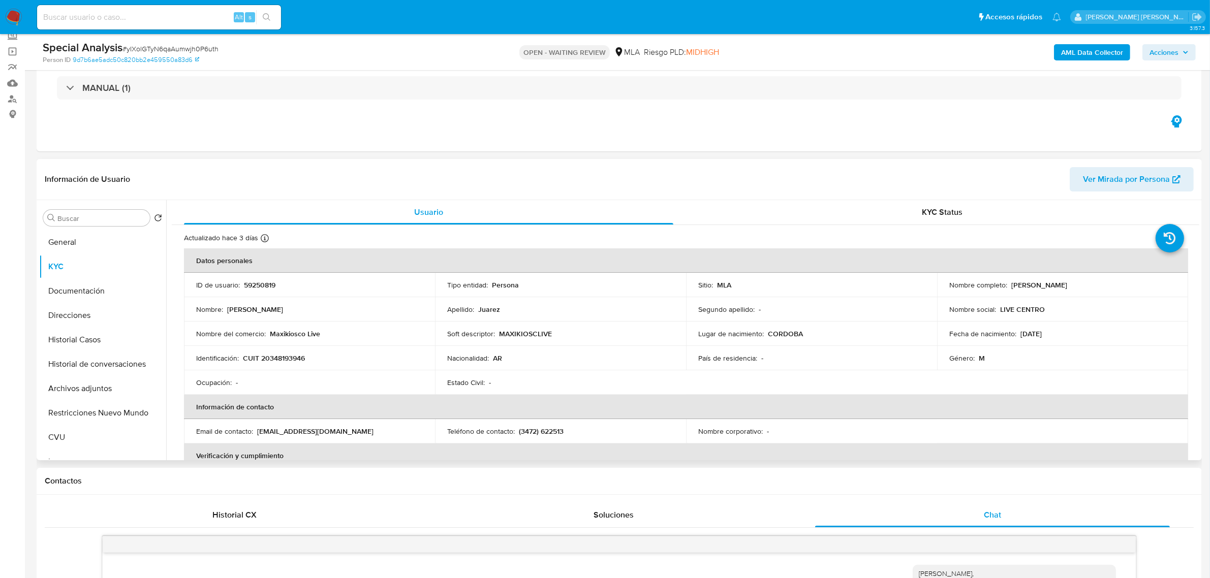
click at [1011, 286] on p "Jose Luis Juarez" at bounding box center [1039, 284] width 56 height 9
drag, startPoint x: 1009, startPoint y: 286, endPoint x: 1063, endPoint y: 292, distance: 54.3
click at [1063, 292] on td "Nombre completo : Jose Luis Juarez" at bounding box center [1062, 285] width 251 height 24
copy p "Jose Luis Juarez"
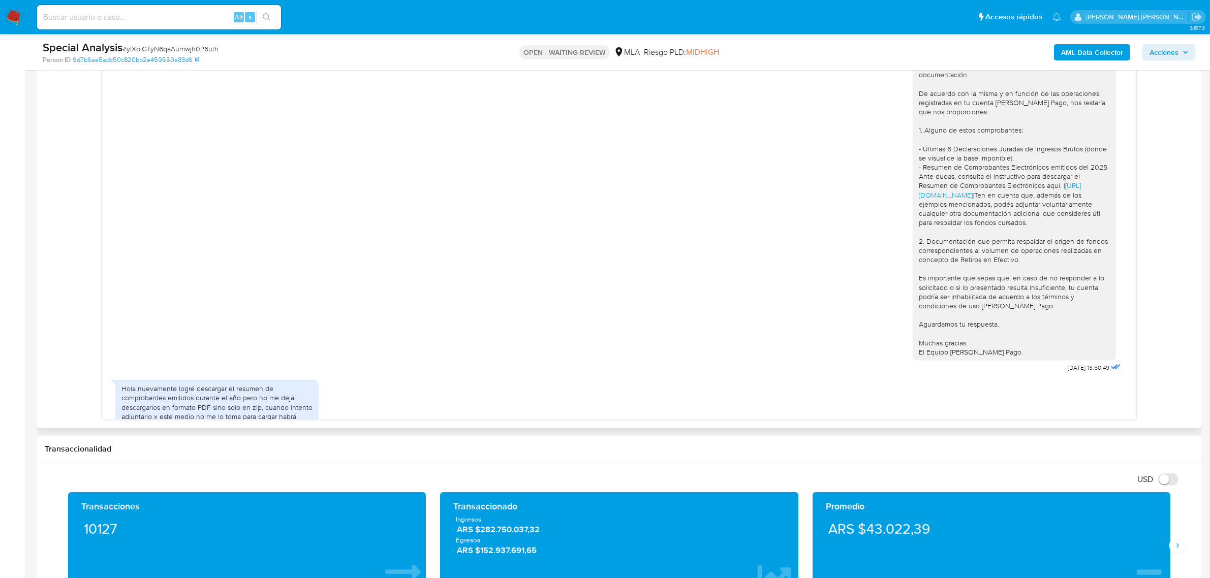
scroll to position [552, 0]
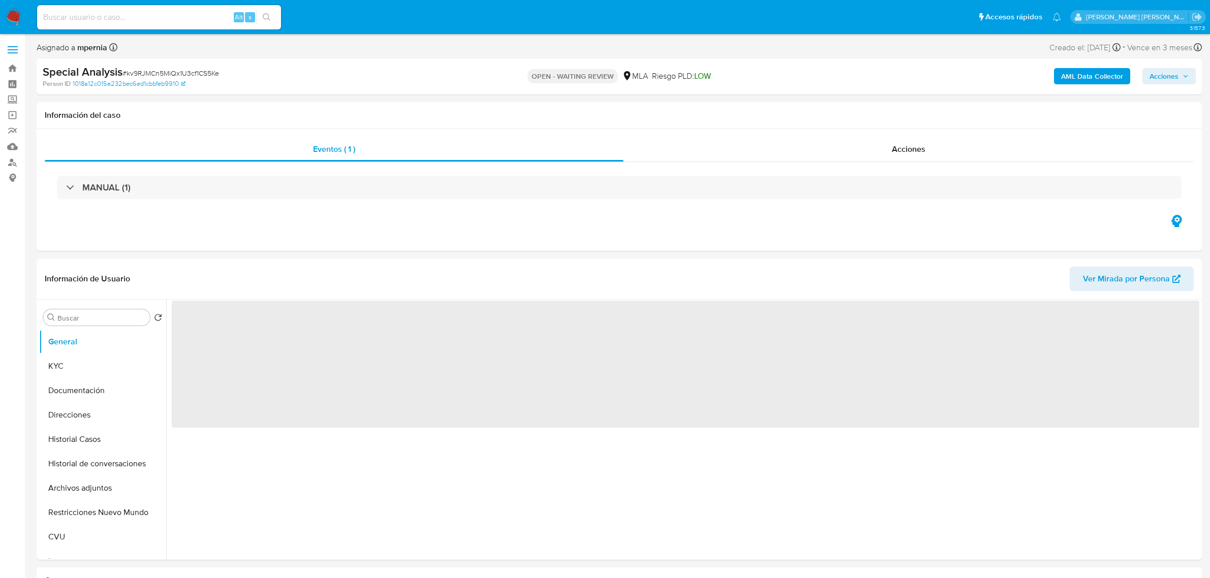
select select "10"
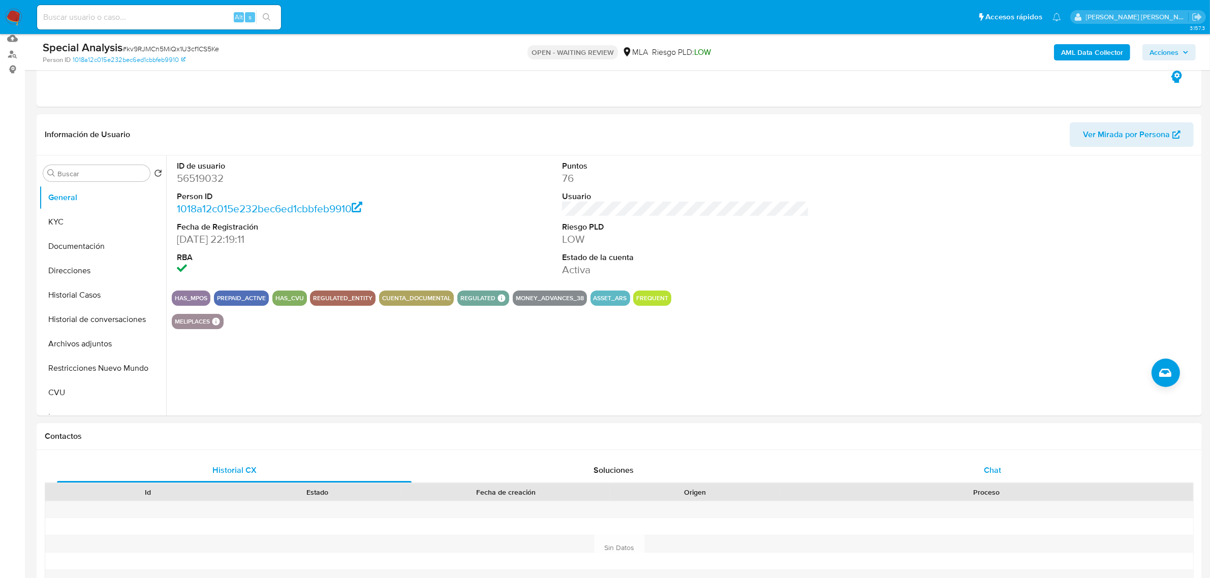
scroll to position [191, 0]
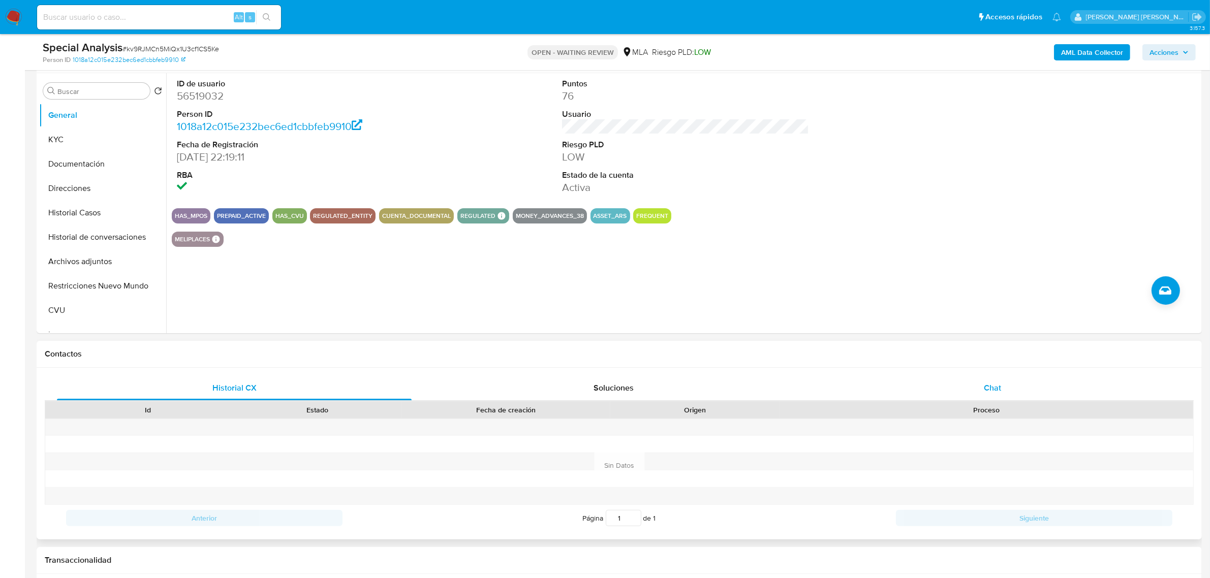
click at [992, 386] on span "Chat" at bounding box center [992, 388] width 17 height 12
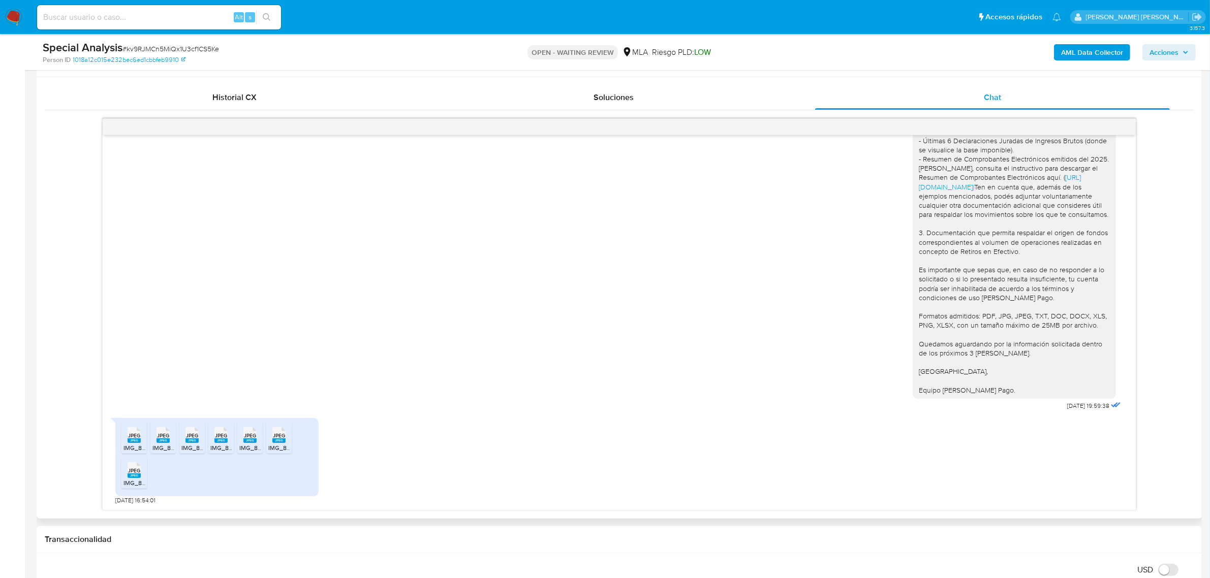
scroll to position [445, 0]
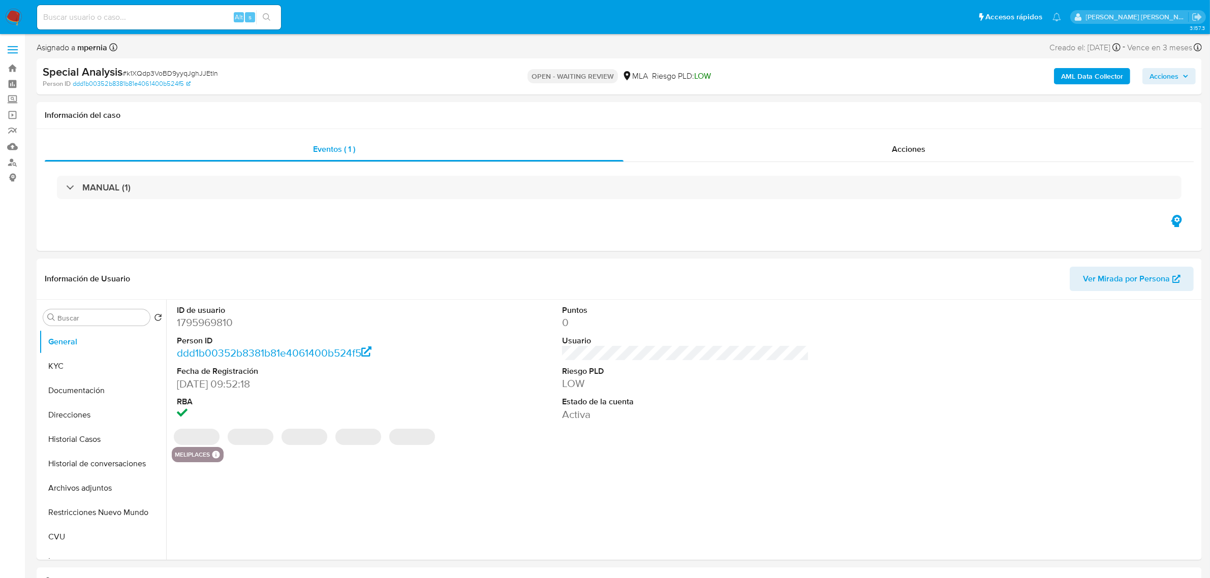
select select "10"
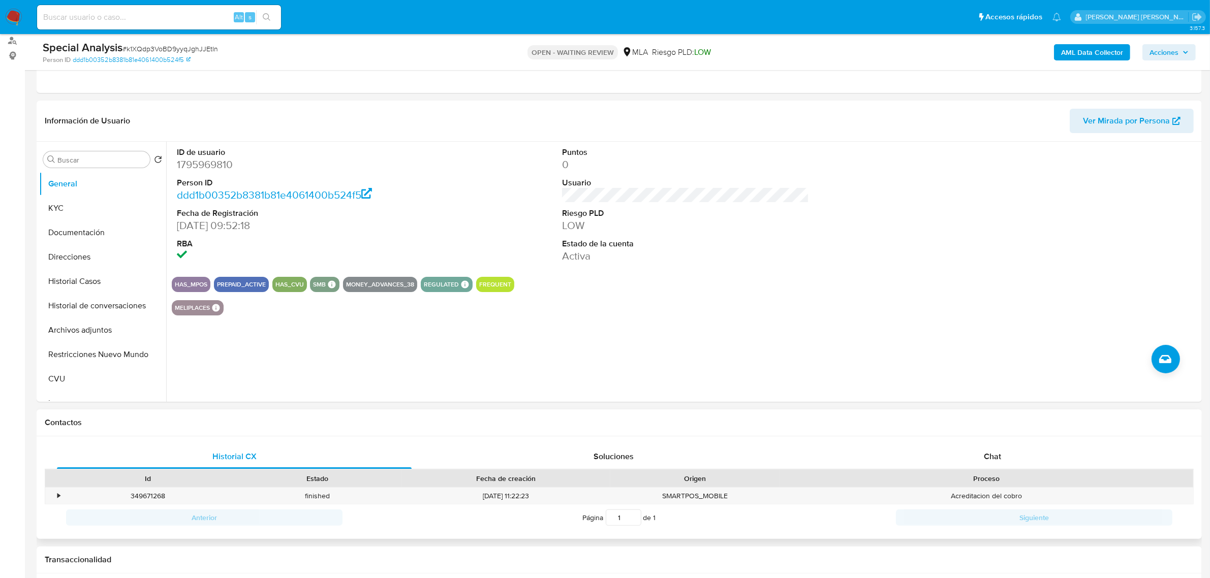
scroll to position [254, 0]
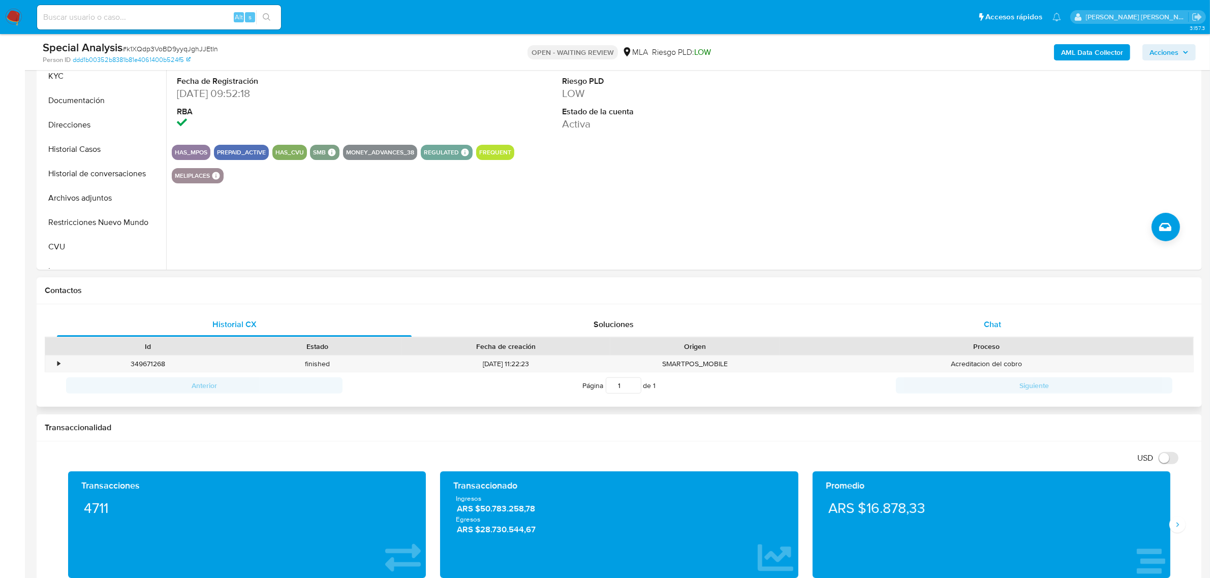
click at [981, 332] on div "Chat" at bounding box center [992, 324] width 355 height 24
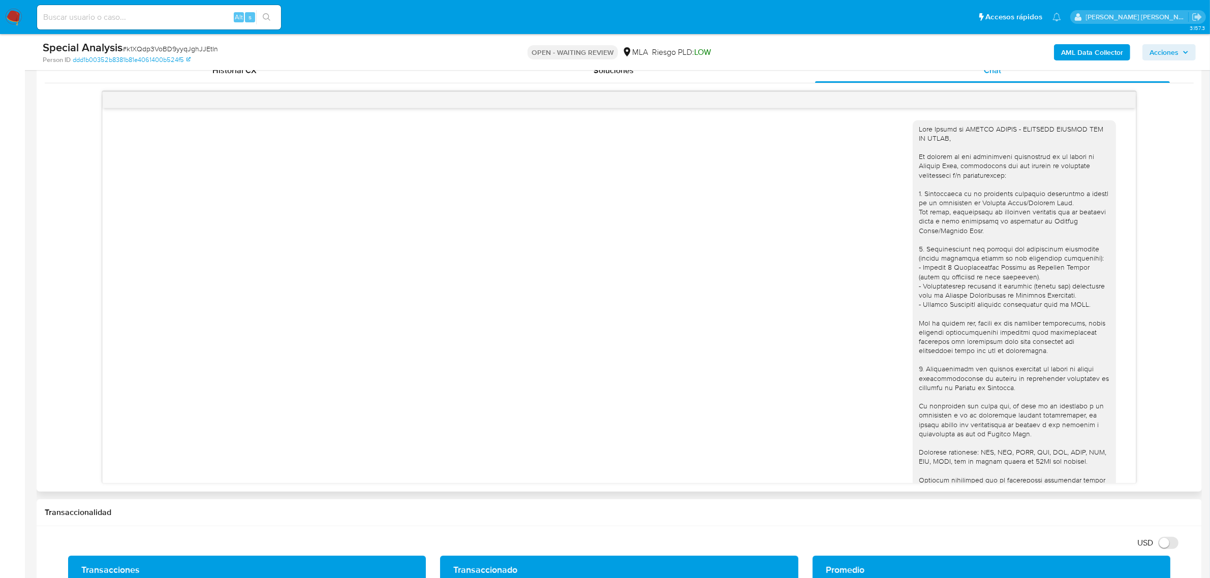
scroll to position [159, 0]
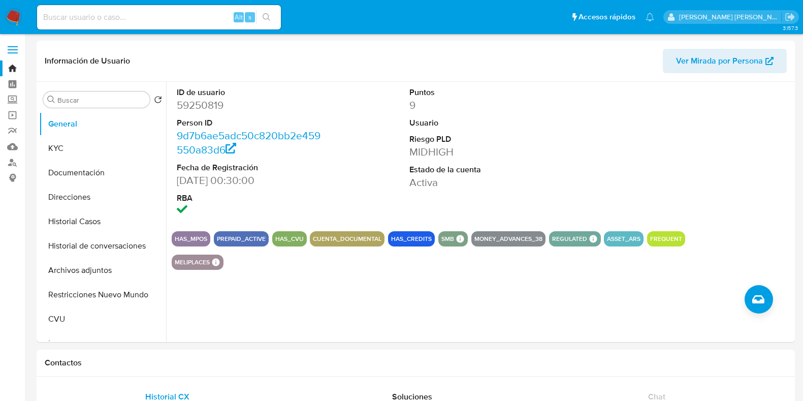
select select "10"
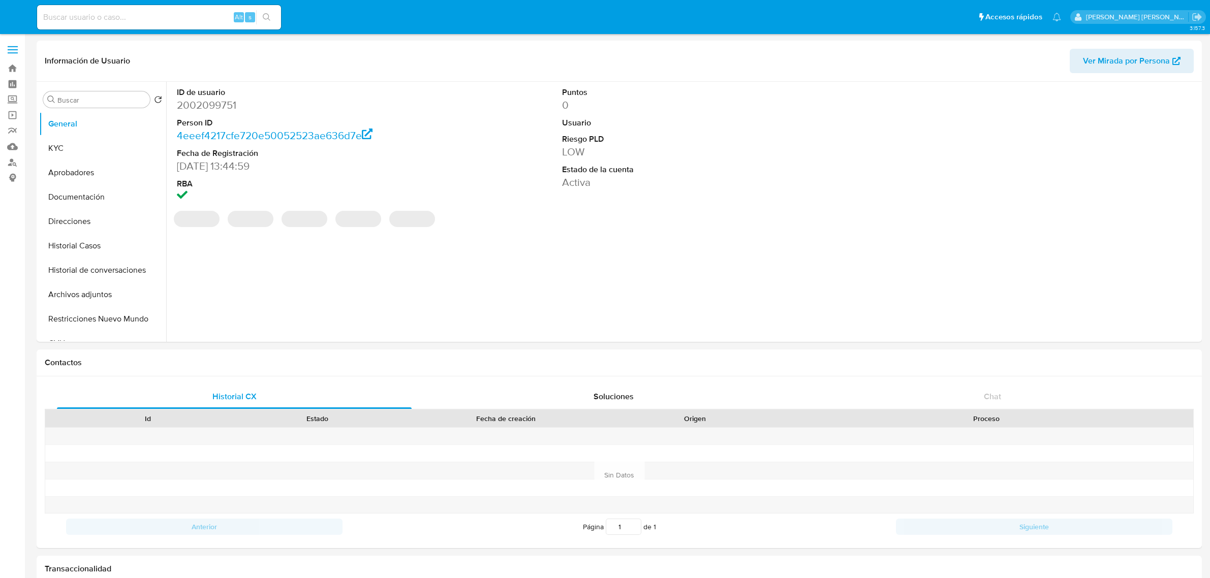
select select "10"
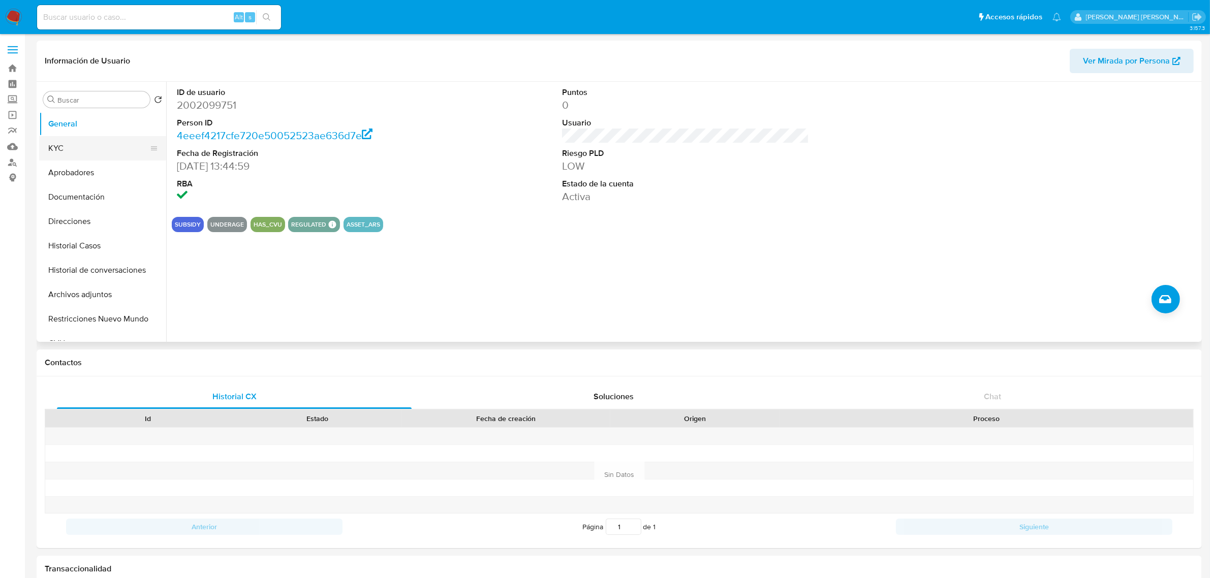
click at [92, 146] on button "KYC" at bounding box center [98, 148] width 119 height 24
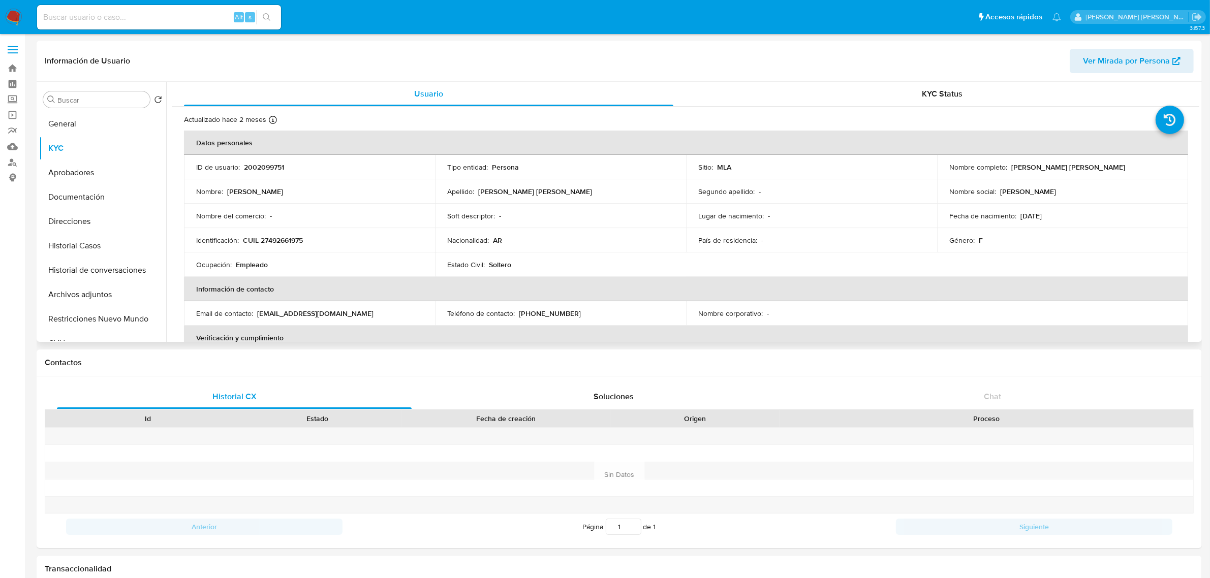
drag, startPoint x: 1009, startPoint y: 168, endPoint x: 1124, endPoint y: 165, distance: 115.4
click at [1124, 165] on div "Nombre completo : Celeste Milagros Cueto Fernandez" at bounding box center [1062, 167] width 227 height 9
copy p "Celeste Milagros Cueto Fernandez"
drag, startPoint x: 243, startPoint y: 240, endPoint x: 315, endPoint y: 237, distance: 72.2
click at [315, 237] on div "Identificación : CUIL 27492661975" at bounding box center [309, 240] width 227 height 9
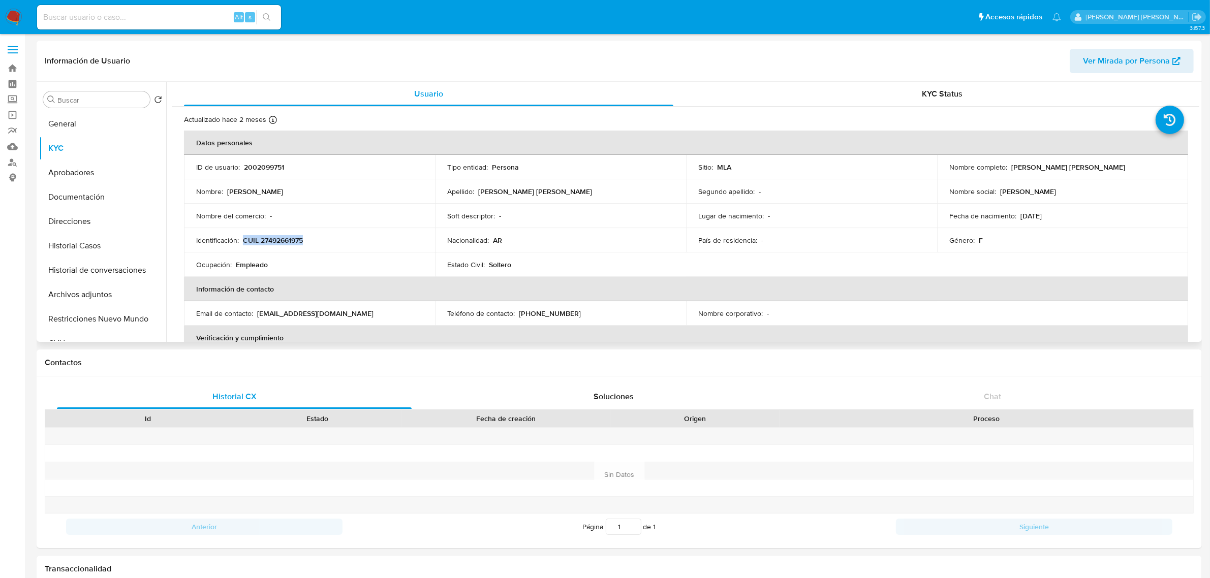
copy p "CUIL 27492661975"
click at [74, 186] on button "Documentación" at bounding box center [98, 197] width 119 height 24
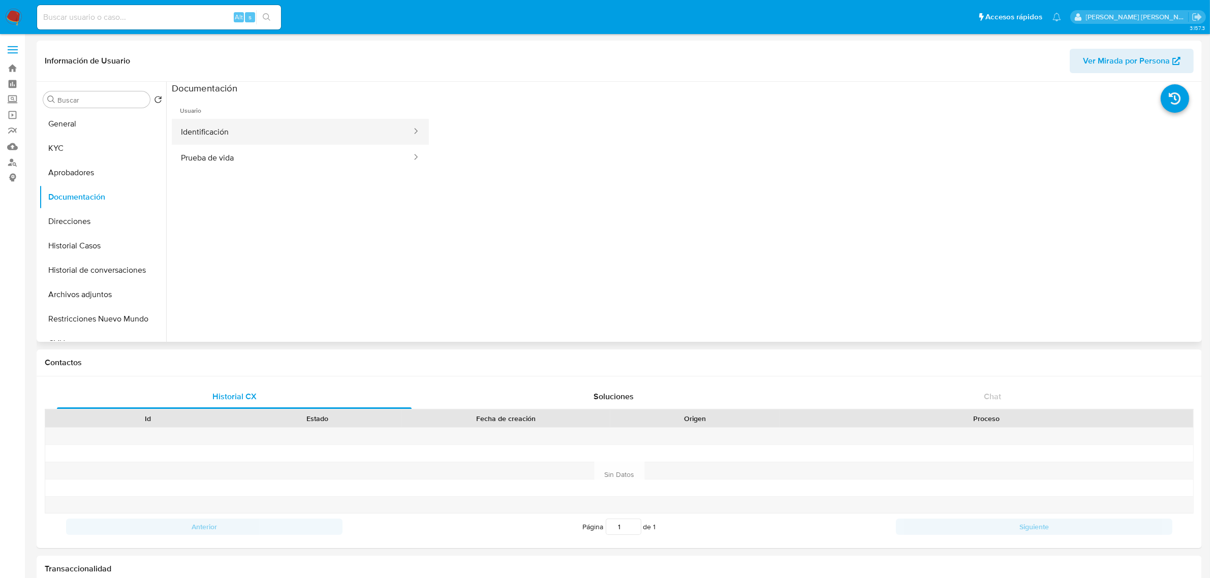
click at [224, 123] on button "Identificación" at bounding box center [292, 132] width 241 height 26
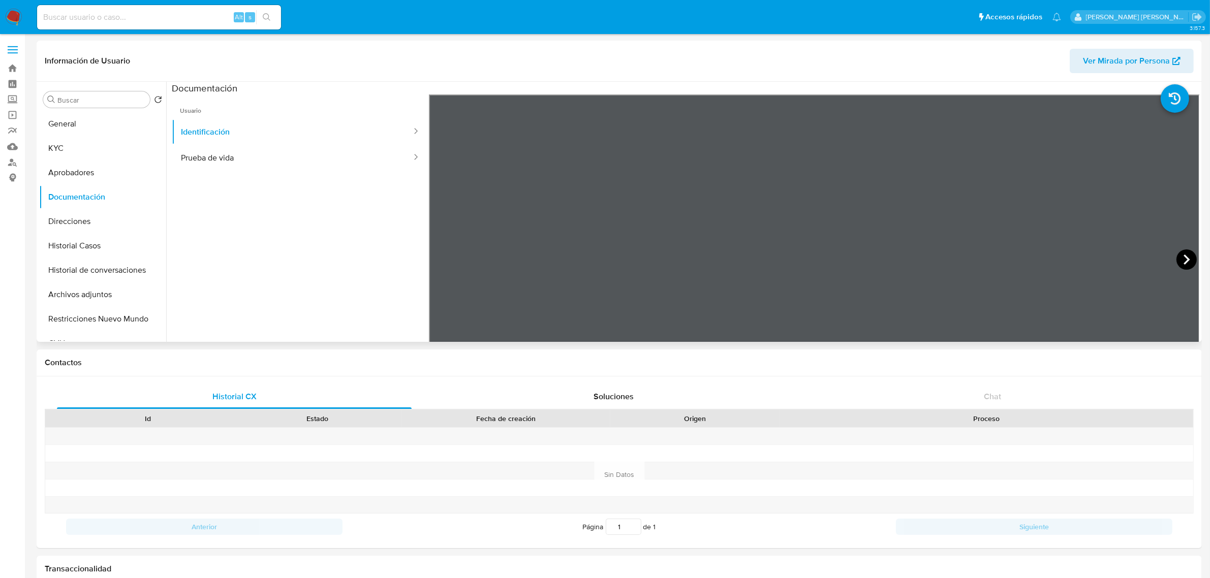
click at [1185, 256] on icon at bounding box center [1186, 259] width 20 height 20
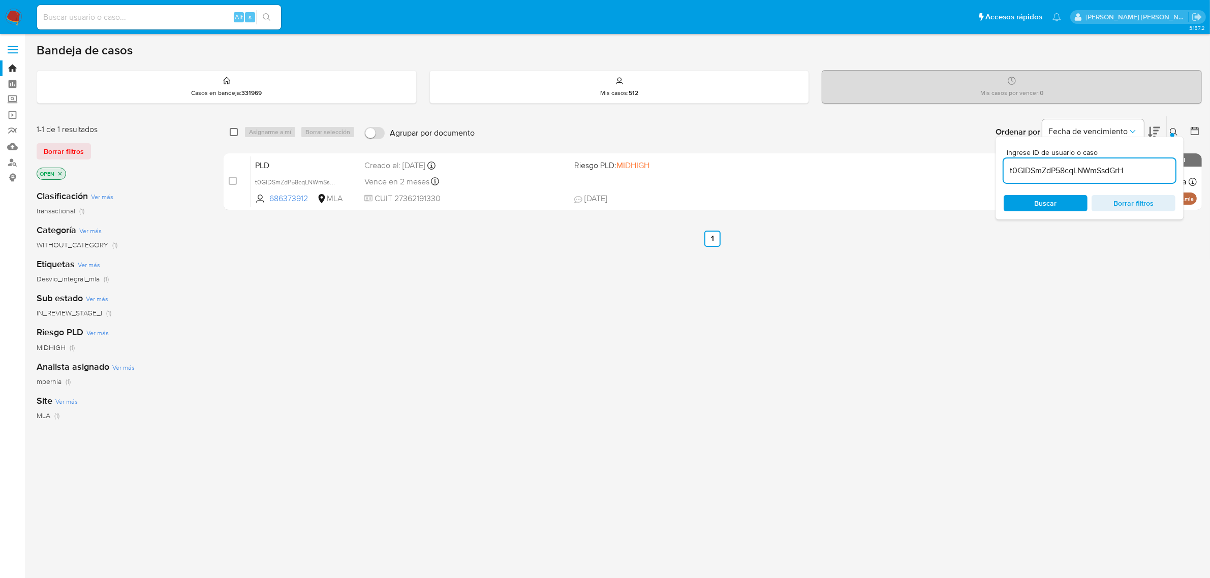
click at [234, 132] on input "checkbox" at bounding box center [234, 132] width 8 height 8
checkbox input "true"
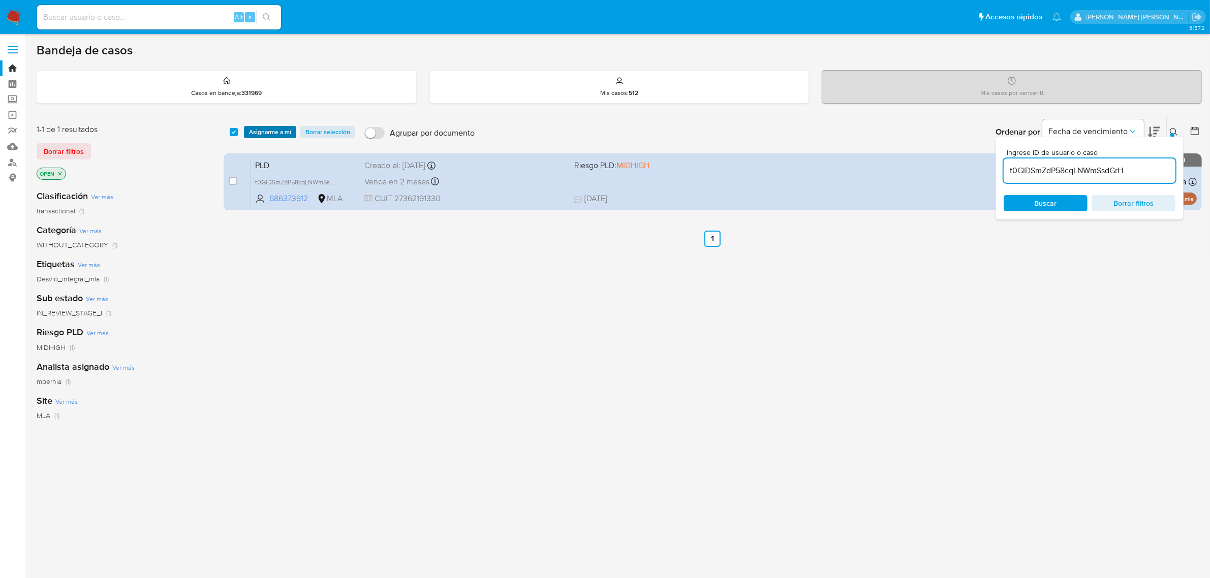
click at [270, 135] on span "Asignarme a mí" at bounding box center [270, 132] width 42 height 10
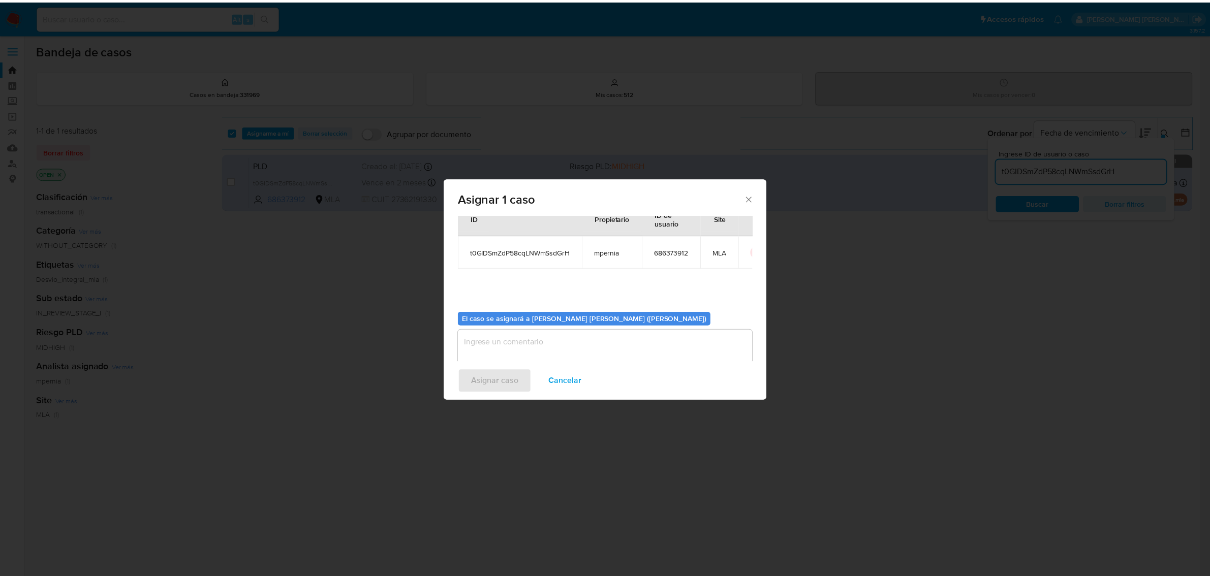
scroll to position [52, 0]
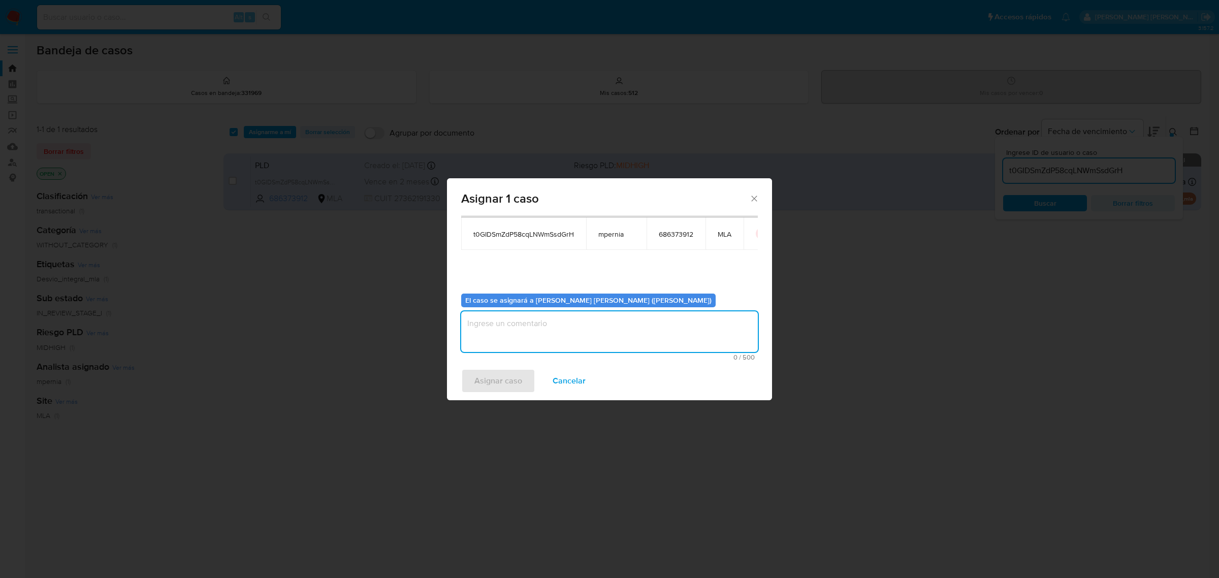
click at [570, 325] on textarea "assign-modal" at bounding box center [609, 331] width 297 height 41
type textarea "-"
click at [498, 387] on span "Asignar caso" at bounding box center [499, 381] width 48 height 22
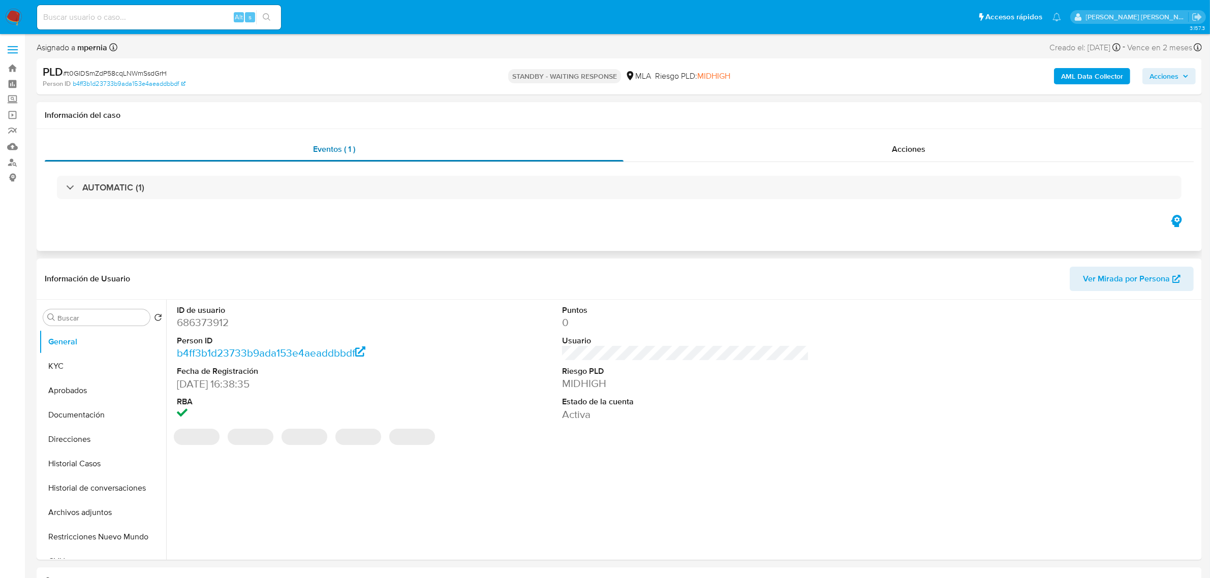
select select "10"
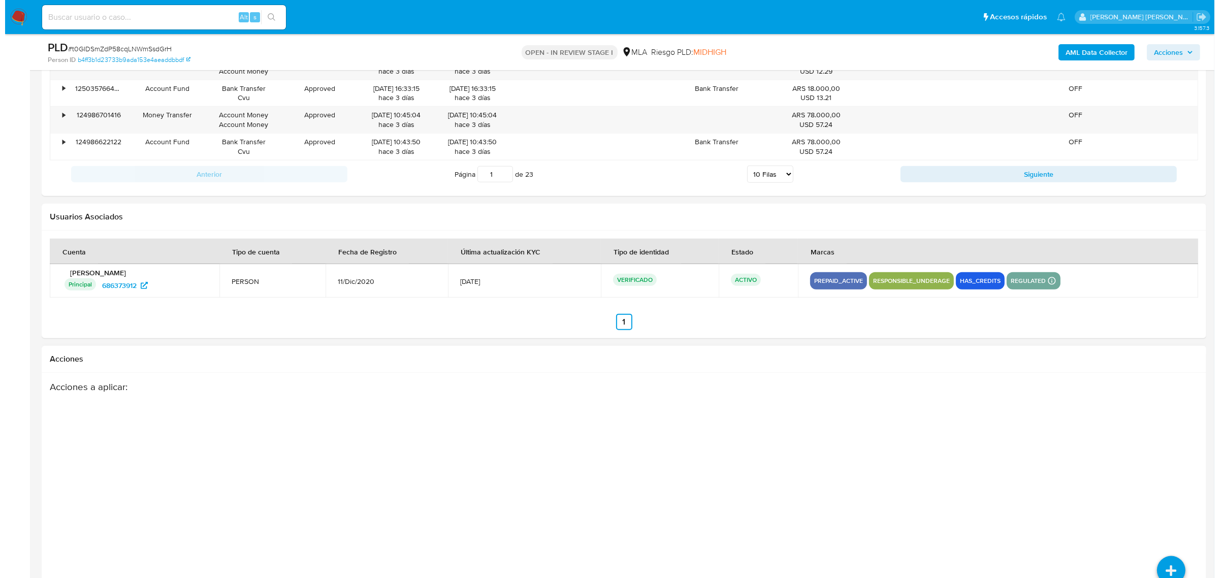
scroll to position [1444, 0]
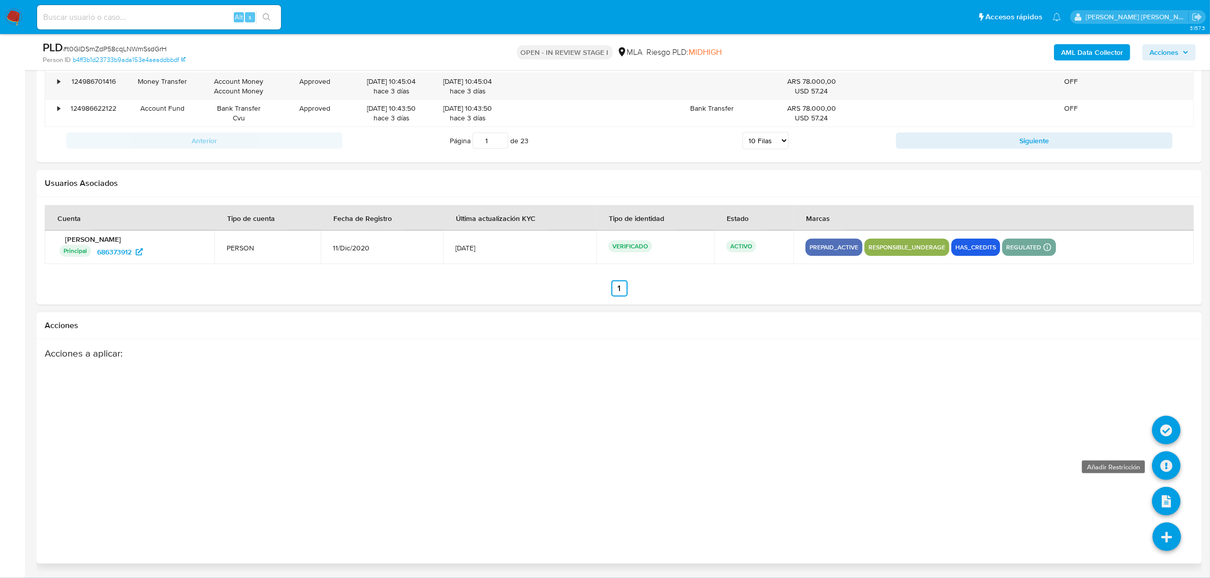
click at [1168, 464] on icon at bounding box center [1166, 466] width 28 height 28
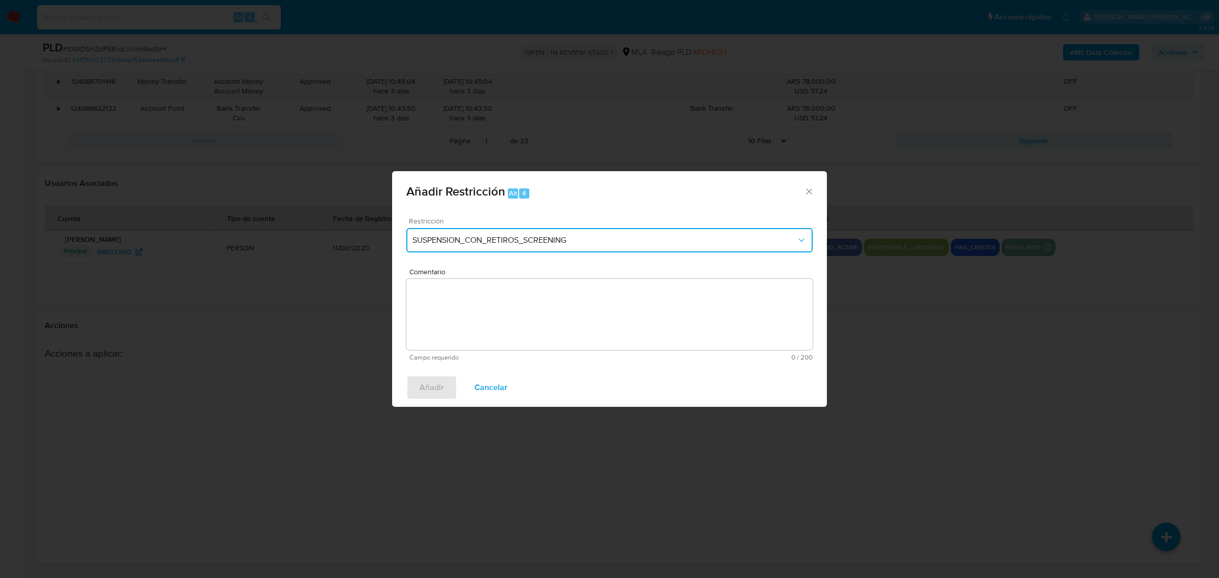
click at [698, 246] on button "SUSPENSION_CON_RETIROS_SCREENING" at bounding box center [609, 240] width 406 height 24
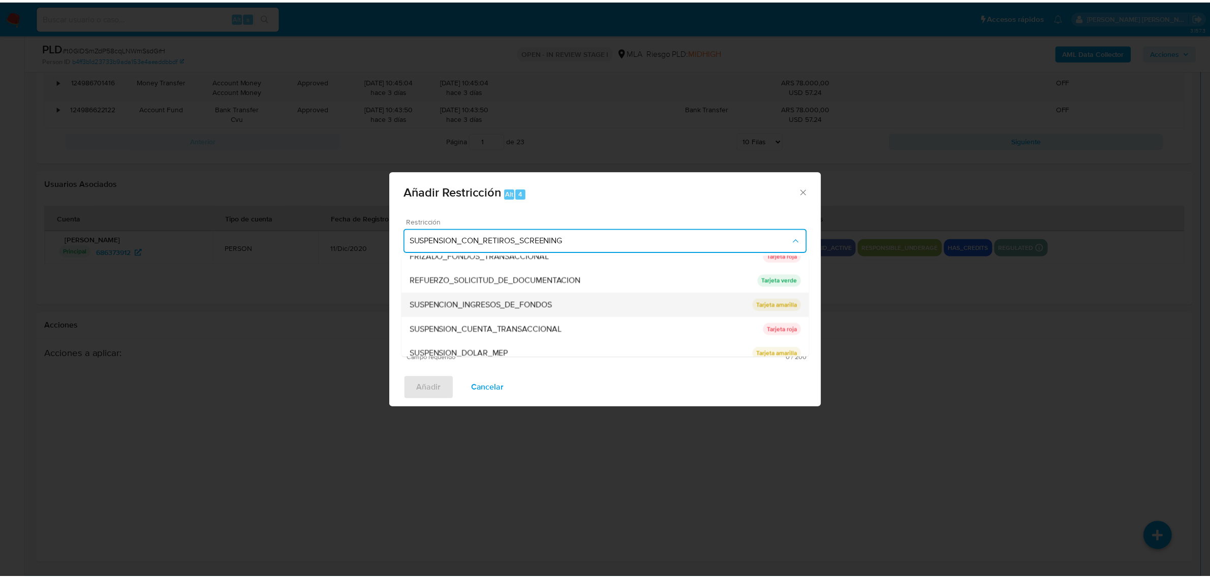
scroll to position [215, 0]
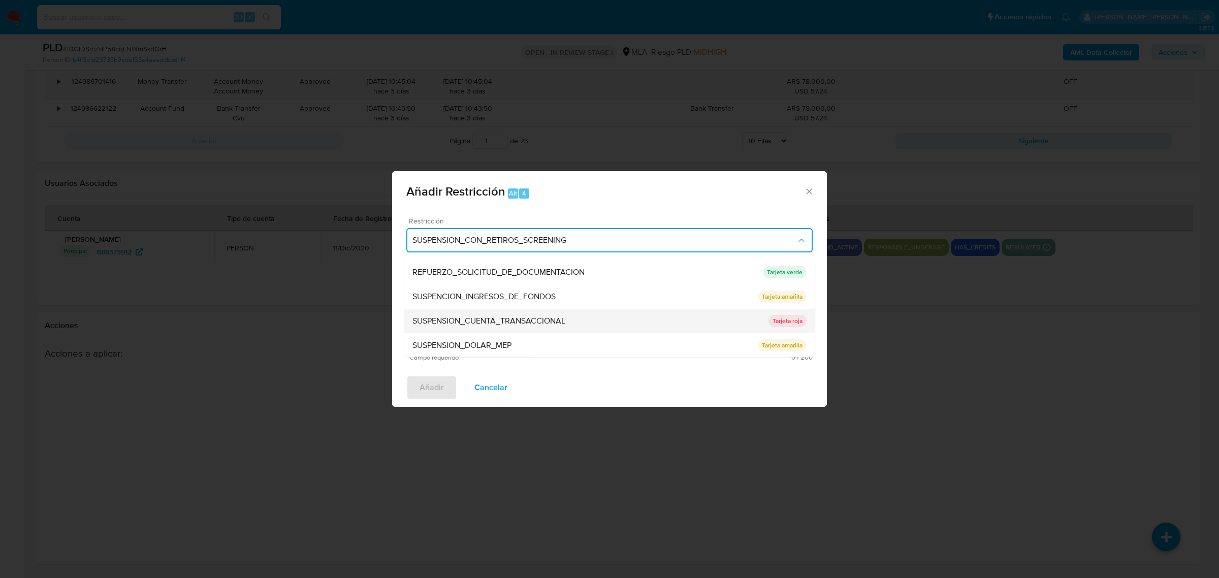
click at [552, 322] on span "SUSPENSION_CUENTA_TRANSACCIONAL" at bounding box center [489, 320] width 153 height 10
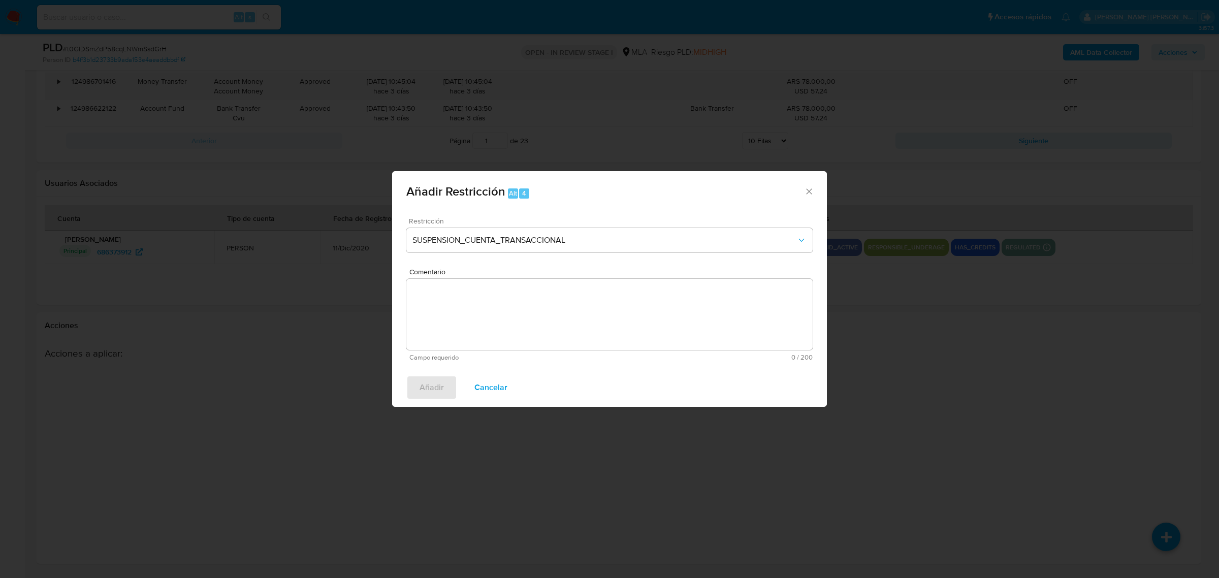
click at [536, 321] on textarea "Comentario" at bounding box center [609, 314] width 406 height 71
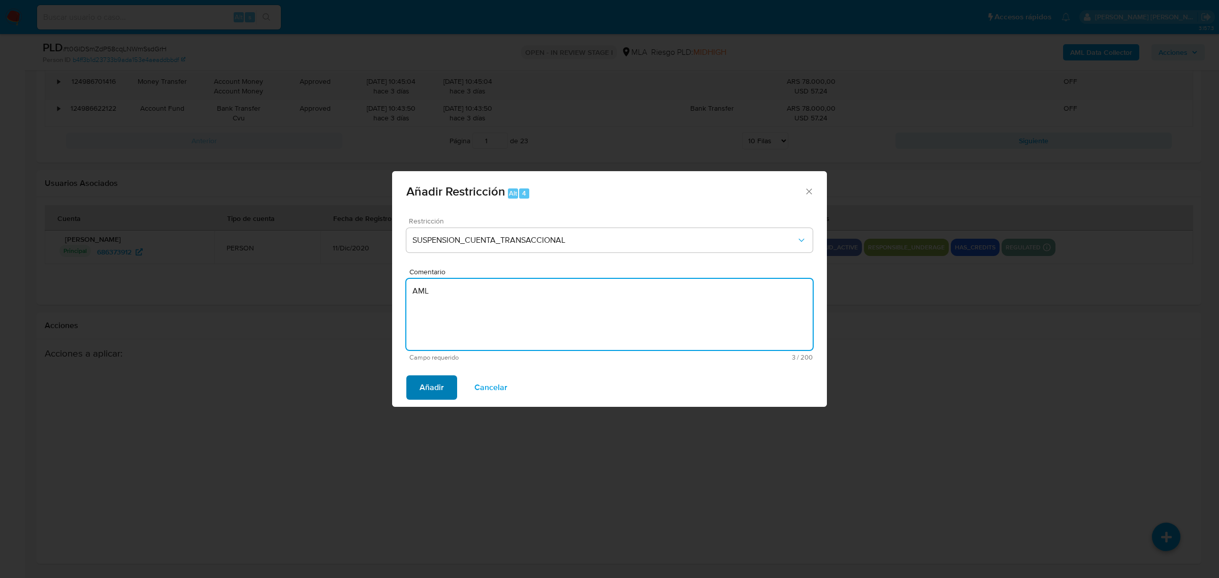
type textarea "AML"
click at [421, 384] on span "Añadir" at bounding box center [432, 387] width 24 height 22
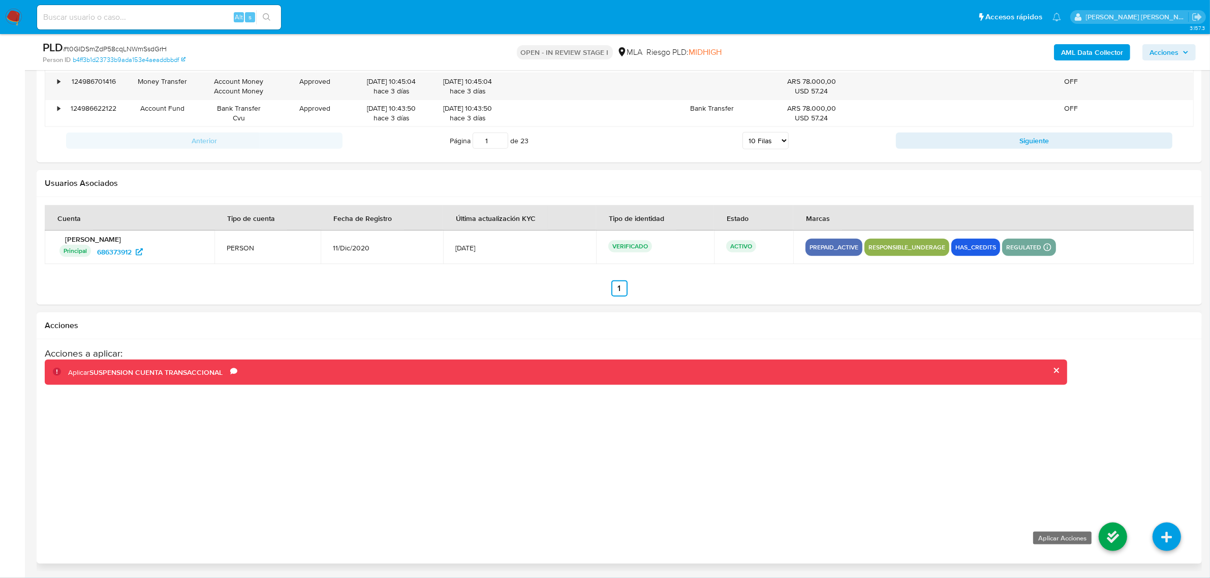
click at [1105, 543] on icon at bounding box center [1112, 537] width 28 height 28
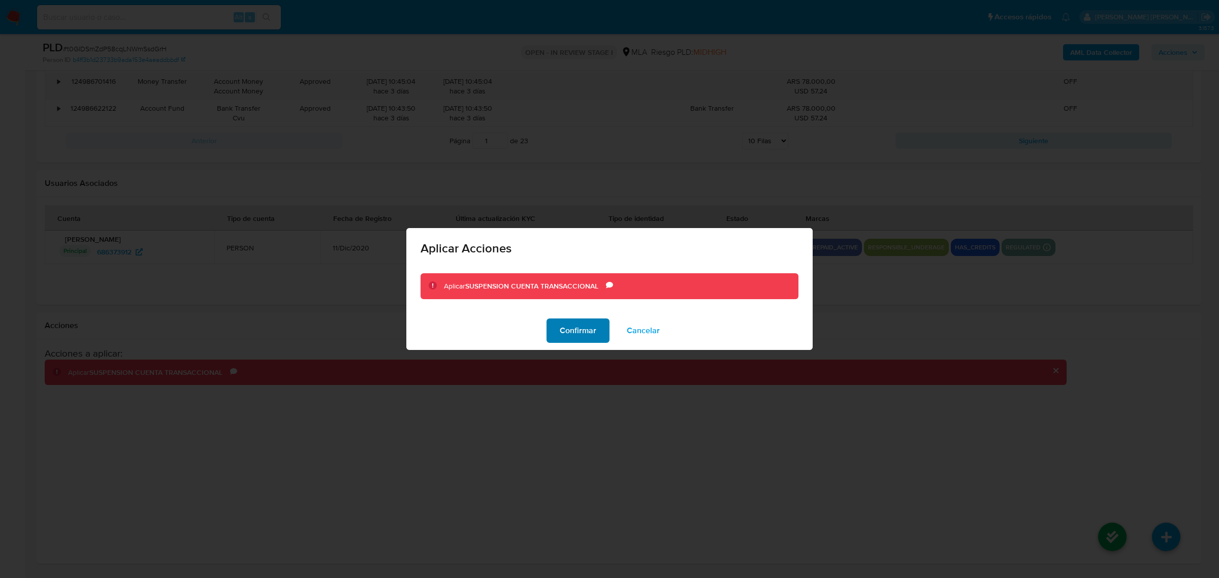
click at [577, 329] on span "Confirmar" at bounding box center [578, 331] width 37 height 22
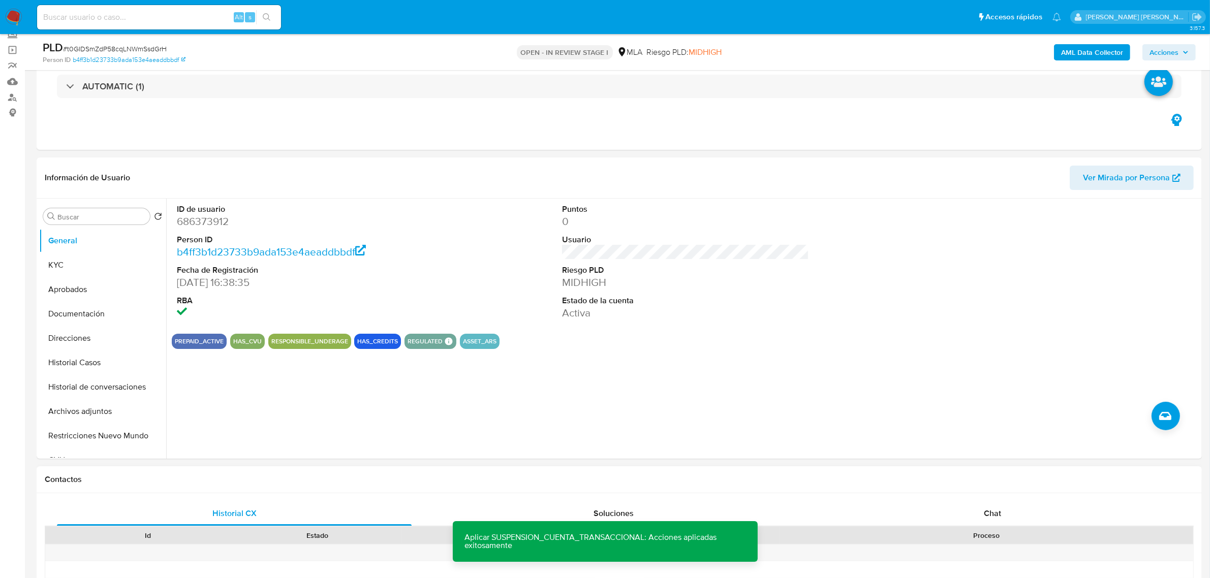
scroll to position [237, 0]
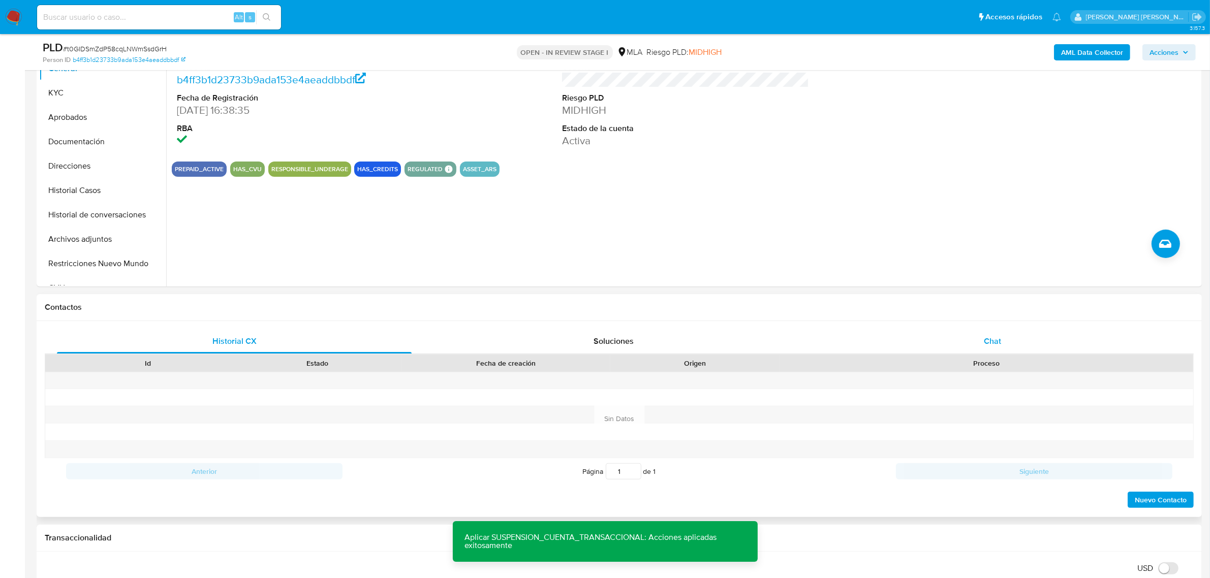
click at [999, 343] on span "Chat" at bounding box center [992, 341] width 17 height 12
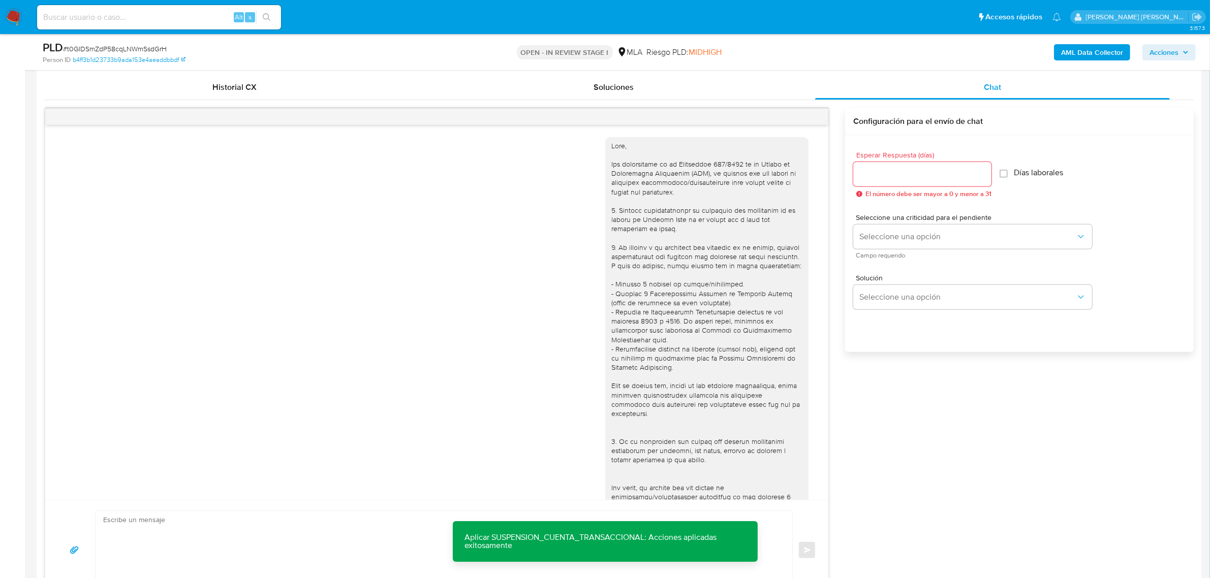
scroll to position [609, 0]
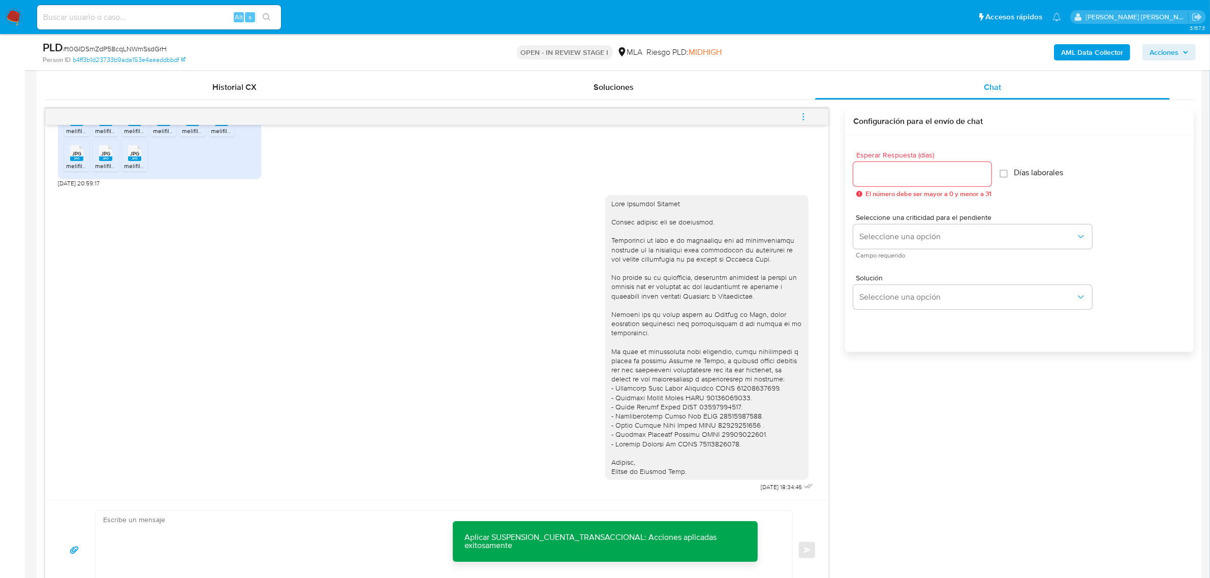
click at [804, 112] on icon "menu-action" at bounding box center [803, 116] width 9 height 9
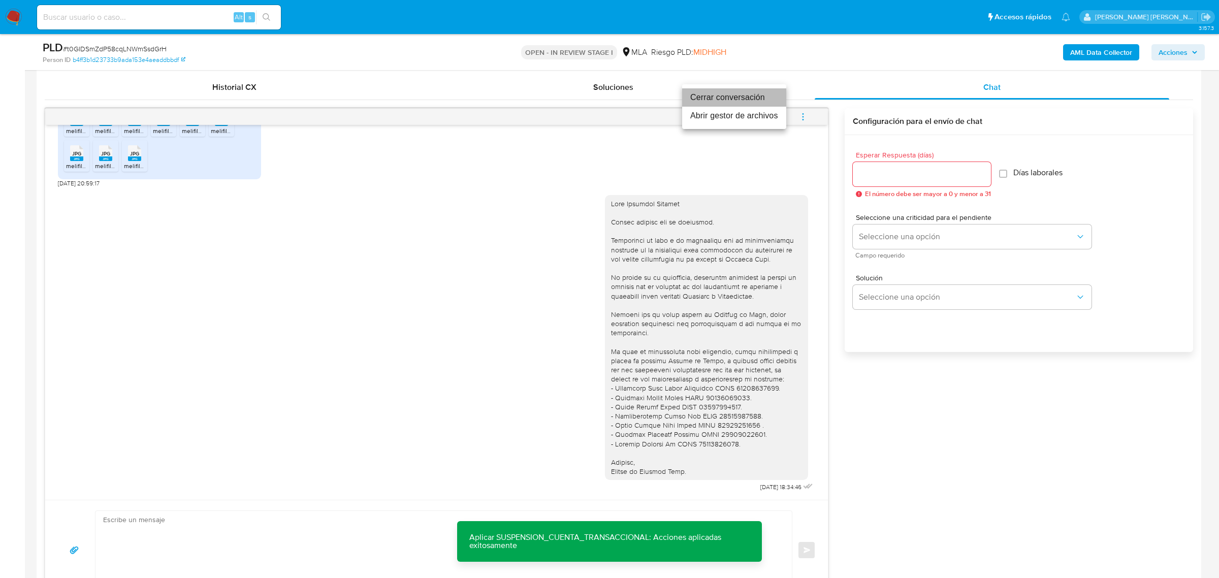
click at [727, 94] on li "Cerrar conversación" at bounding box center [734, 97] width 104 height 18
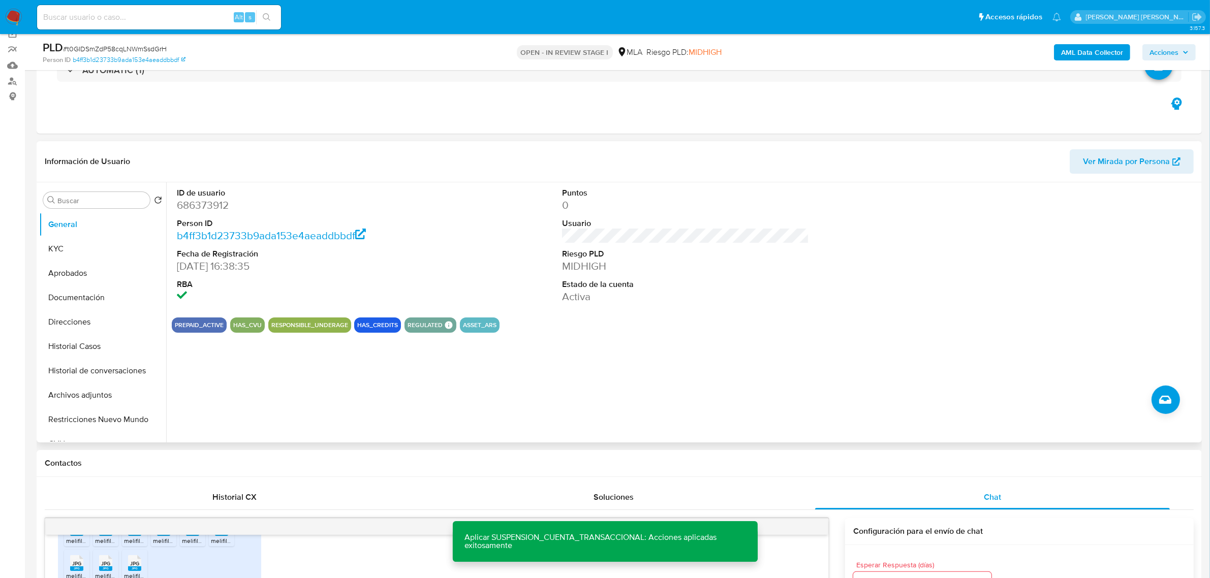
scroll to position [0, 0]
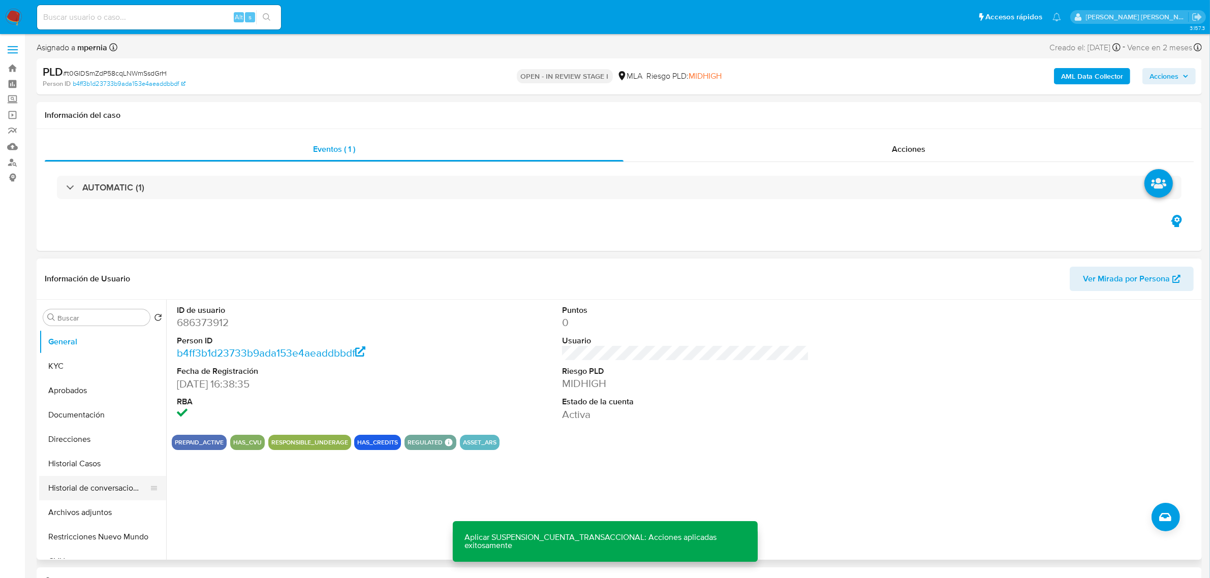
click at [79, 487] on button "Historial de conversaciones" at bounding box center [98, 488] width 119 height 24
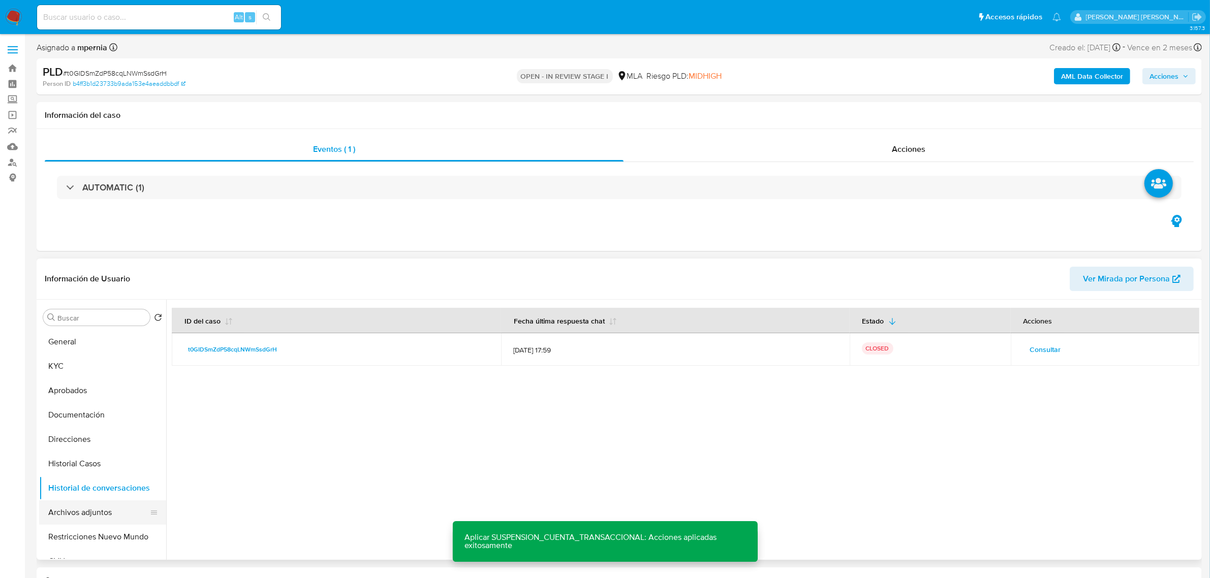
click at [80, 511] on button "Archivos adjuntos" at bounding box center [98, 512] width 119 height 24
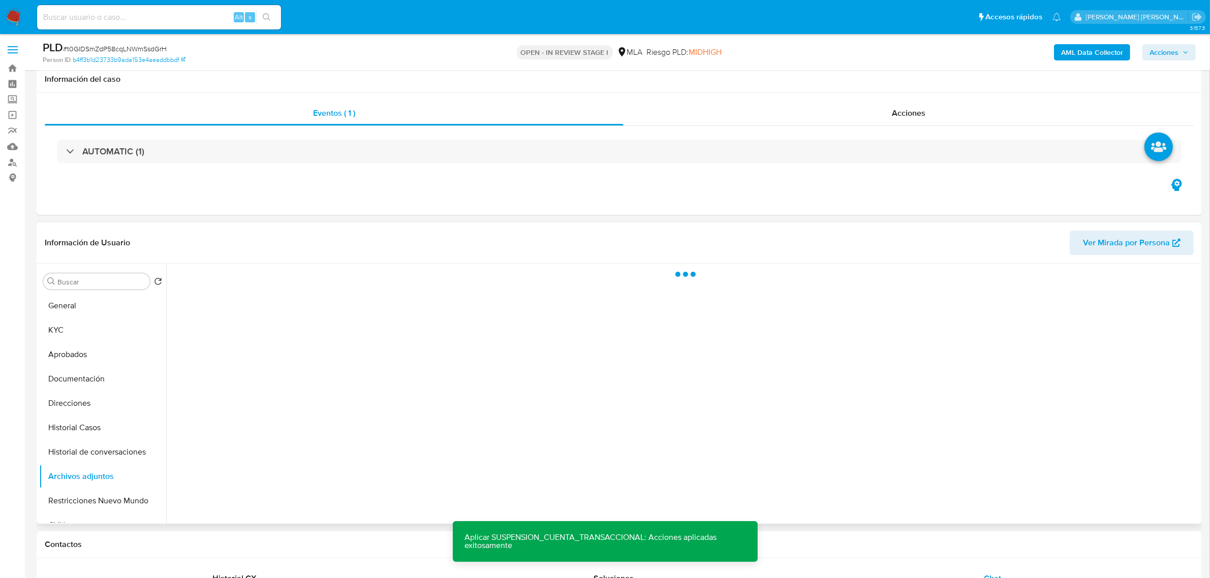
scroll to position [64, 0]
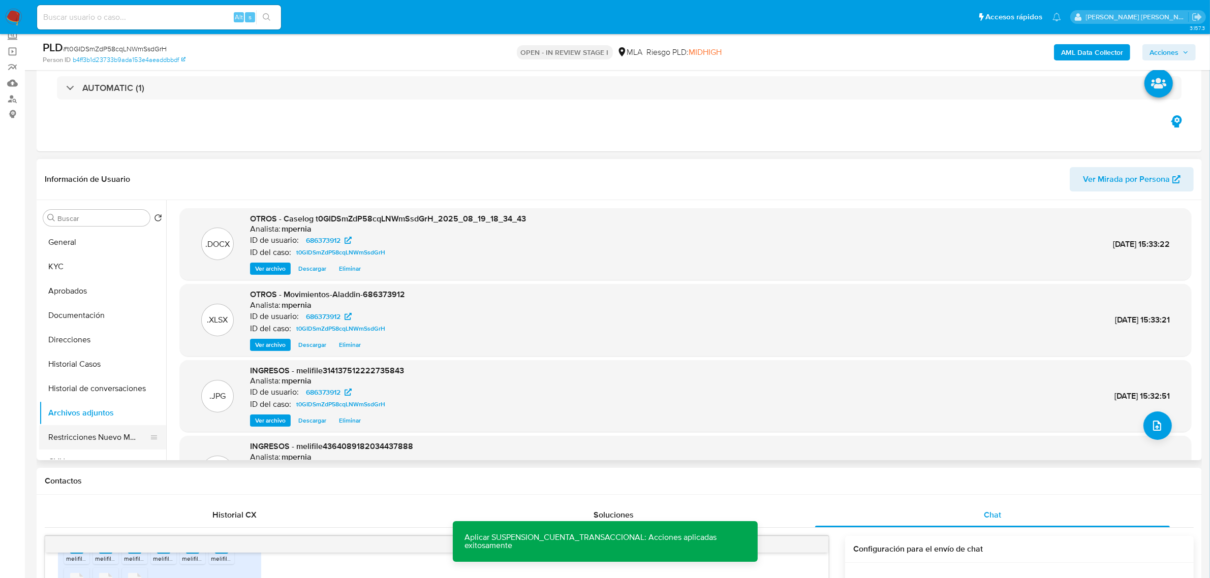
click at [79, 441] on button "Restricciones Nuevo Mundo" at bounding box center [98, 437] width 119 height 24
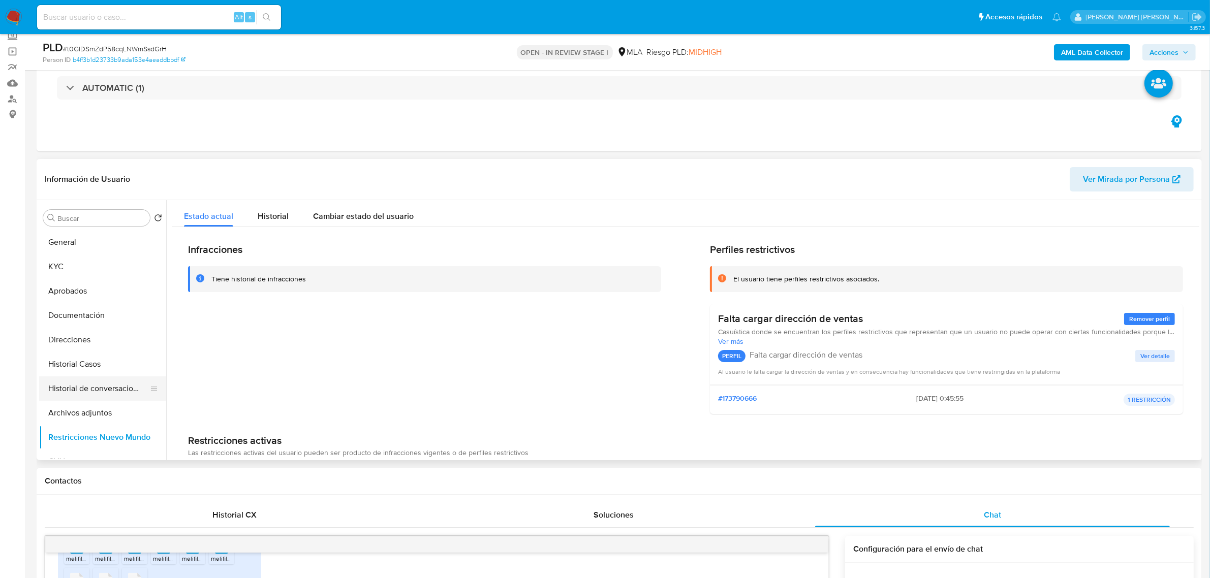
click at [79, 384] on button "Historial de conversaciones" at bounding box center [98, 388] width 119 height 24
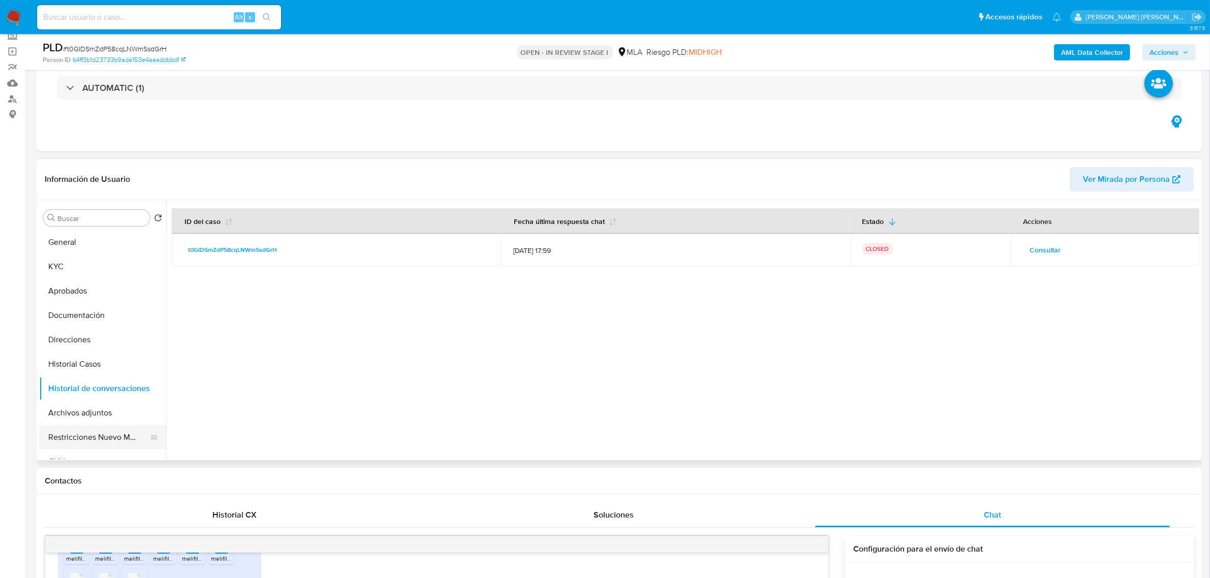
click at [92, 435] on button "Restricciones Nuevo Mundo" at bounding box center [98, 437] width 119 height 24
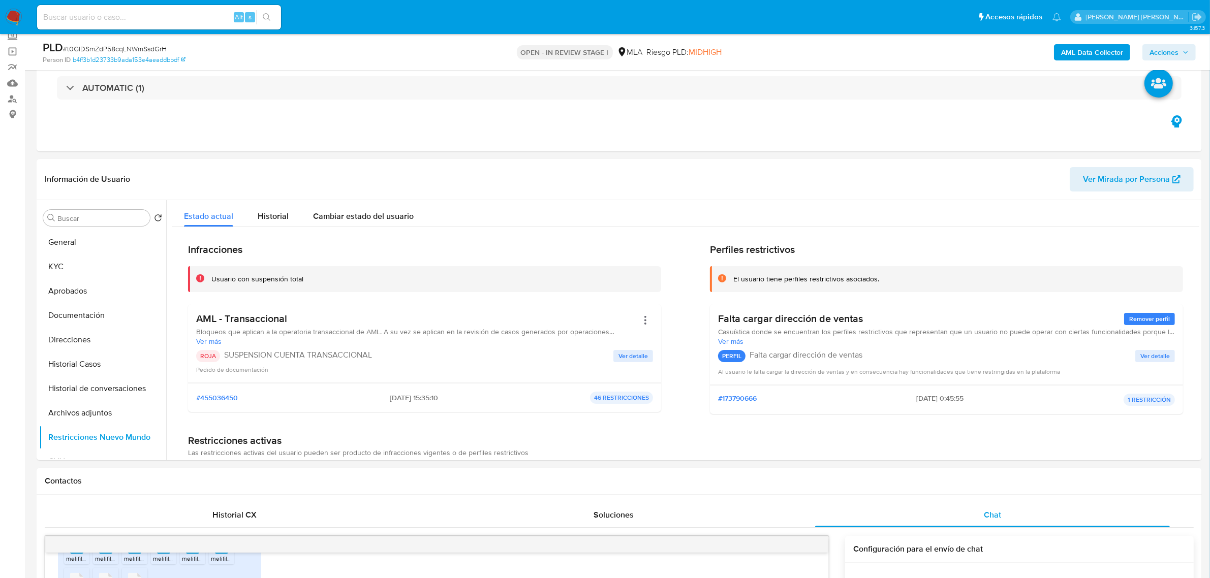
click at [1185, 54] on icon "button" at bounding box center [1185, 52] width 6 height 6
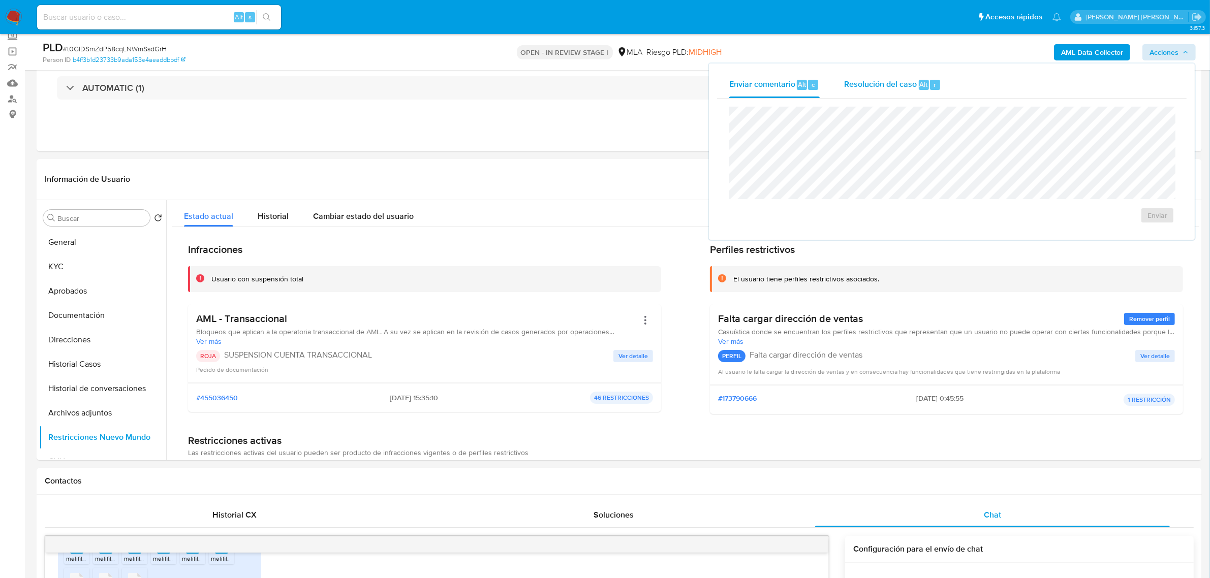
click at [924, 86] on span "Alt" at bounding box center [924, 85] width 8 height 10
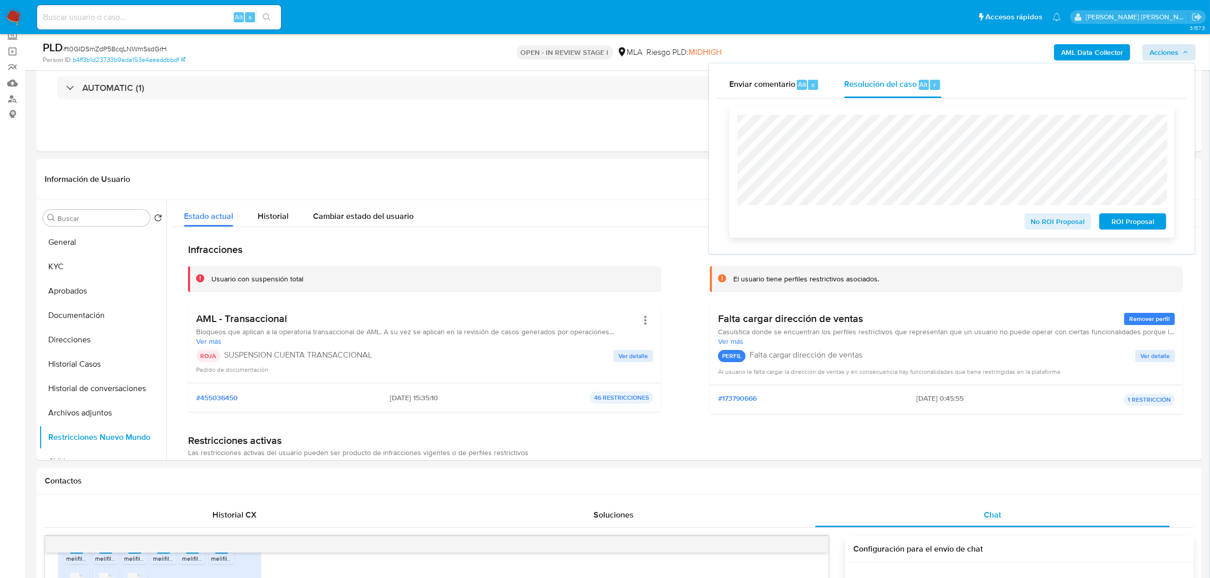
click at [1130, 224] on span "ROI Proposal" at bounding box center [1132, 221] width 53 height 14
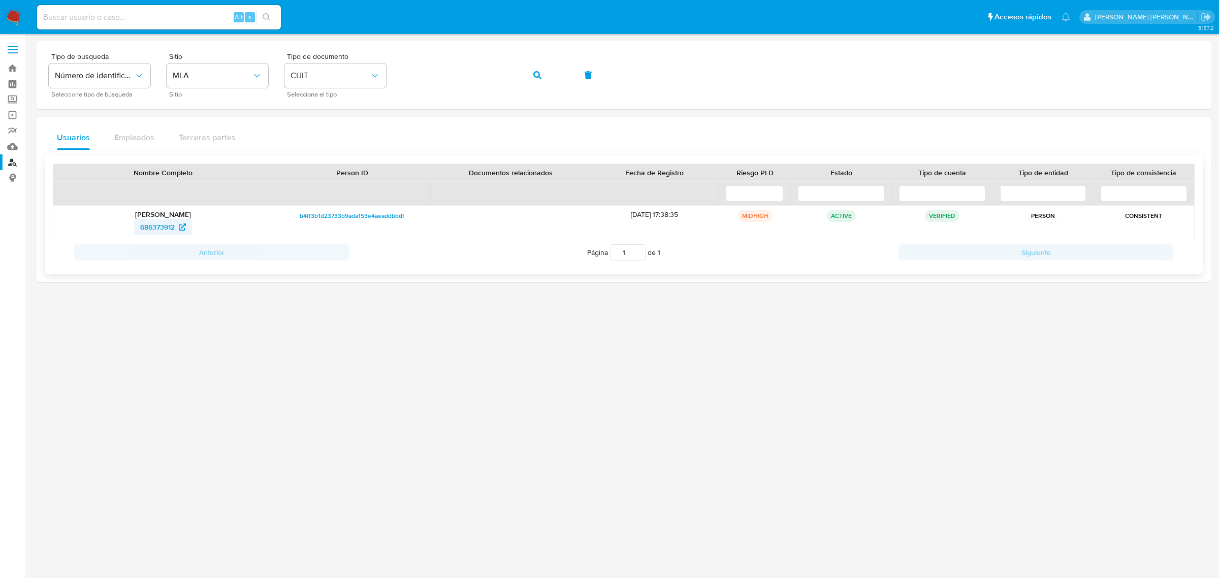
click at [143, 230] on span "686373912" at bounding box center [157, 227] width 35 height 16
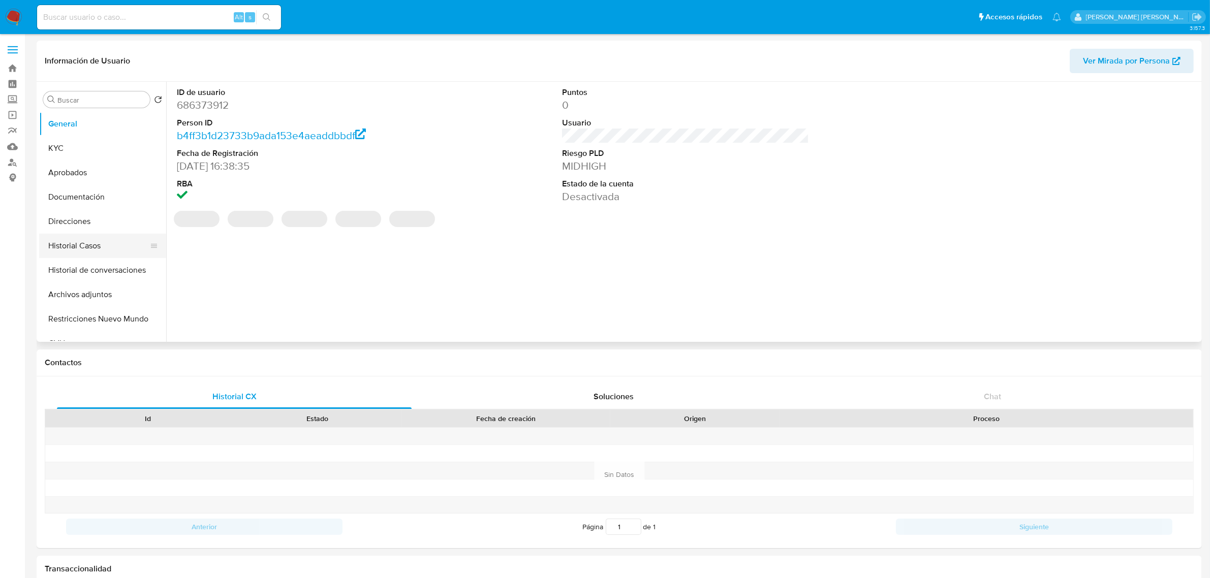
click at [98, 238] on button "Historial Casos" at bounding box center [98, 246] width 119 height 24
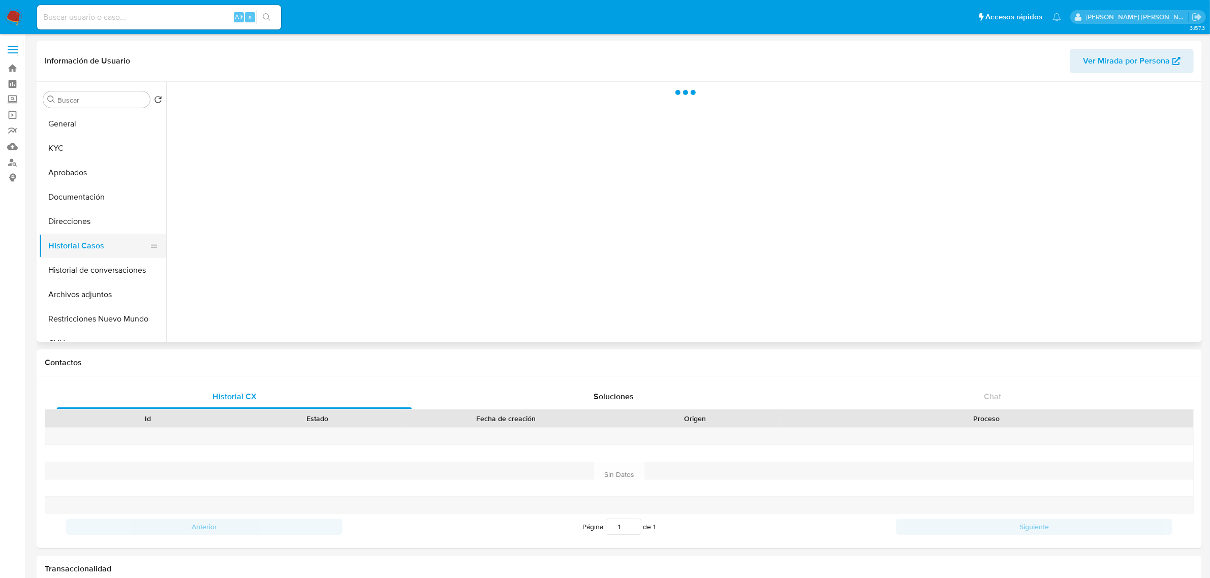
select select "10"
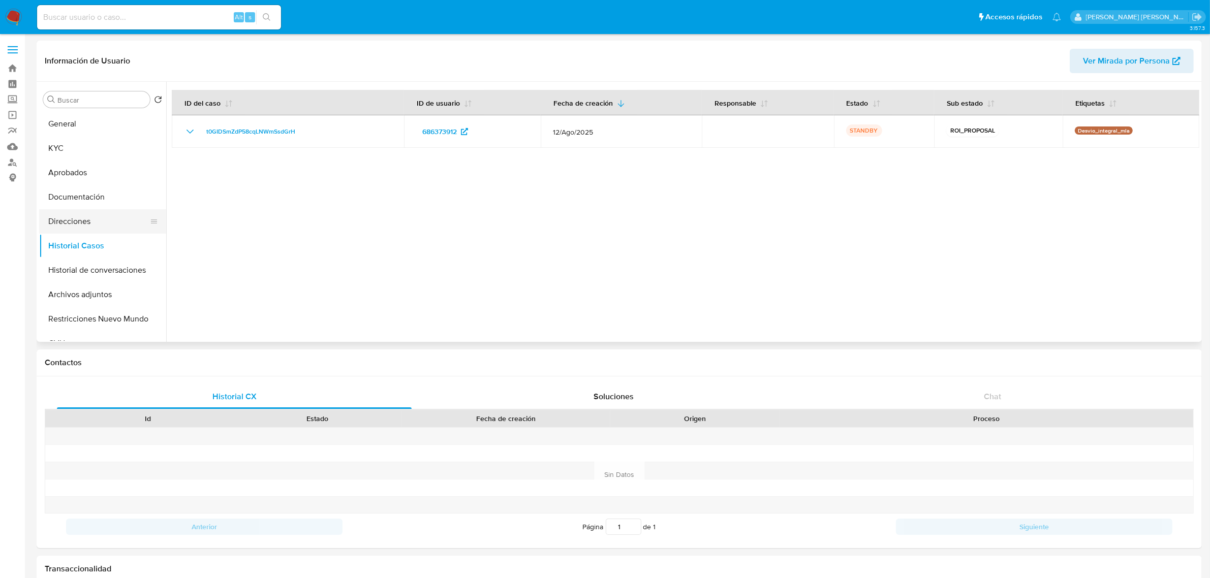
click at [84, 230] on button "Direcciones" at bounding box center [98, 221] width 119 height 24
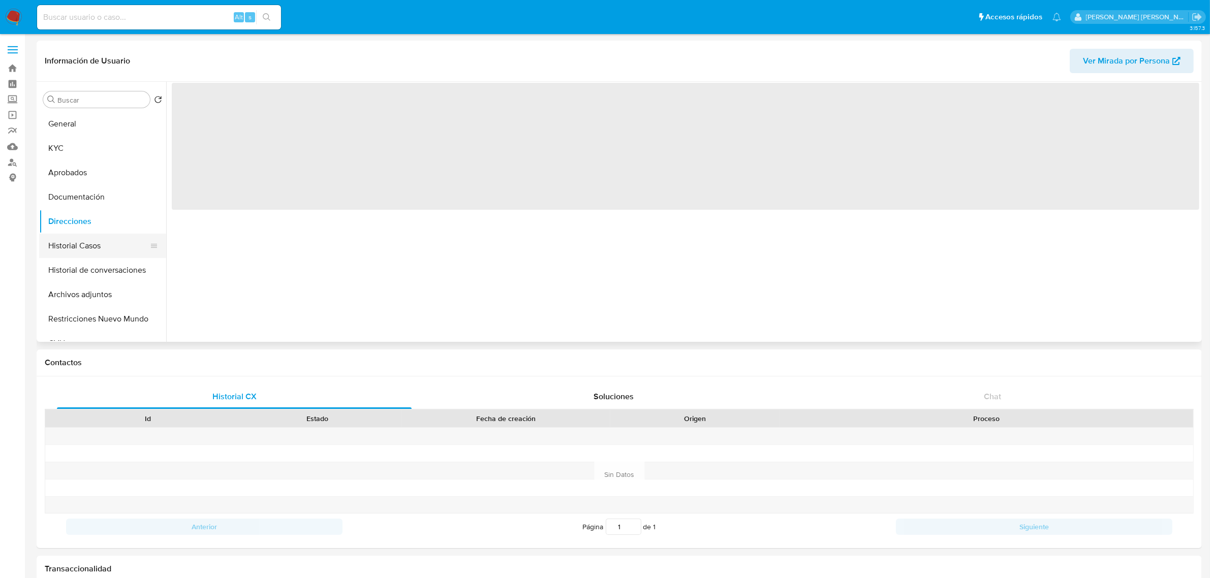
click at [77, 244] on button "Historial Casos" at bounding box center [98, 246] width 119 height 24
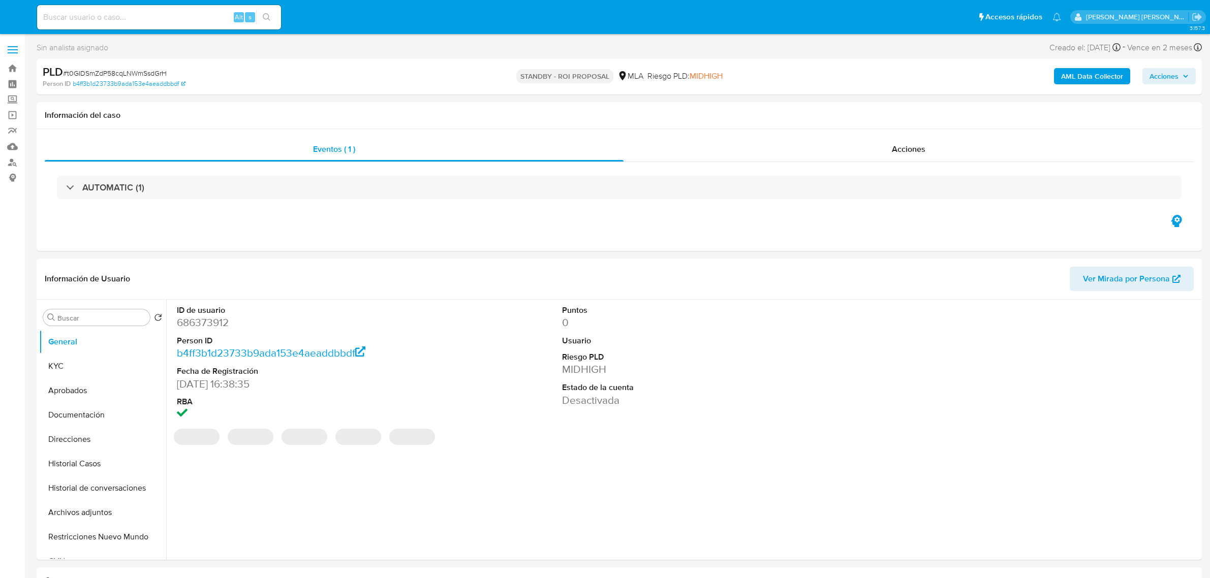
select select "10"
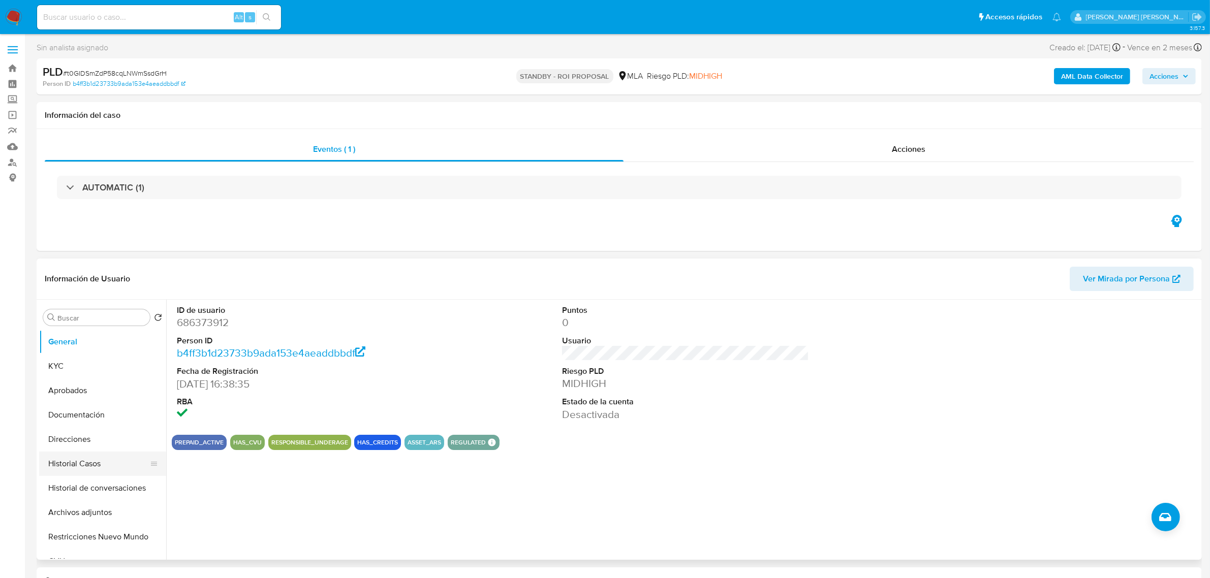
click at [80, 461] on button "Historial Casos" at bounding box center [98, 464] width 119 height 24
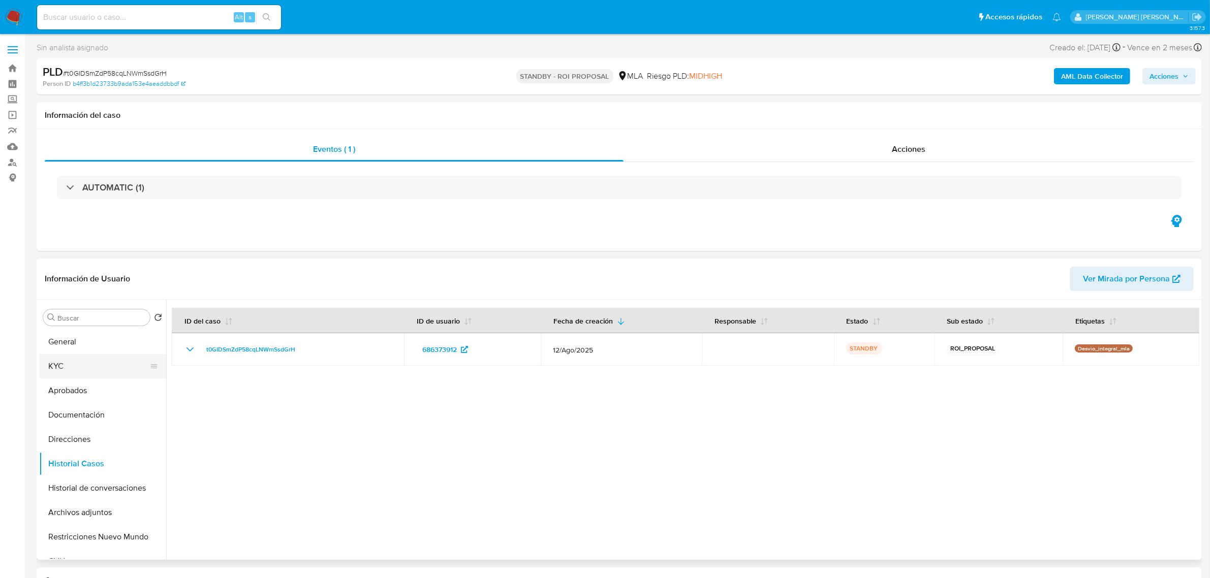
click at [64, 371] on button "KYC" at bounding box center [98, 366] width 119 height 24
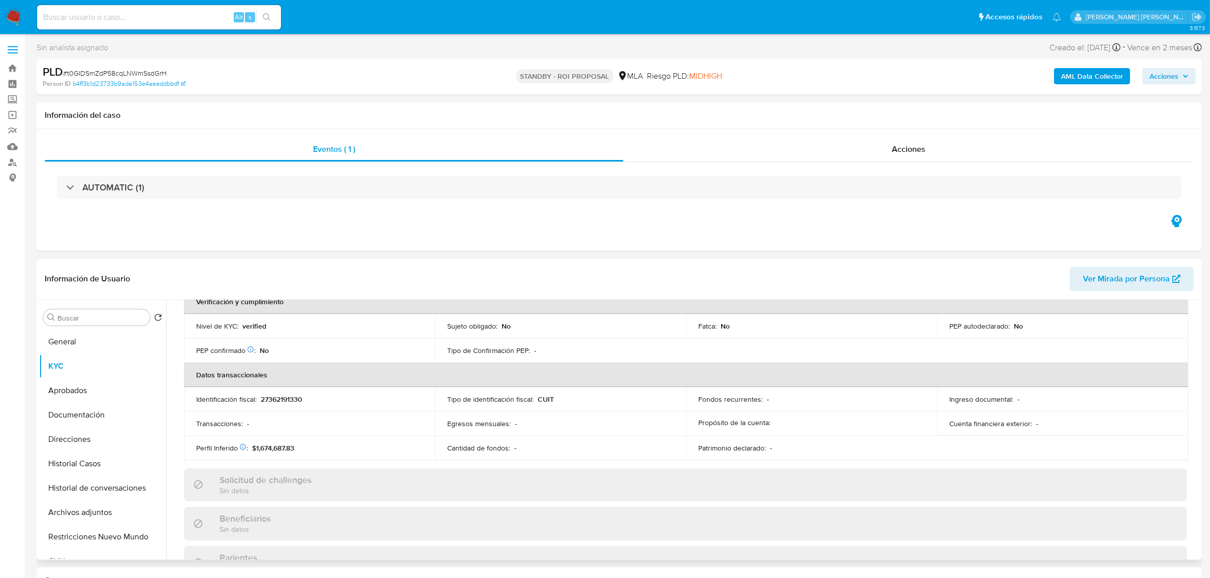
scroll to position [526, 0]
